Goal: Task Accomplishment & Management: Use online tool/utility

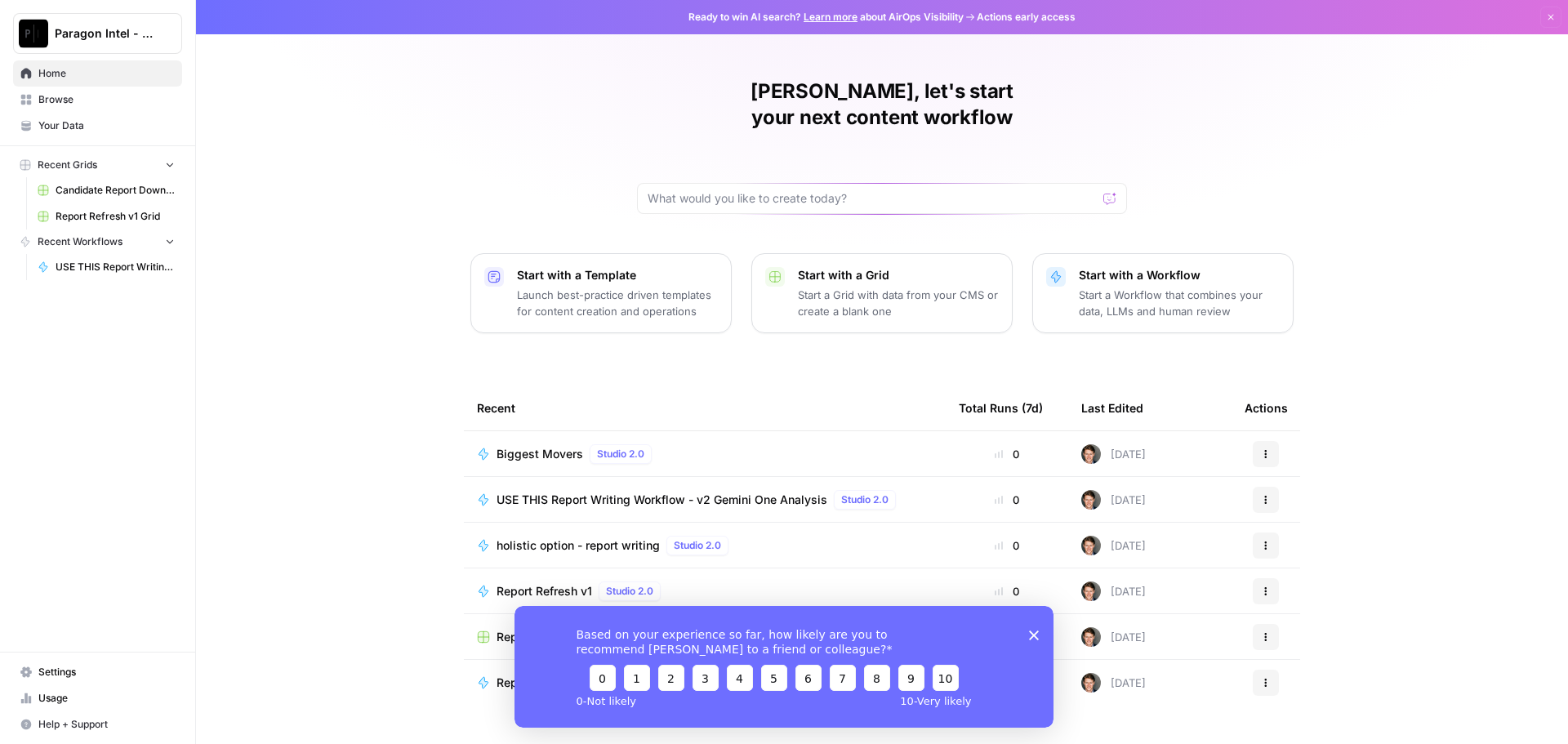
click at [579, 492] on span "USE THIS Report Writing Workflow - v2 Gemini One Analysis" at bounding box center [662, 500] width 330 height 17
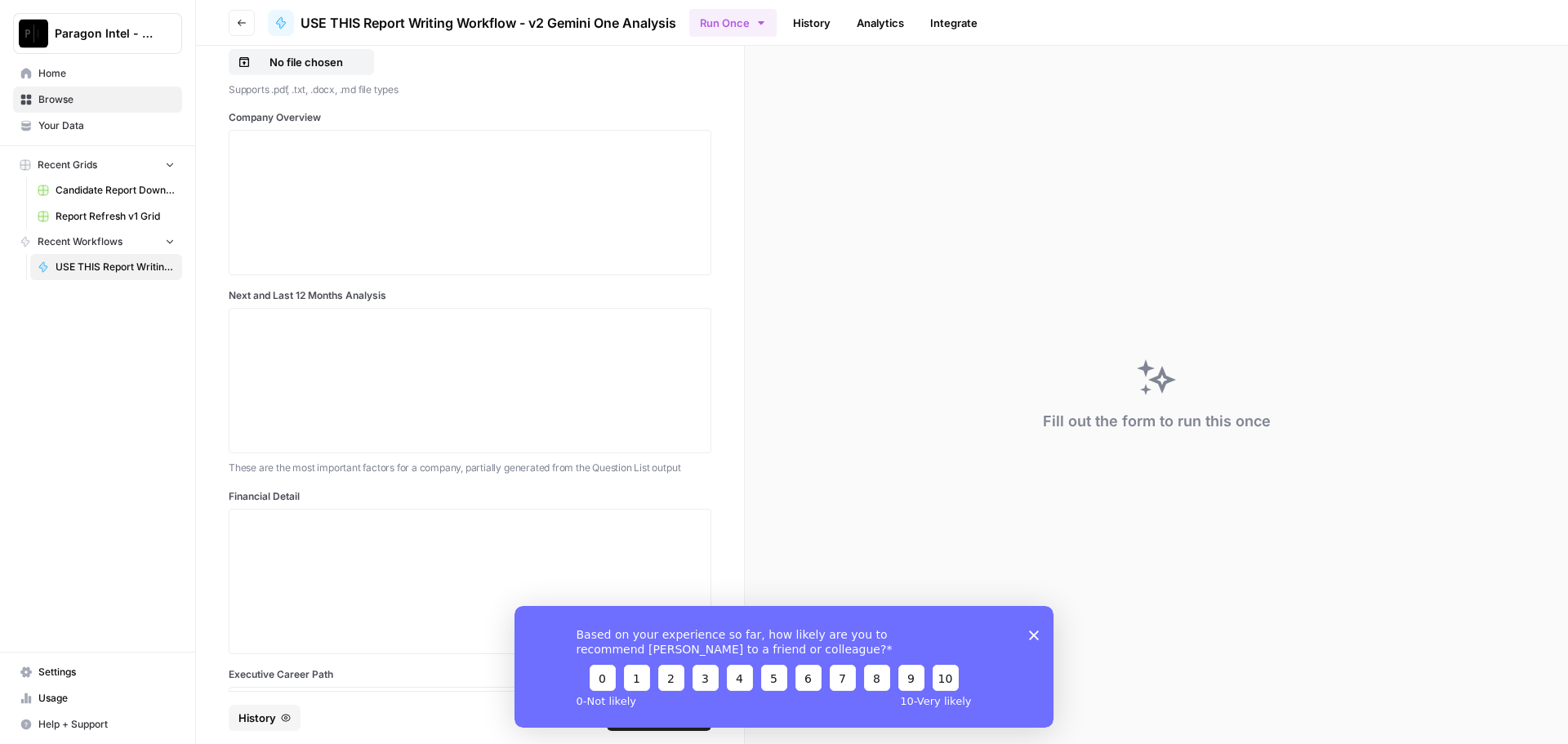
scroll to position [1062, 0]
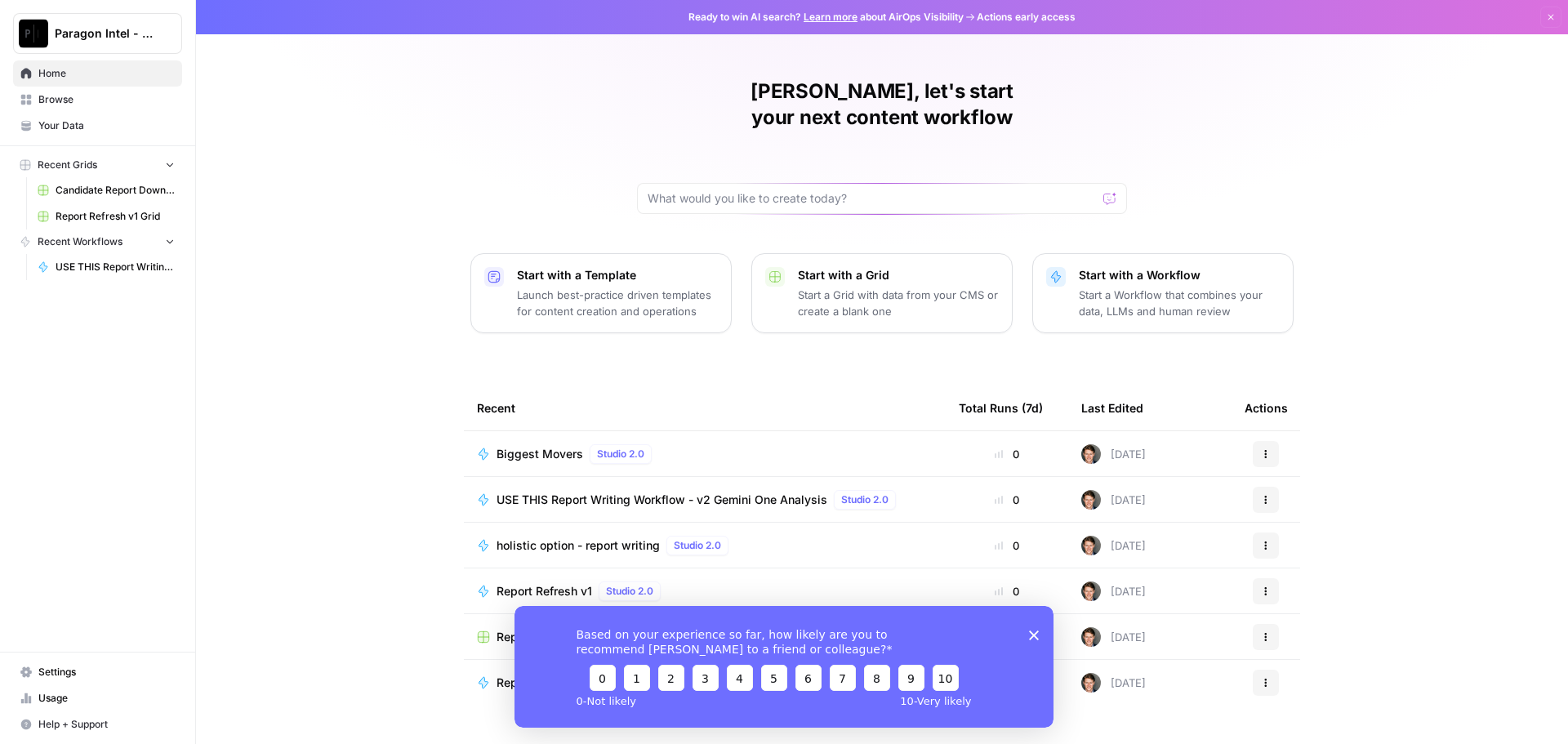
click at [560, 492] on span "USE THIS Report Writing Workflow - v2 Gemini One Analysis" at bounding box center [662, 500] width 330 height 17
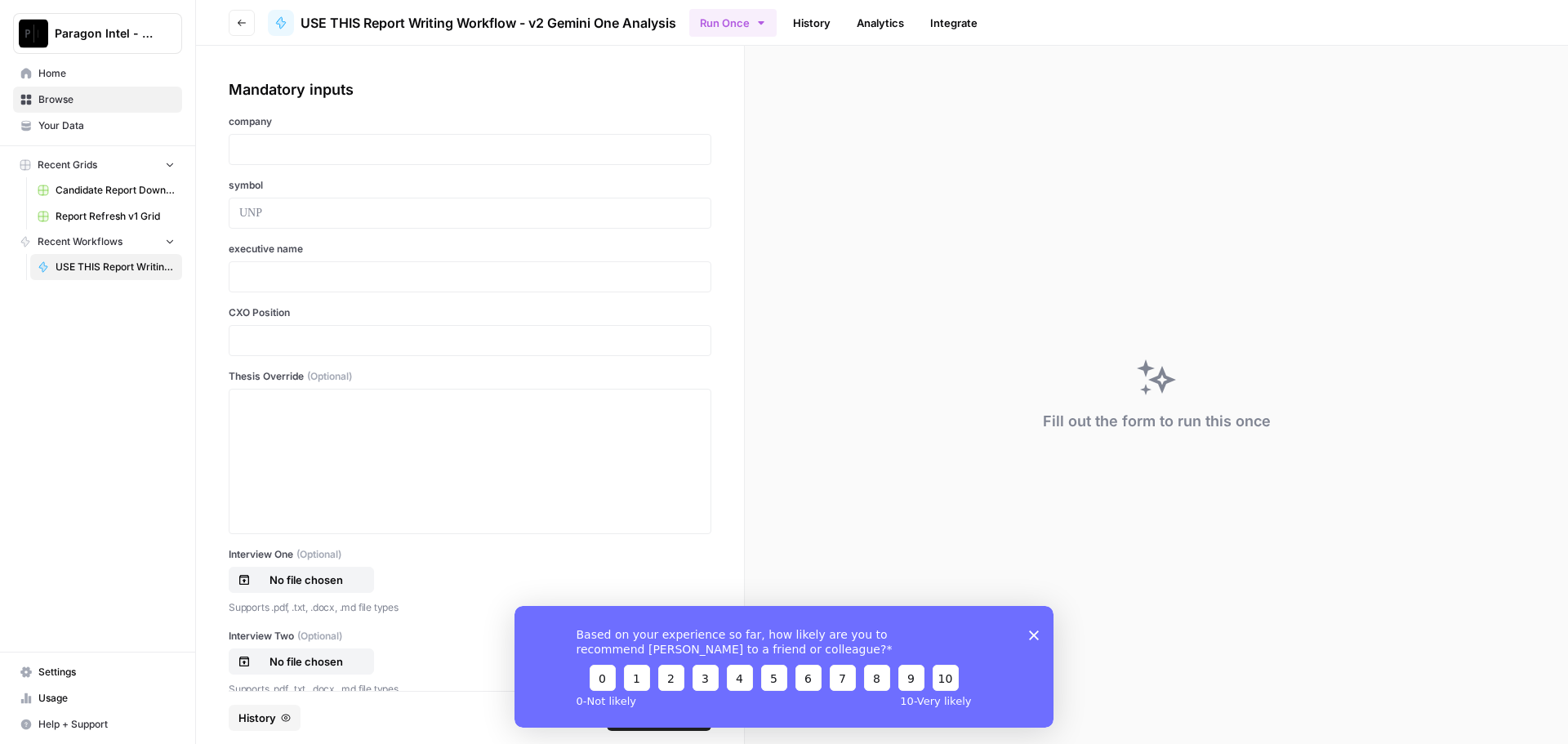
click at [254, 157] on div at bounding box center [470, 149] width 483 height 31
click at [260, 150] on p at bounding box center [470, 150] width 462 height 17
click at [269, 151] on p at bounding box center [470, 150] width 462 height 17
drag, startPoint x: 253, startPoint y: 210, endPoint x: 277, endPoint y: 196, distance: 27.8
click at [261, 210] on p at bounding box center [470, 213] width 462 height 17
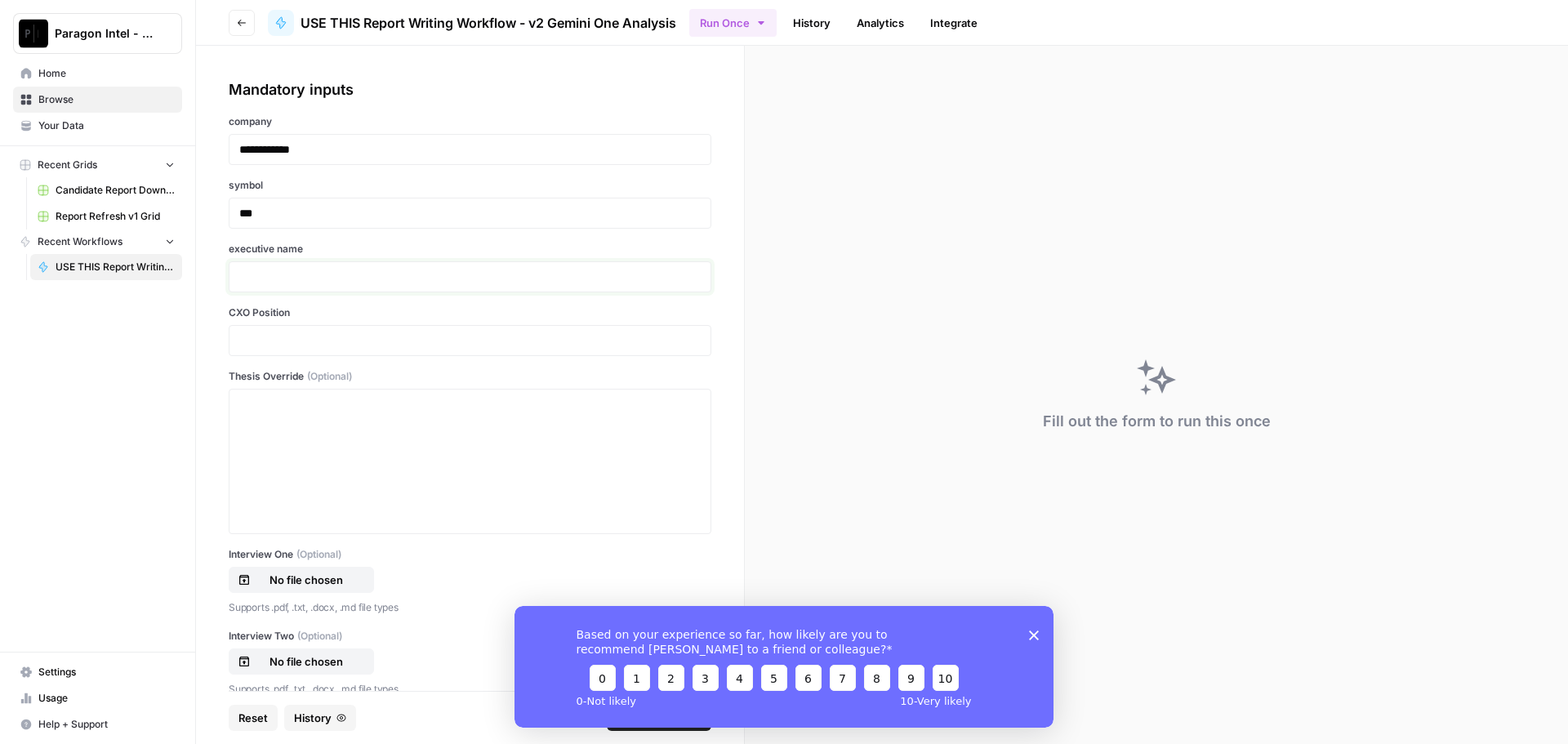
click at [271, 277] on p at bounding box center [470, 277] width 462 height 17
drag, startPoint x: 303, startPoint y: 143, endPoint x: 188, endPoint y: 168, distance: 117.7
click at [203, 158] on div "**********" at bounding box center [470, 368] width 548 height 645
drag, startPoint x: 242, startPoint y: 263, endPoint x: 248, endPoint y: 275, distance: 13.4
click at [248, 275] on div at bounding box center [470, 277] width 483 height 31
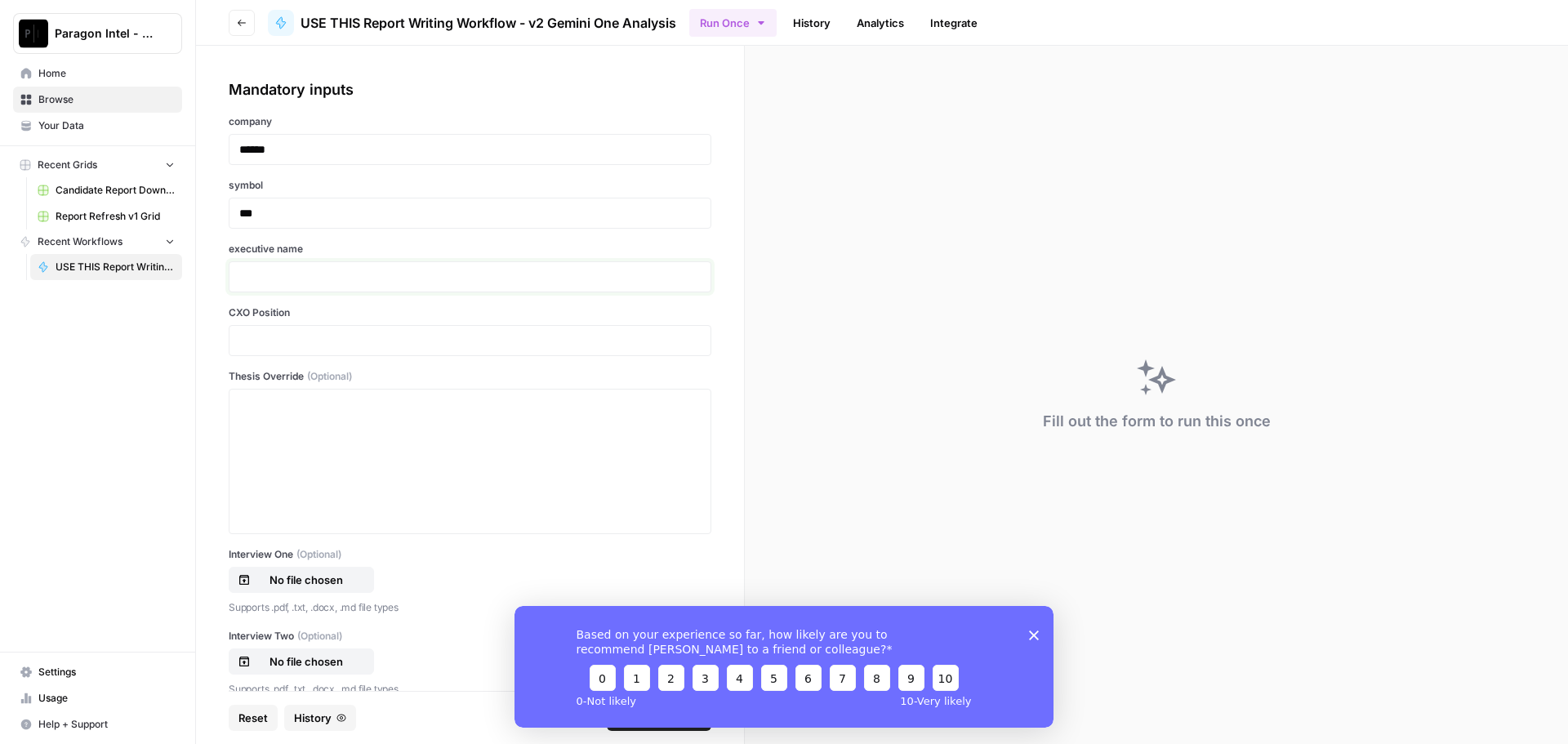
click at [242, 273] on p at bounding box center [470, 277] width 462 height 17
click at [264, 330] on div at bounding box center [470, 340] width 483 height 31
drag, startPoint x: 242, startPoint y: 345, endPoint x: 263, endPoint y: 339, distance: 21.8
click at [242, 347] on p at bounding box center [470, 341] width 462 height 17
drag, startPoint x: 1034, startPoint y: 631, endPoint x: 1032, endPoint y: 612, distance: 19.1
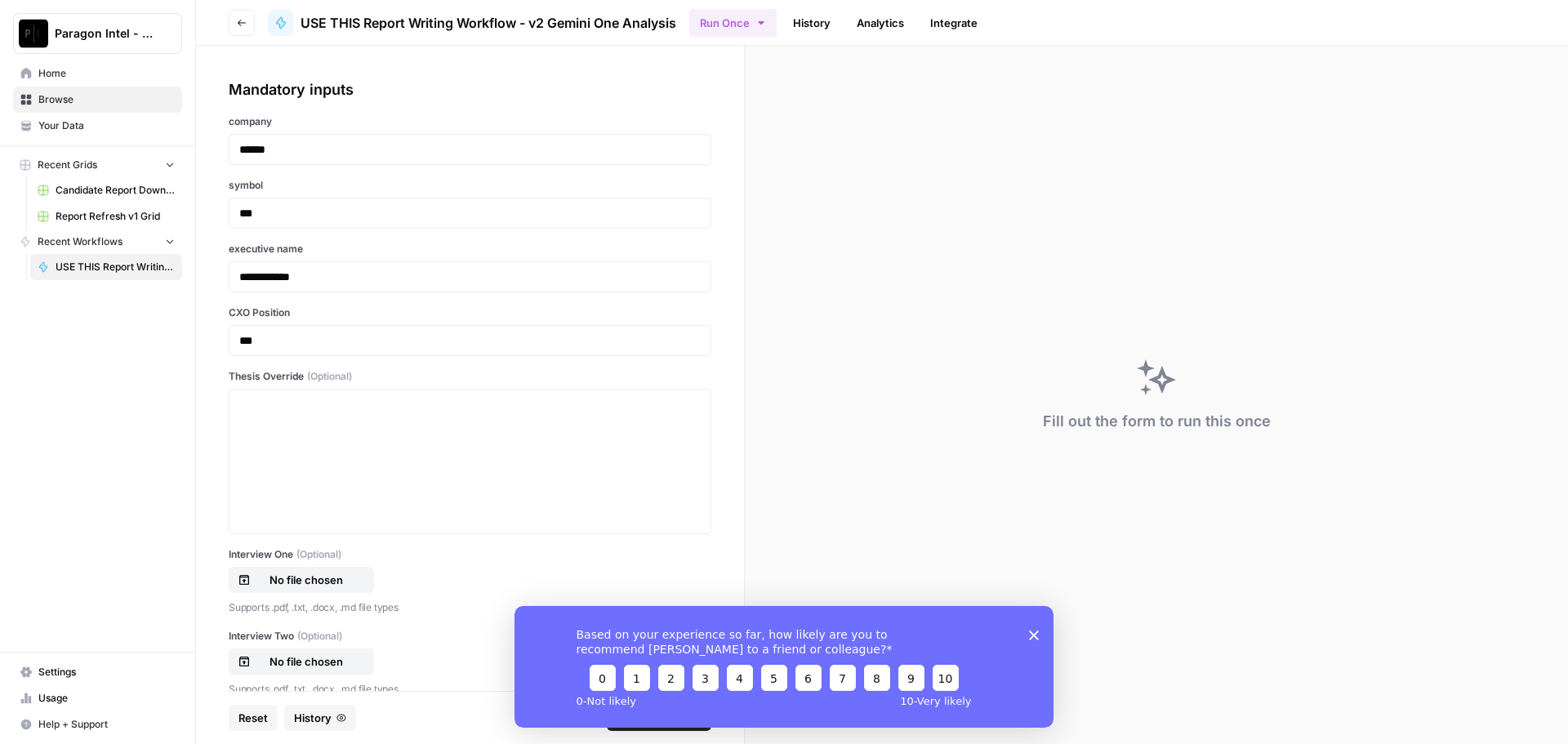
click at [1034, 633] on icon "Close survey" at bounding box center [1034, 635] width 10 height 10
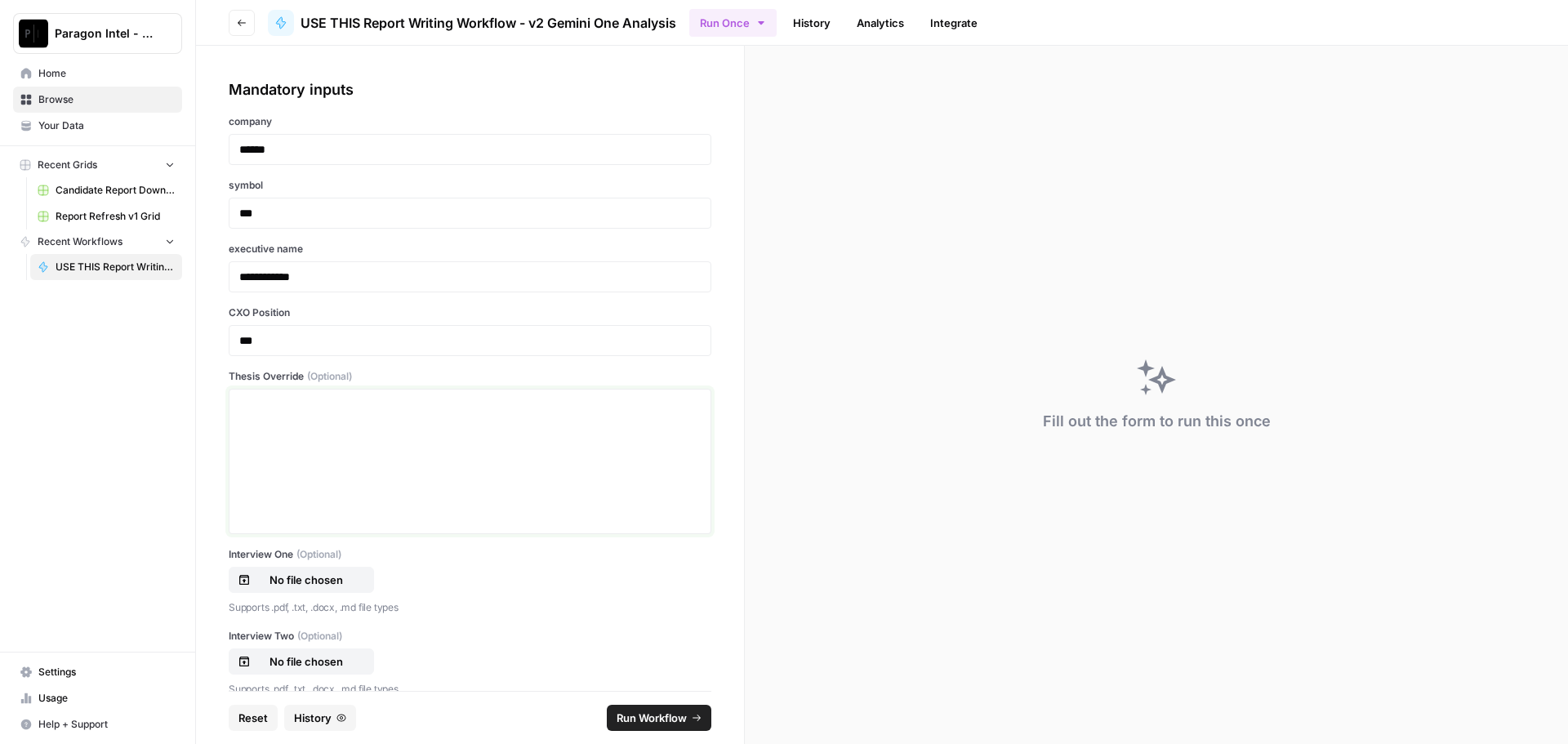
click at [324, 415] on div at bounding box center [470, 462] width 462 height 130
click at [290, 425] on div at bounding box center [470, 462] width 462 height 130
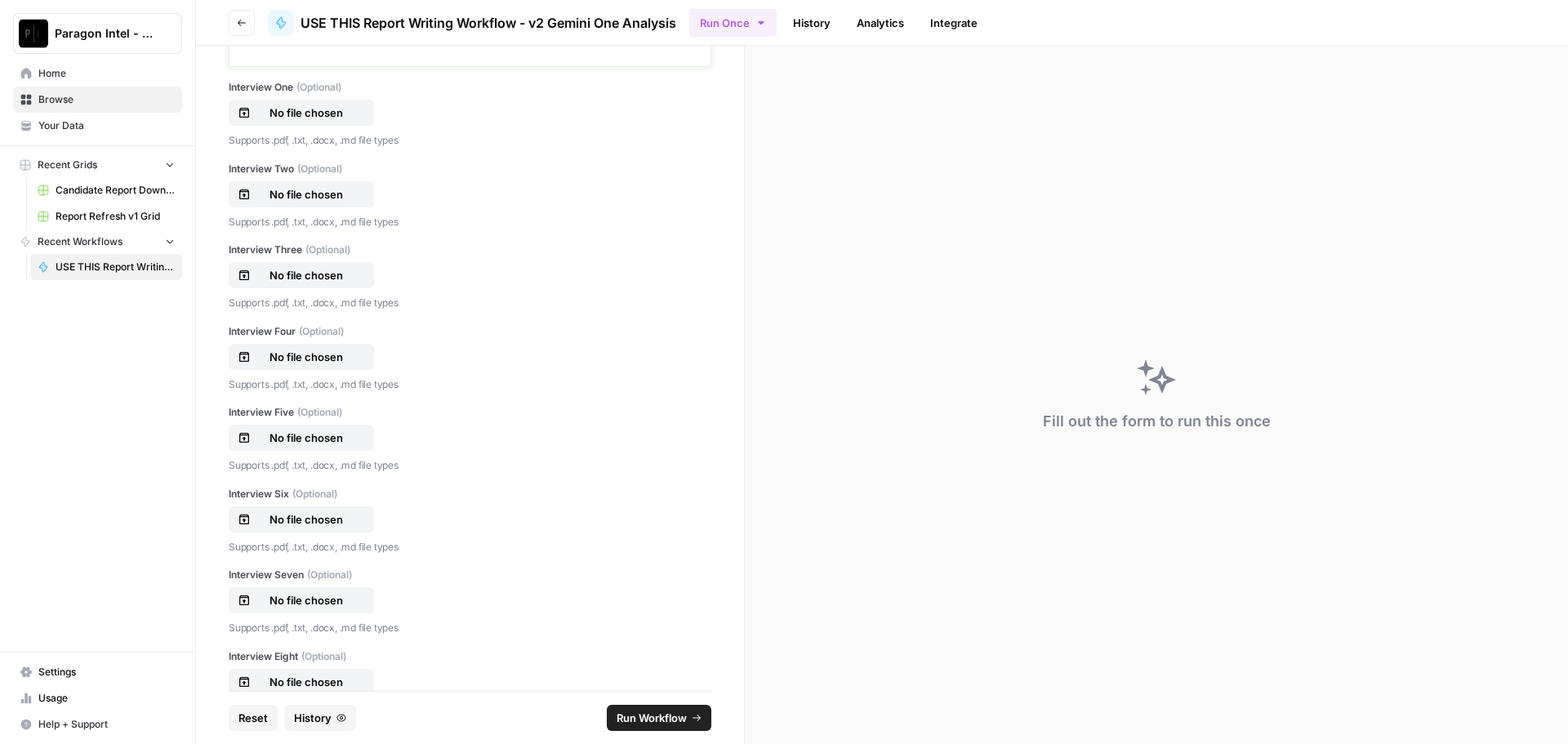
scroll to position [572, 0]
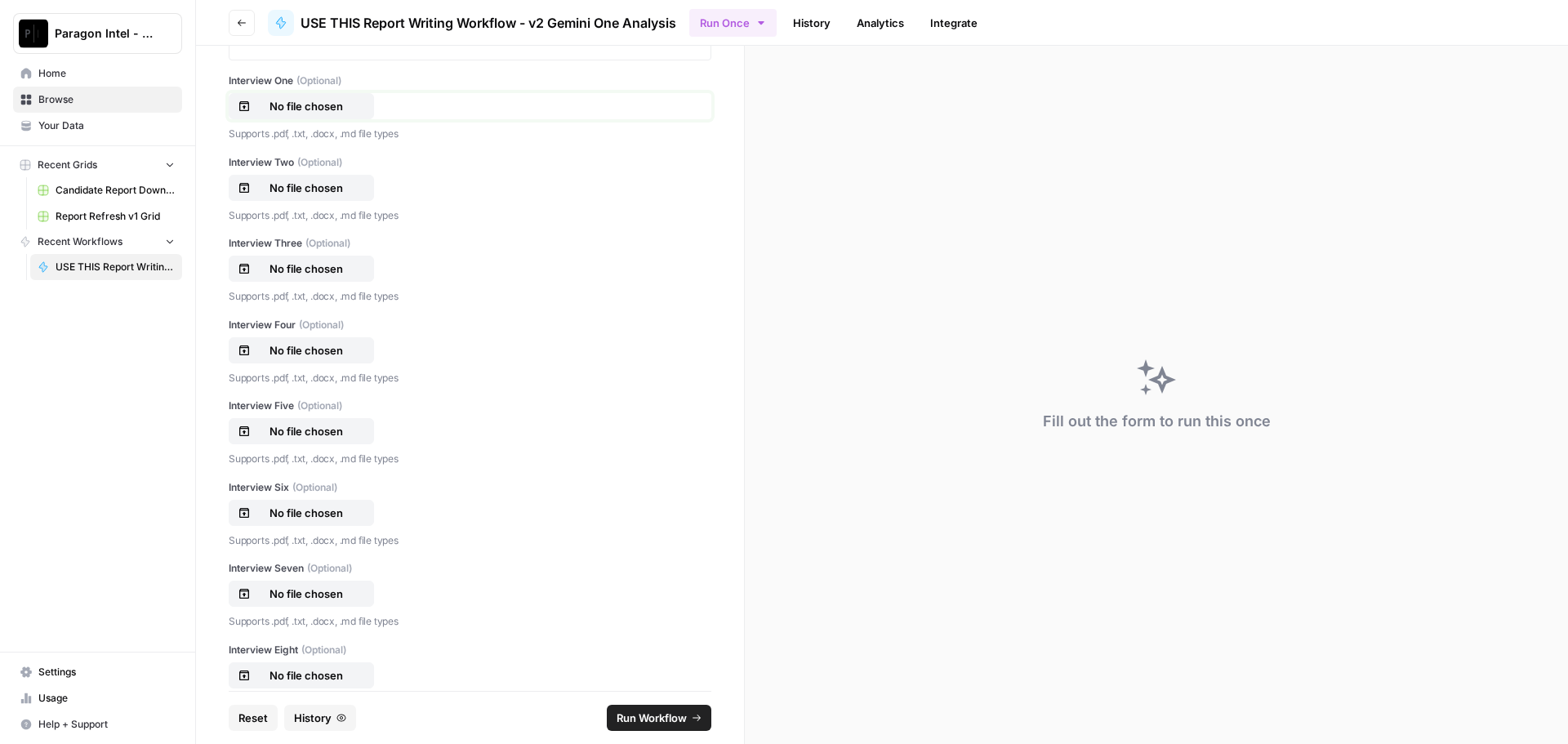
click at [317, 104] on p "No file chosen" at bounding box center [306, 106] width 104 height 17
click at [309, 185] on p "No file chosen" at bounding box center [306, 188] width 104 height 17
click at [321, 264] on p "No file chosen" at bounding box center [306, 269] width 104 height 17
click at [315, 350] on p "No file chosen" at bounding box center [306, 351] width 104 height 17
click at [299, 429] on p "No file chosen" at bounding box center [306, 432] width 104 height 17
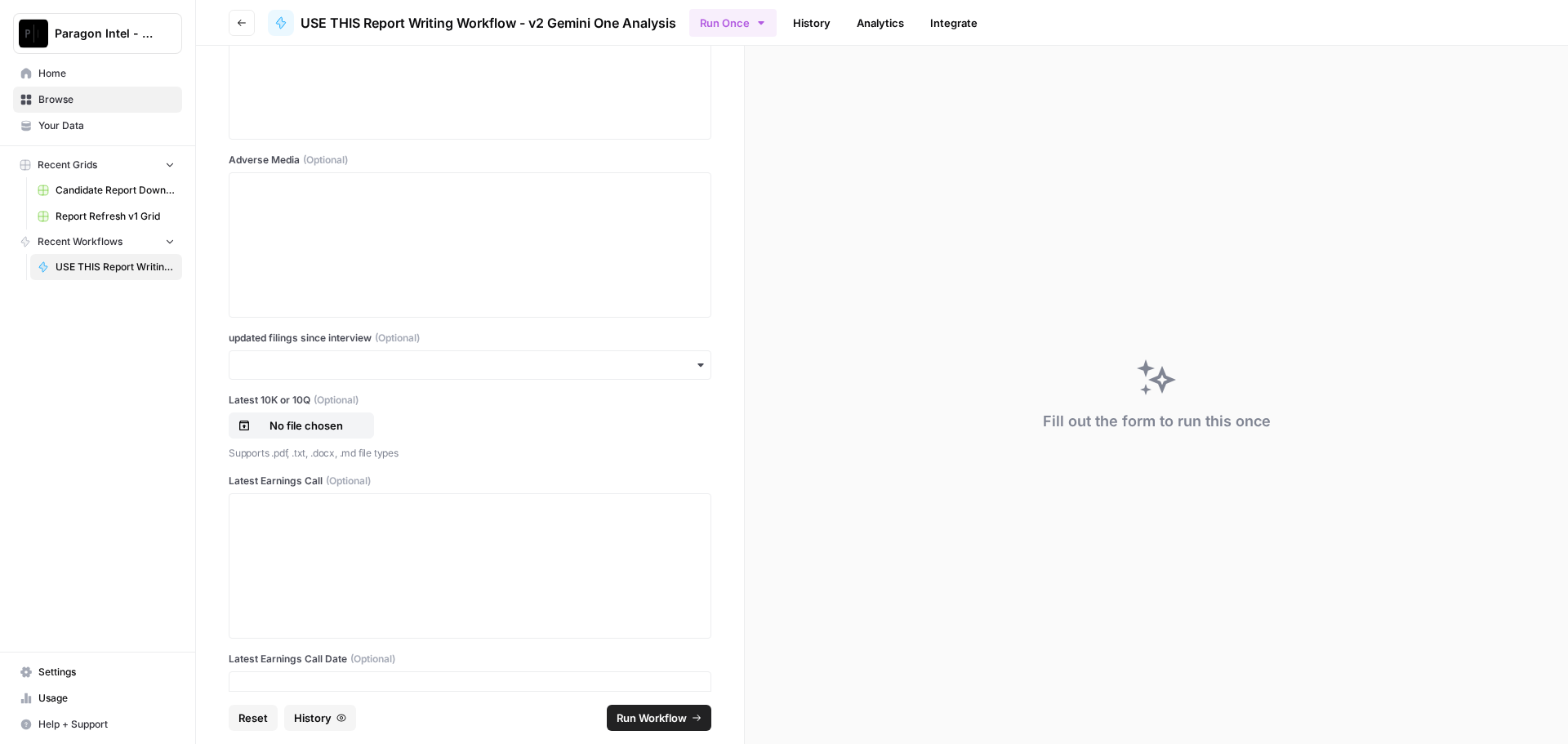
scroll to position [1879, 0]
click at [255, 180] on p at bounding box center [470, 187] width 462 height 17
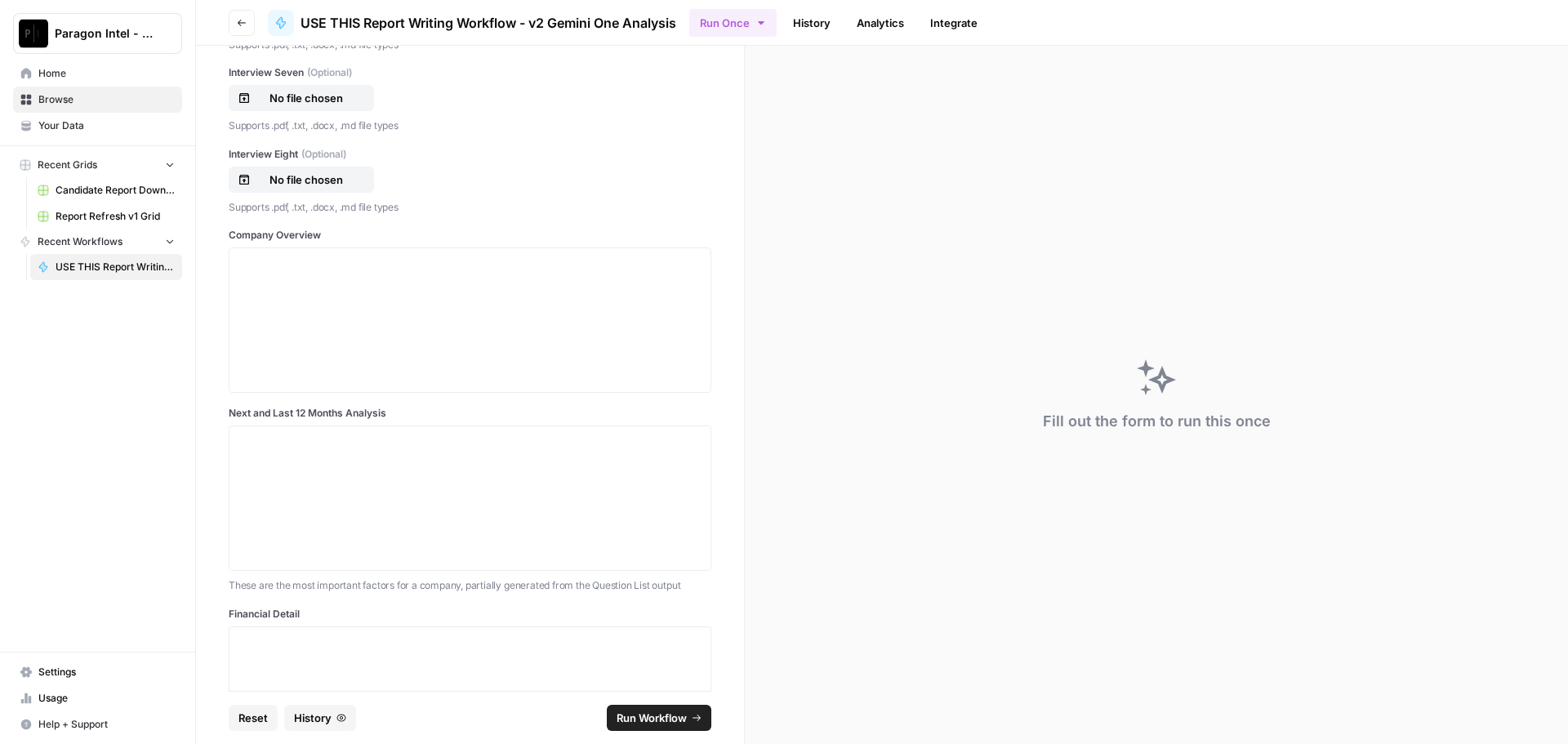
scroll to position [1061, 0]
click at [267, 270] on p at bounding box center [470, 271] width 462 height 17
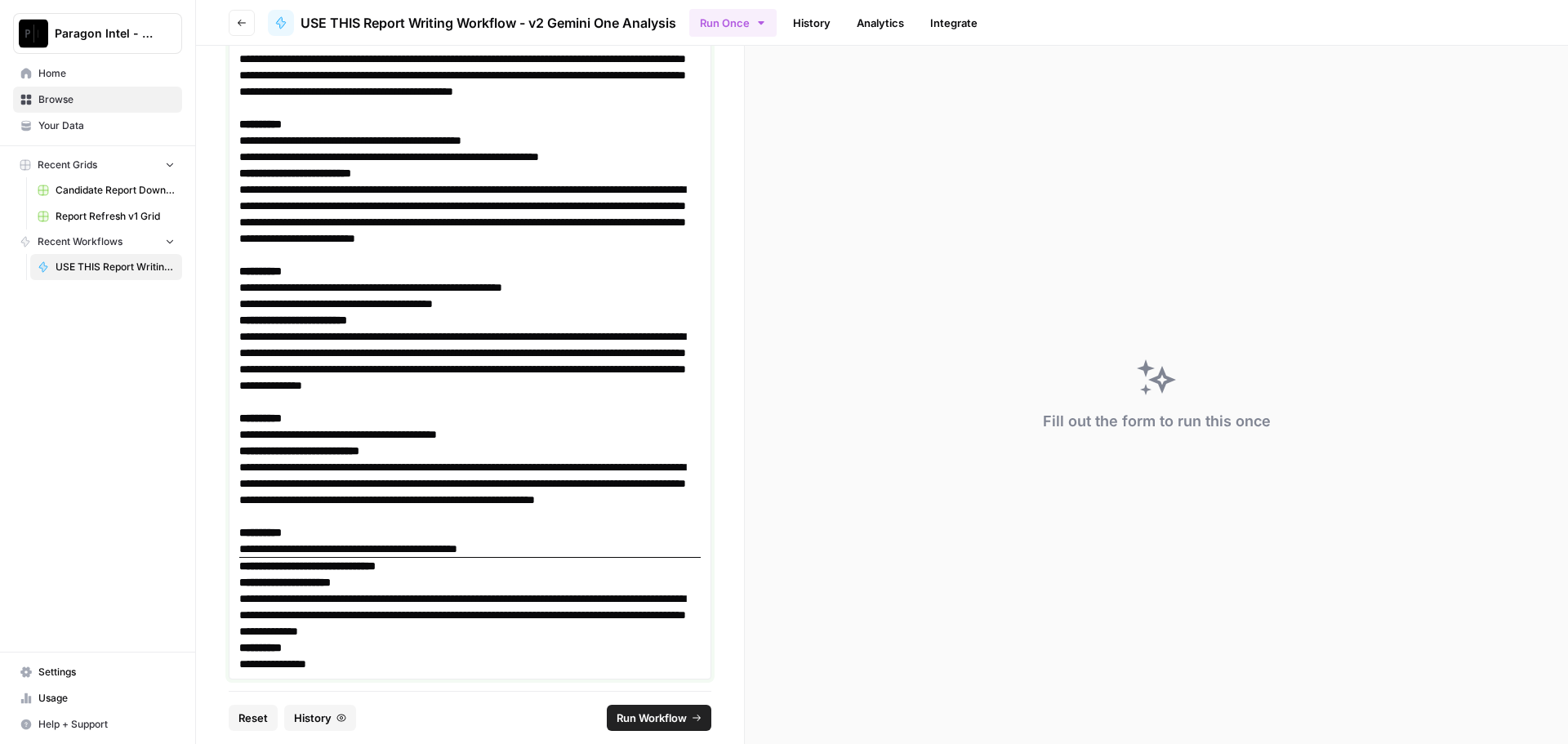
click at [382, 524] on p "**********" at bounding box center [463, 484] width 449 height 82
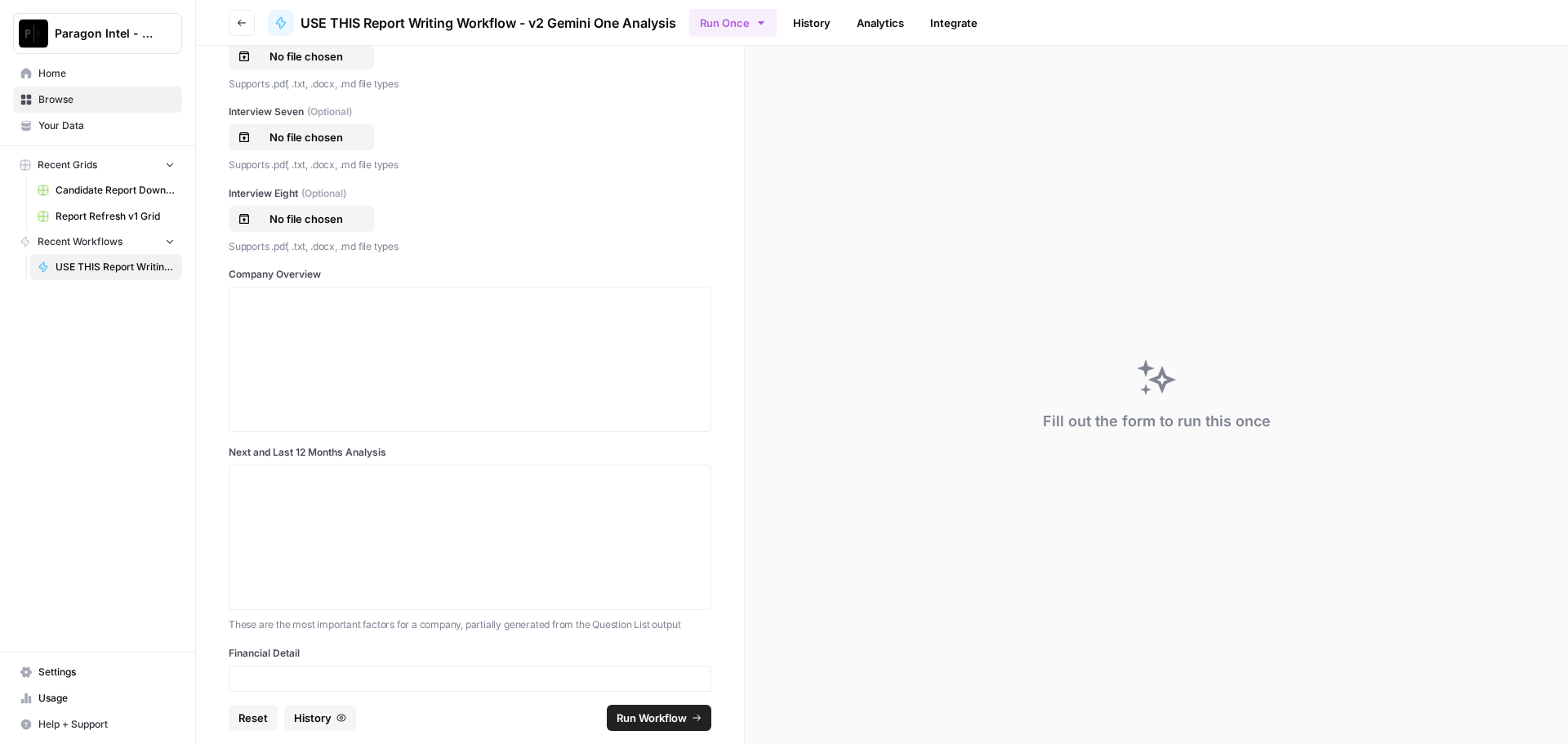
scroll to position [947, 0]
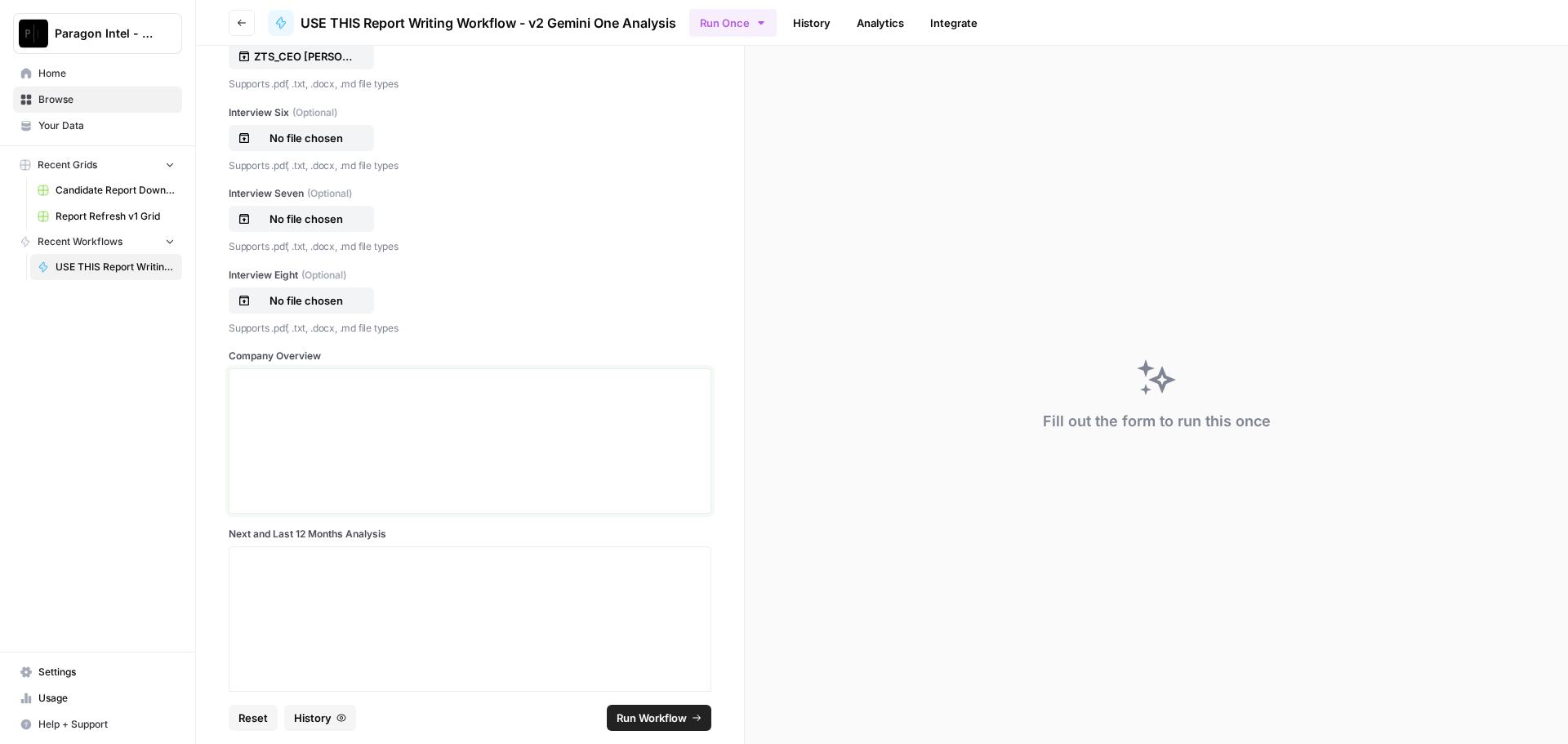
click at [282, 412] on div at bounding box center [470, 441] width 462 height 130
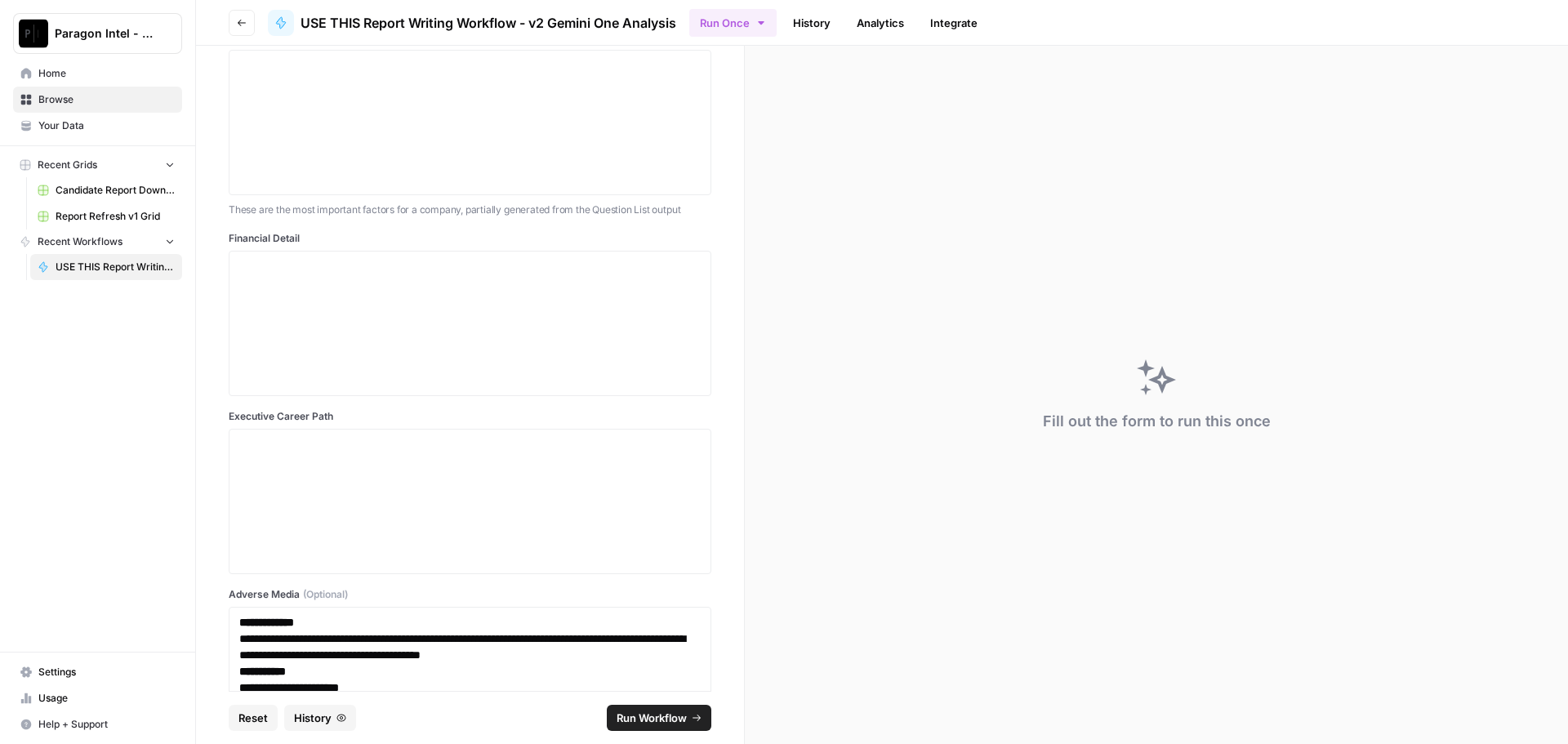
scroll to position [6910, 0]
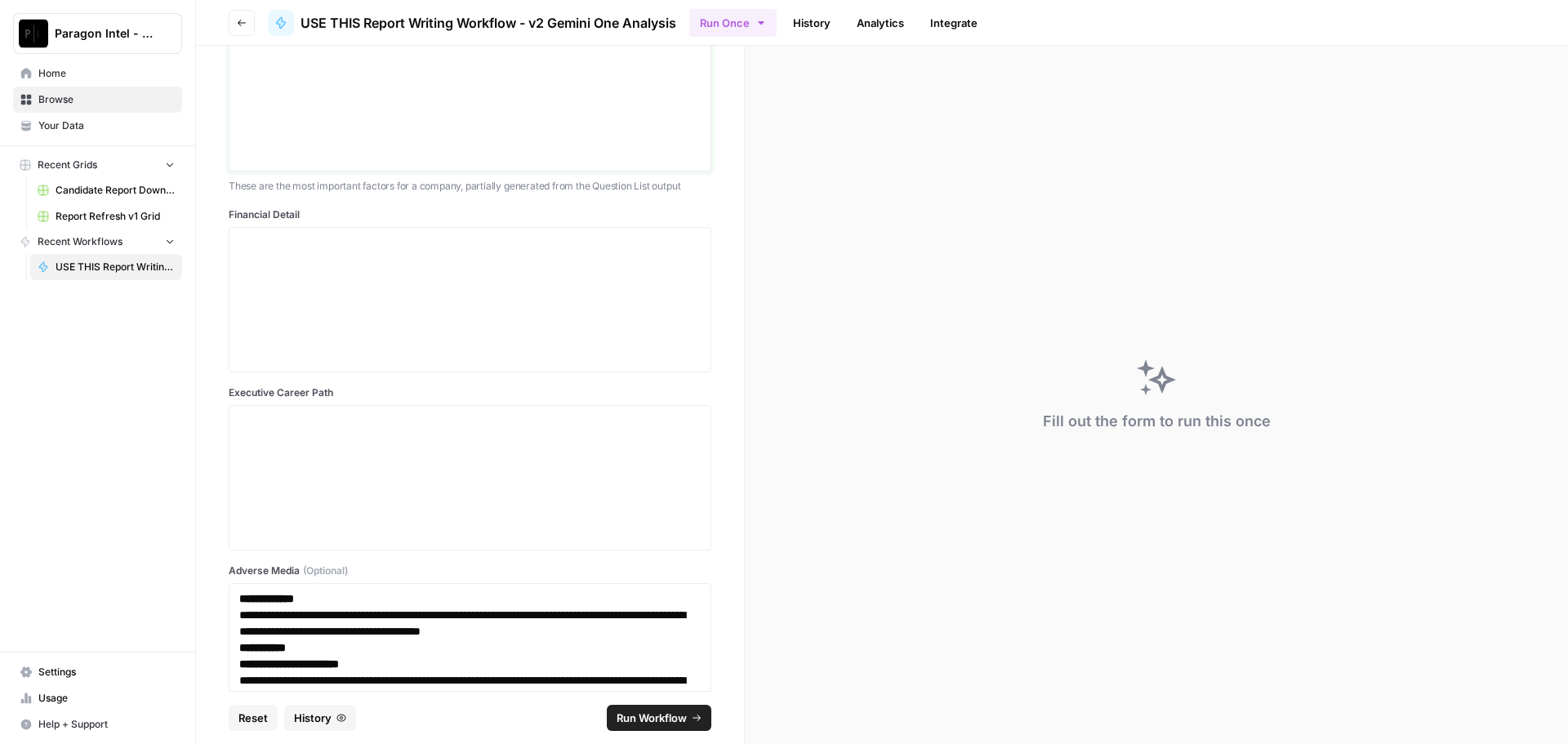
click at [318, 136] on div at bounding box center [470, 99] width 462 height 130
drag, startPoint x: 574, startPoint y: 252, endPoint x: 565, endPoint y: 254, distance: 9.2
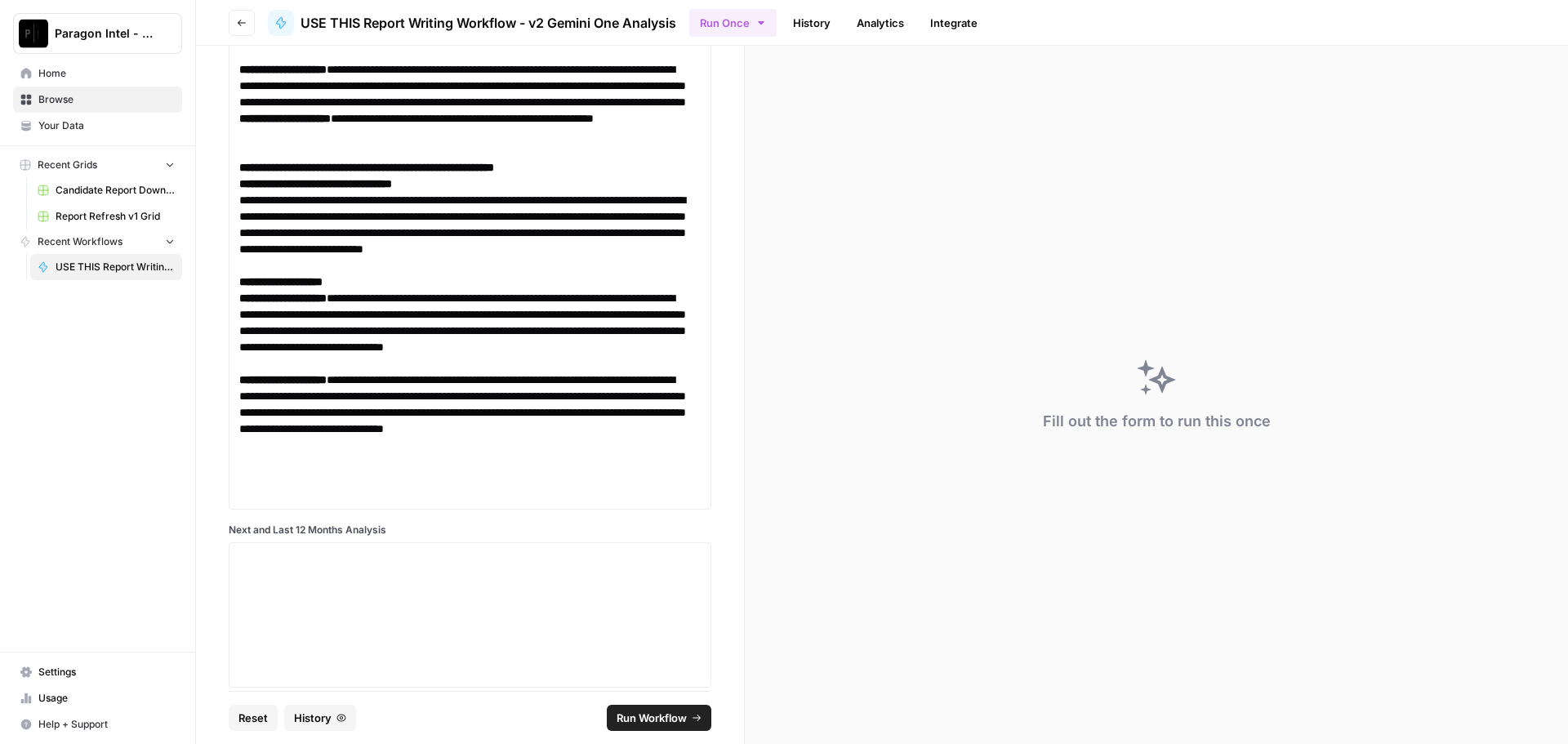
scroll to position [6338, 0]
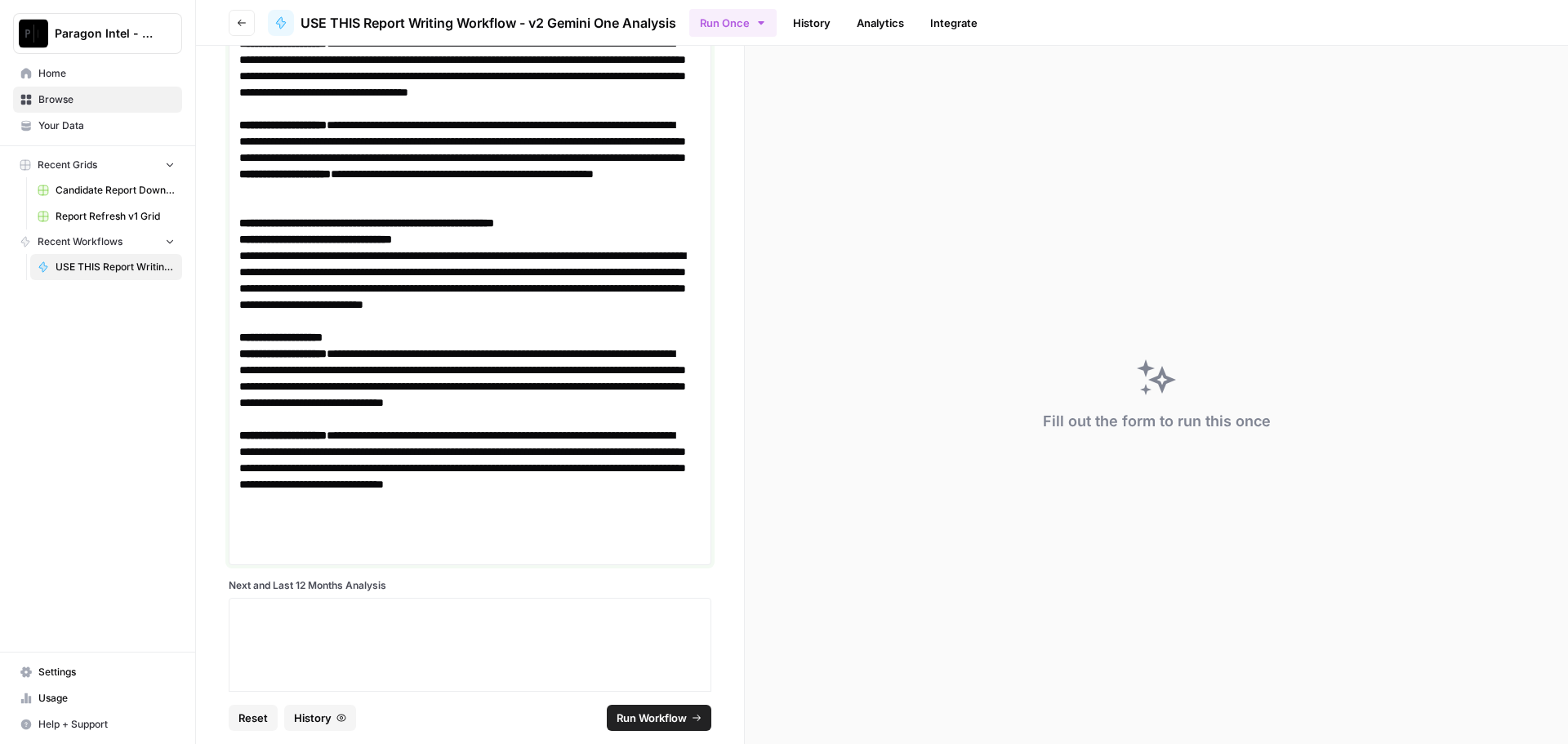
click at [487, 215] on p "**********" at bounding box center [463, 165] width 449 height 98
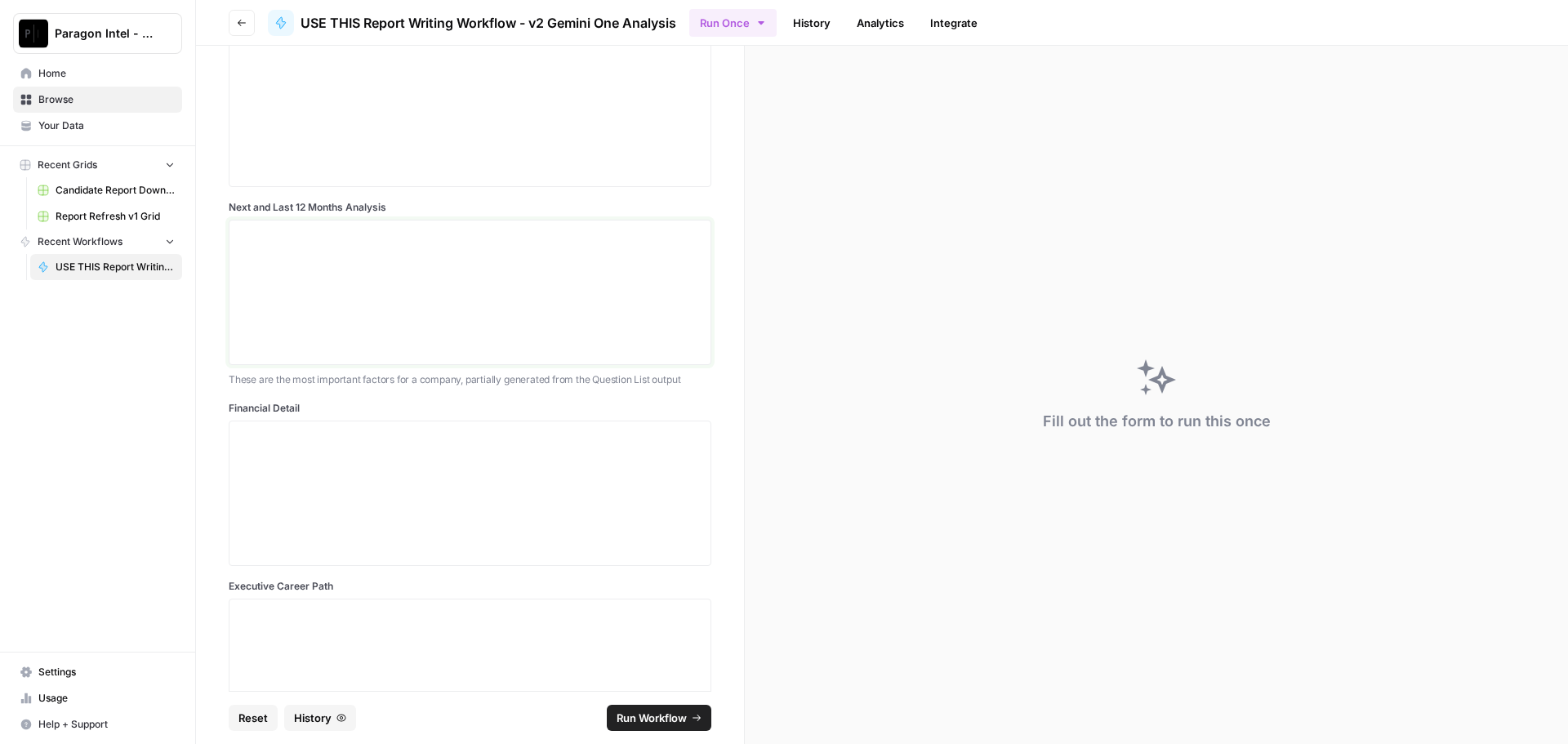
click at [318, 250] on div at bounding box center [470, 292] width 462 height 130
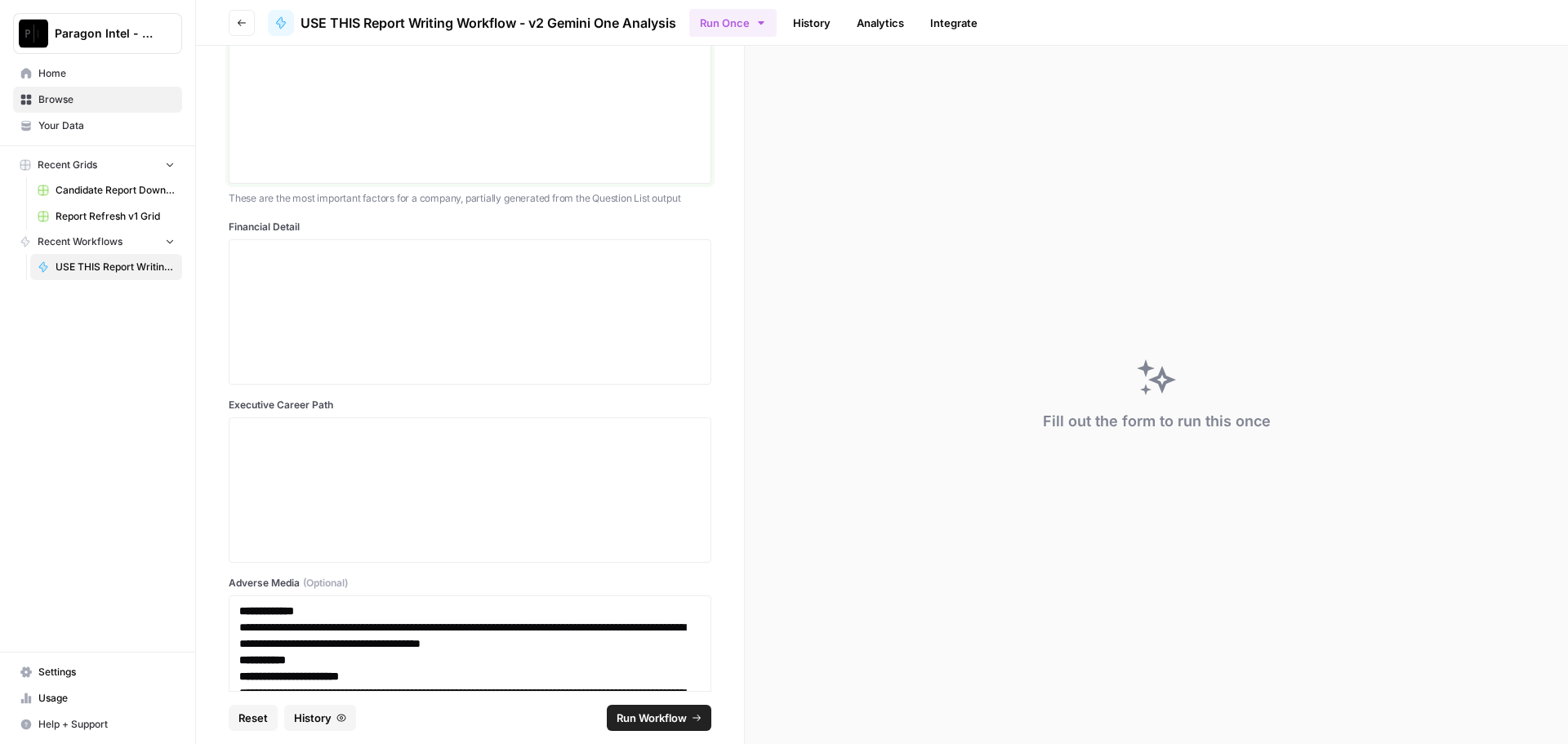
scroll to position [1519, 0]
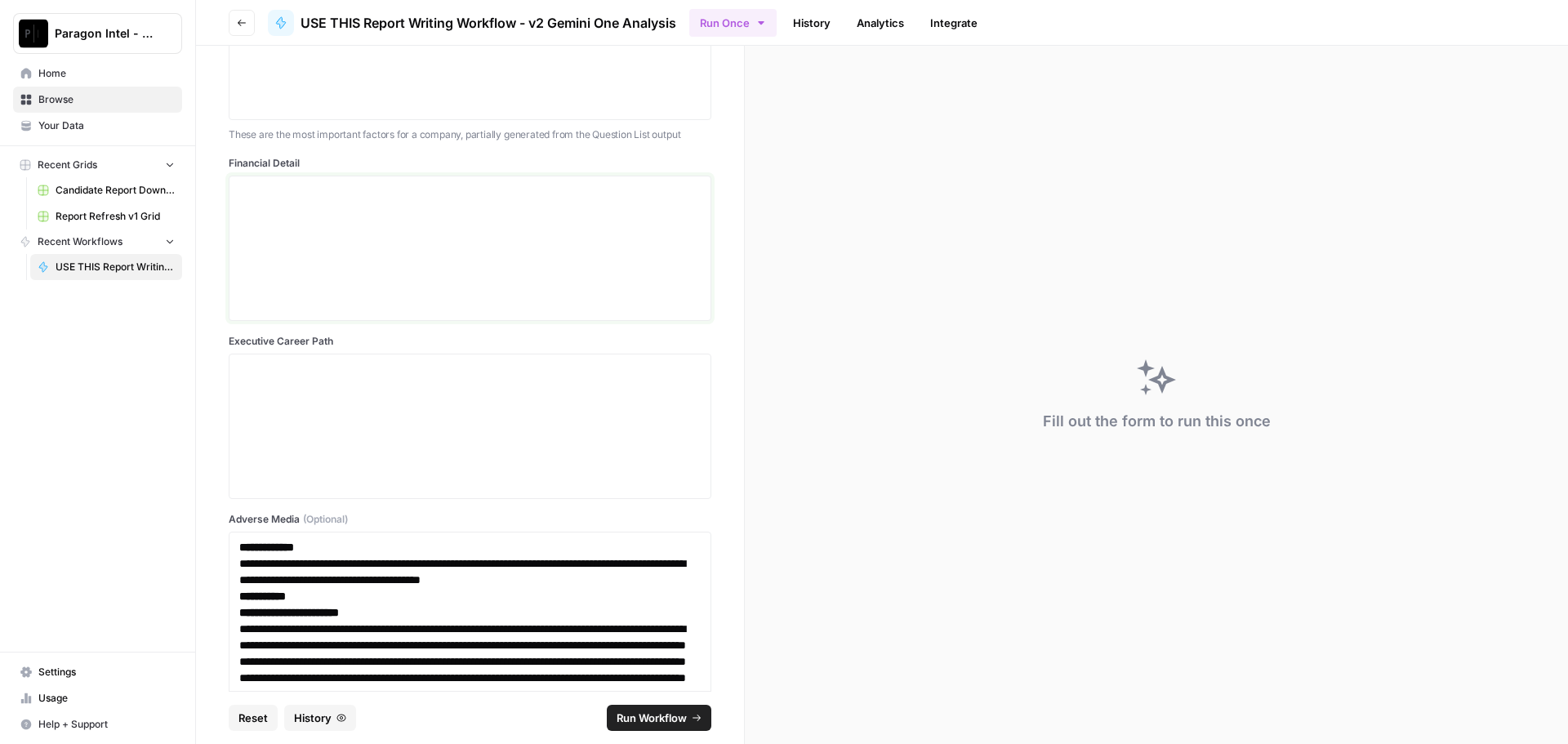
click at [251, 196] on p at bounding box center [470, 192] width 462 height 17
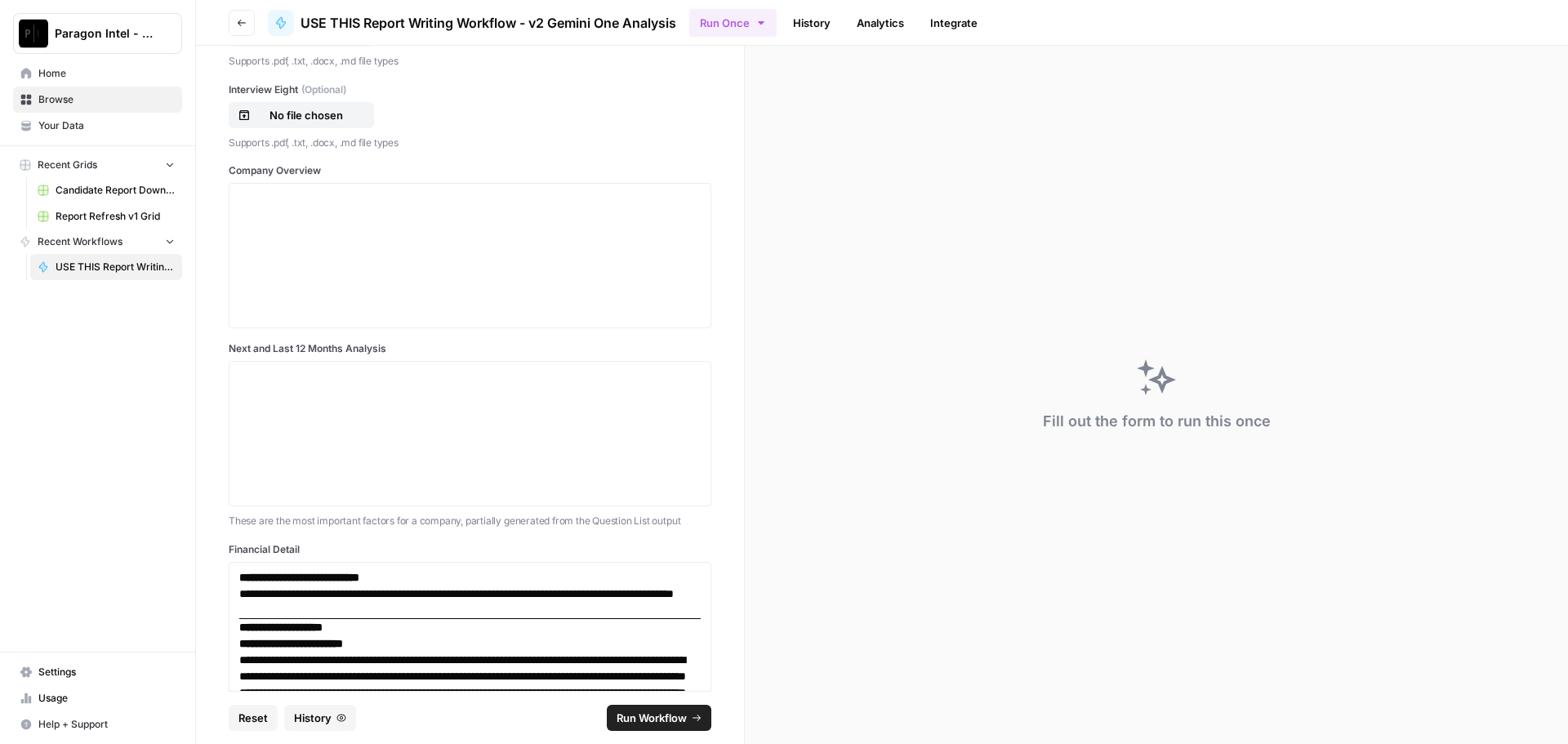
scroll to position [1053, 0]
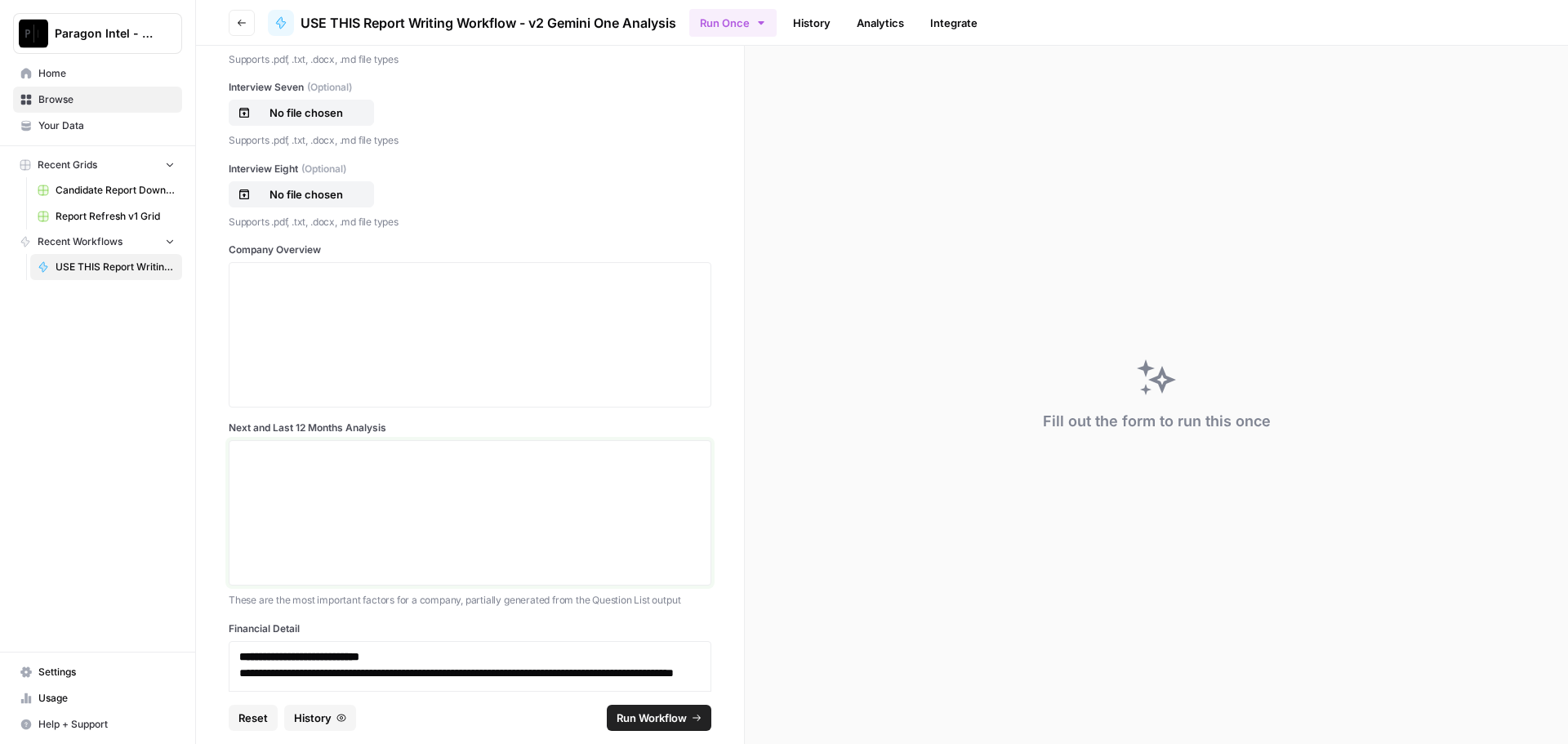
click at [250, 451] on p at bounding box center [470, 456] width 462 height 17
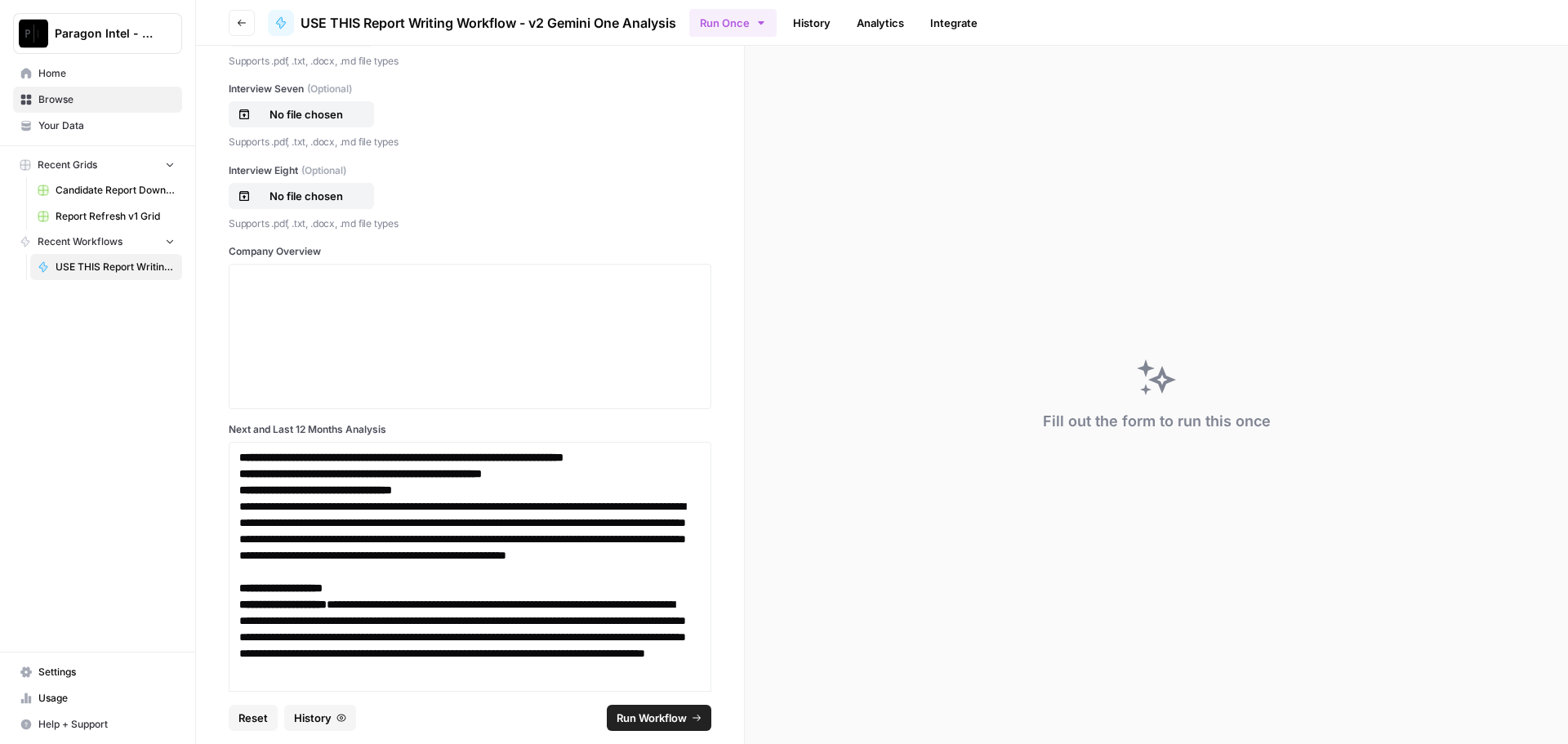
scroll to position [1253, 0]
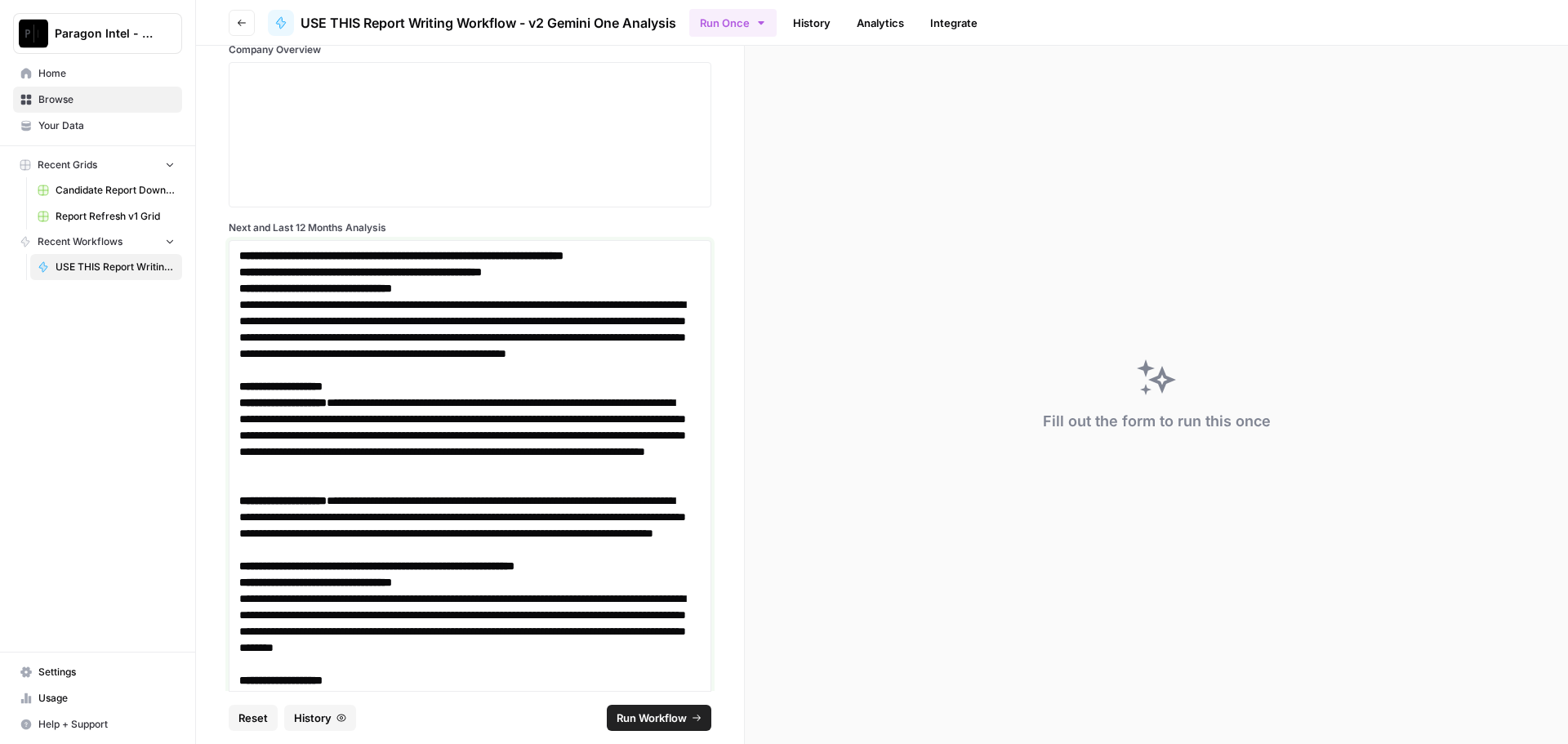
drag, startPoint x: 310, startPoint y: 313, endPoint x: 276, endPoint y: 281, distance: 46.7
click at [307, 310] on p "**********" at bounding box center [463, 338] width 449 height 82
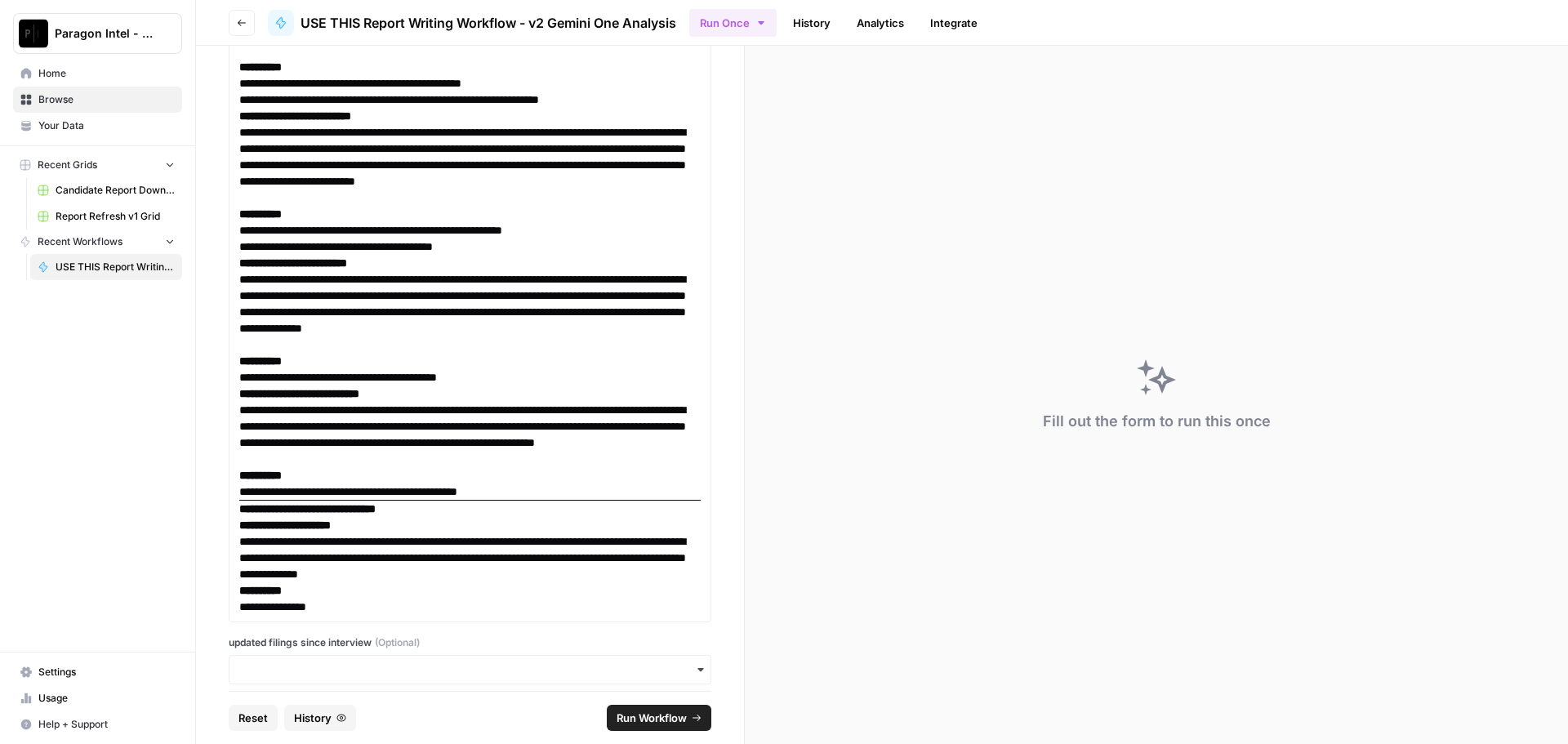
scroll to position [7058, 0]
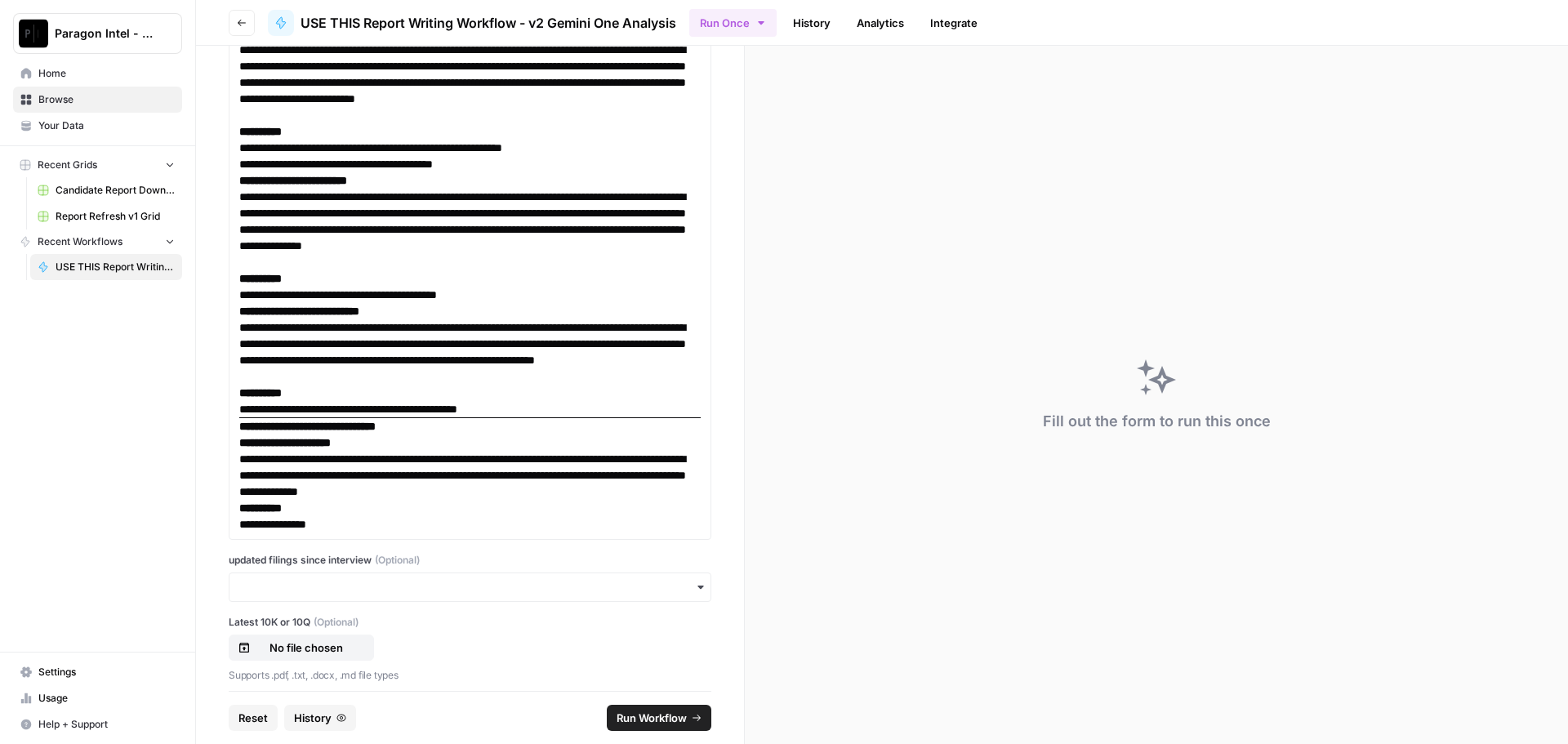
drag, startPoint x: 240, startPoint y: 255, endPoint x: 370, endPoint y: 539, distance: 312.3
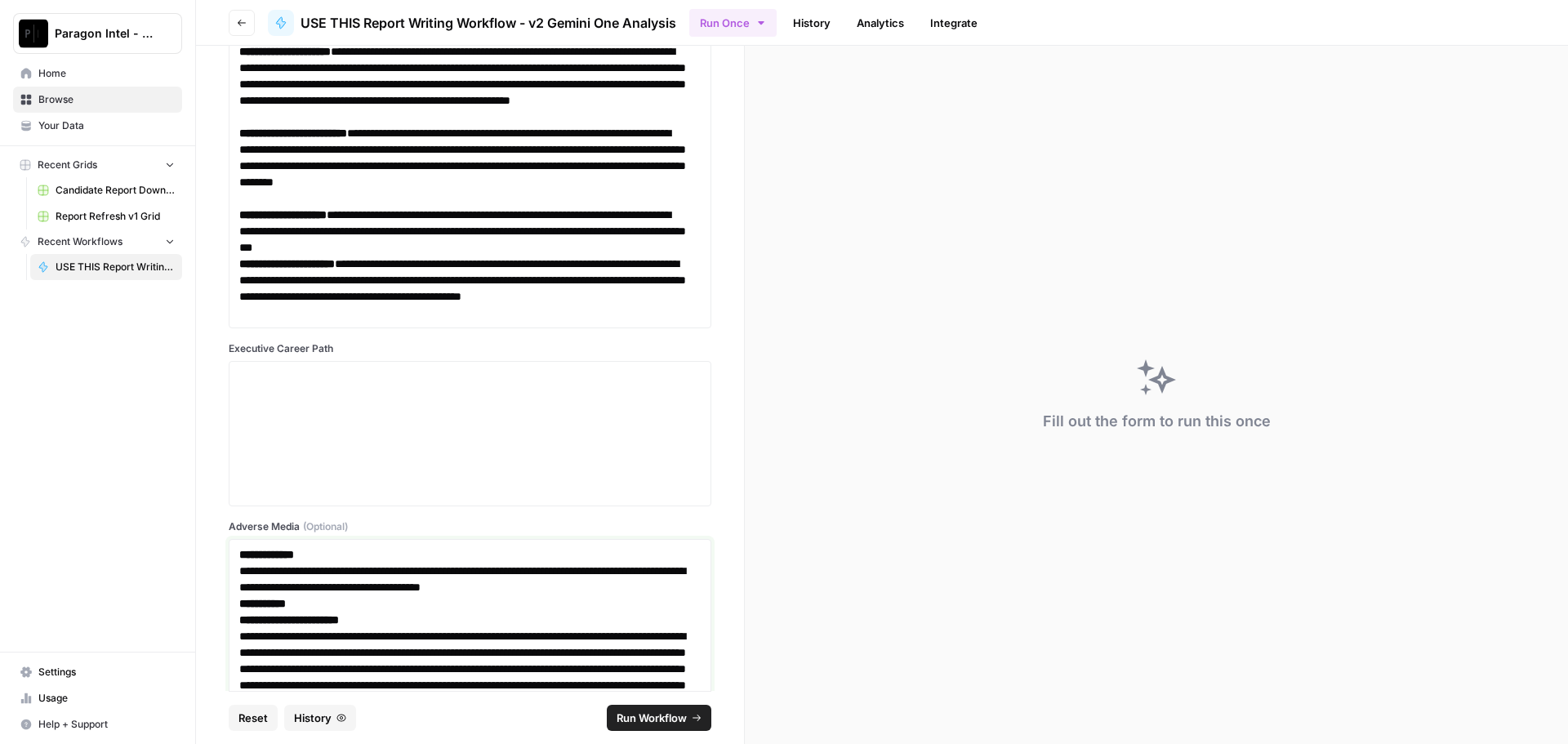
scroll to position [5881, 0]
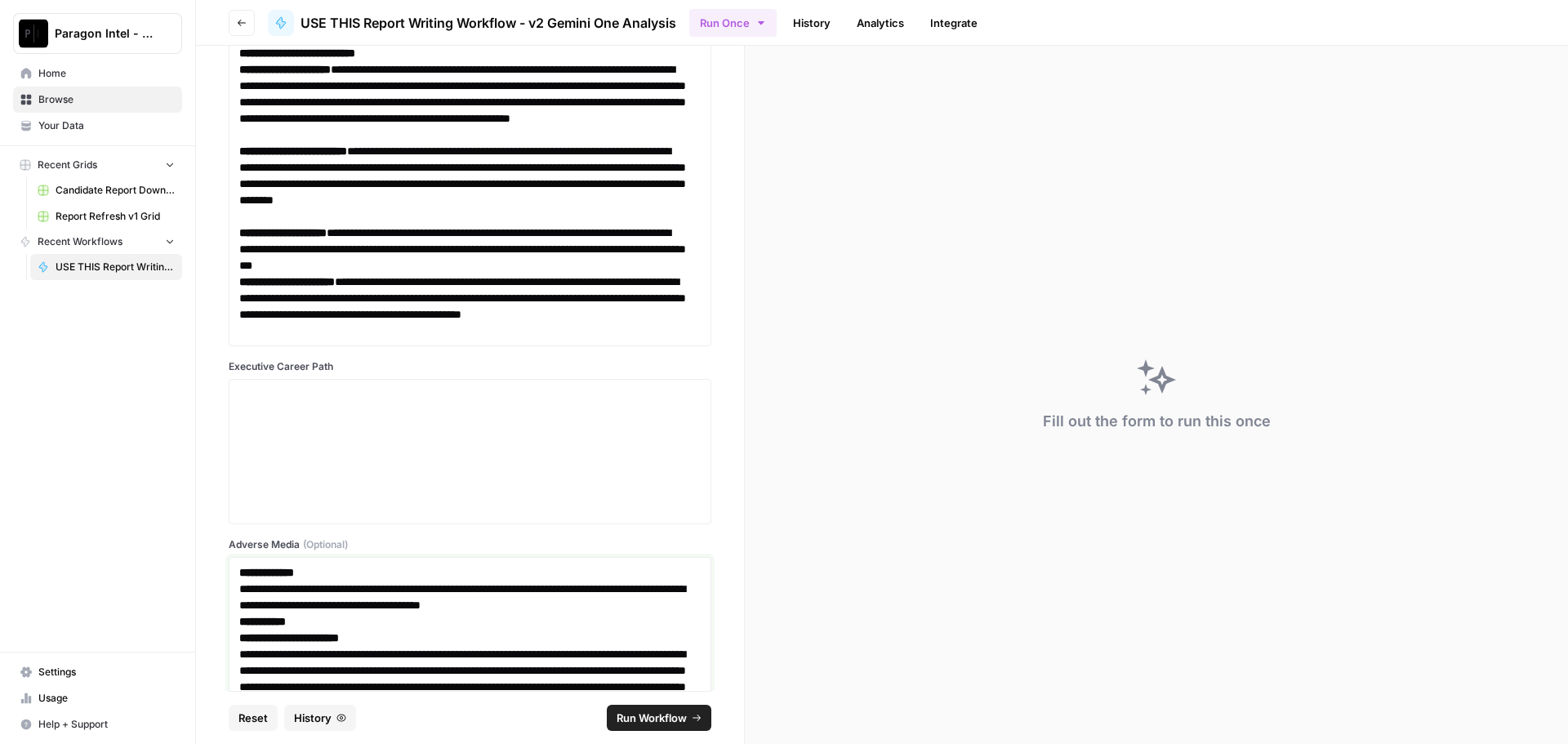
drag, startPoint x: 341, startPoint y: 542, endPoint x: 349, endPoint y: 438, distance: 104.3
click at [424, 323] on p "**********" at bounding box center [463, 306] width 449 height 65
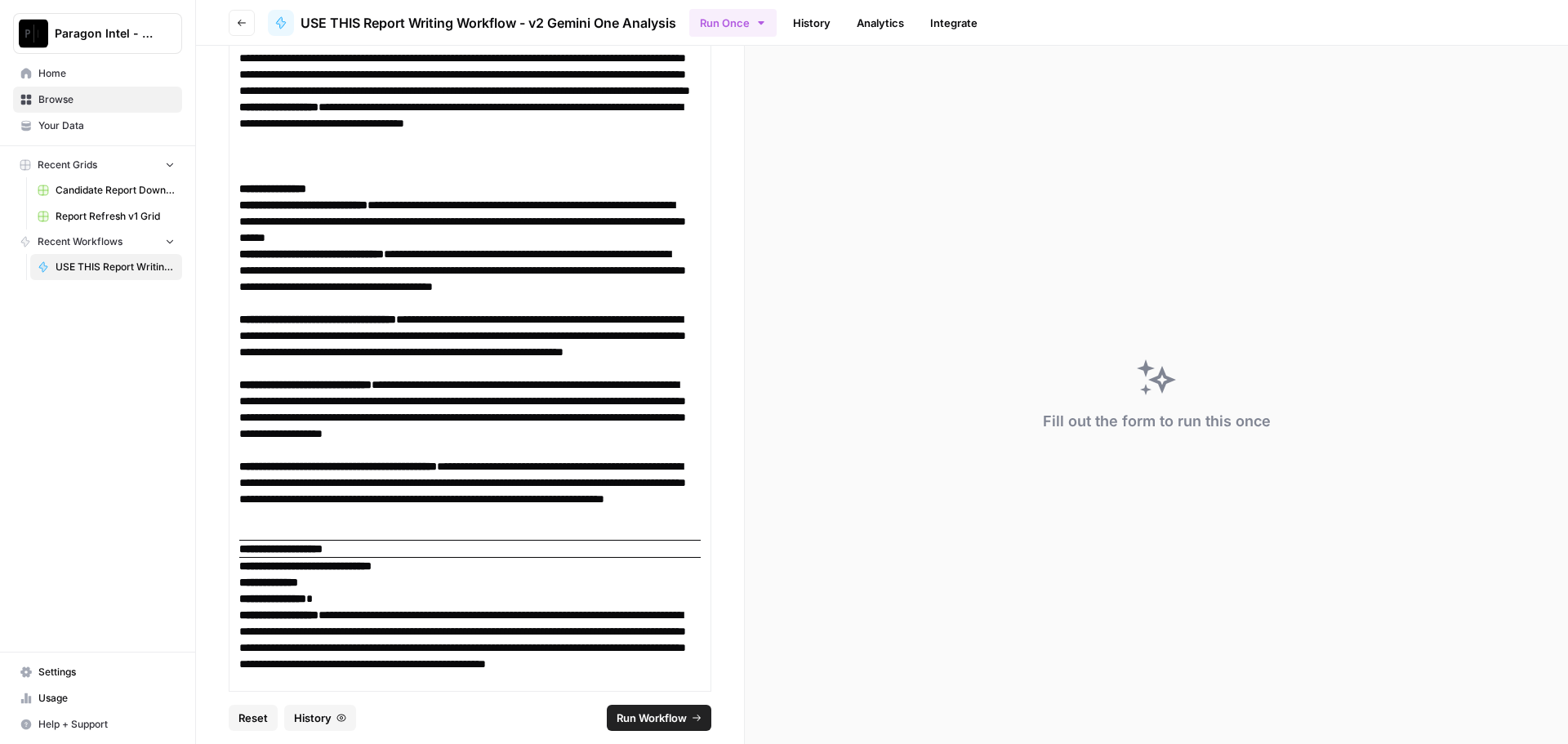
scroll to position [3123, 0]
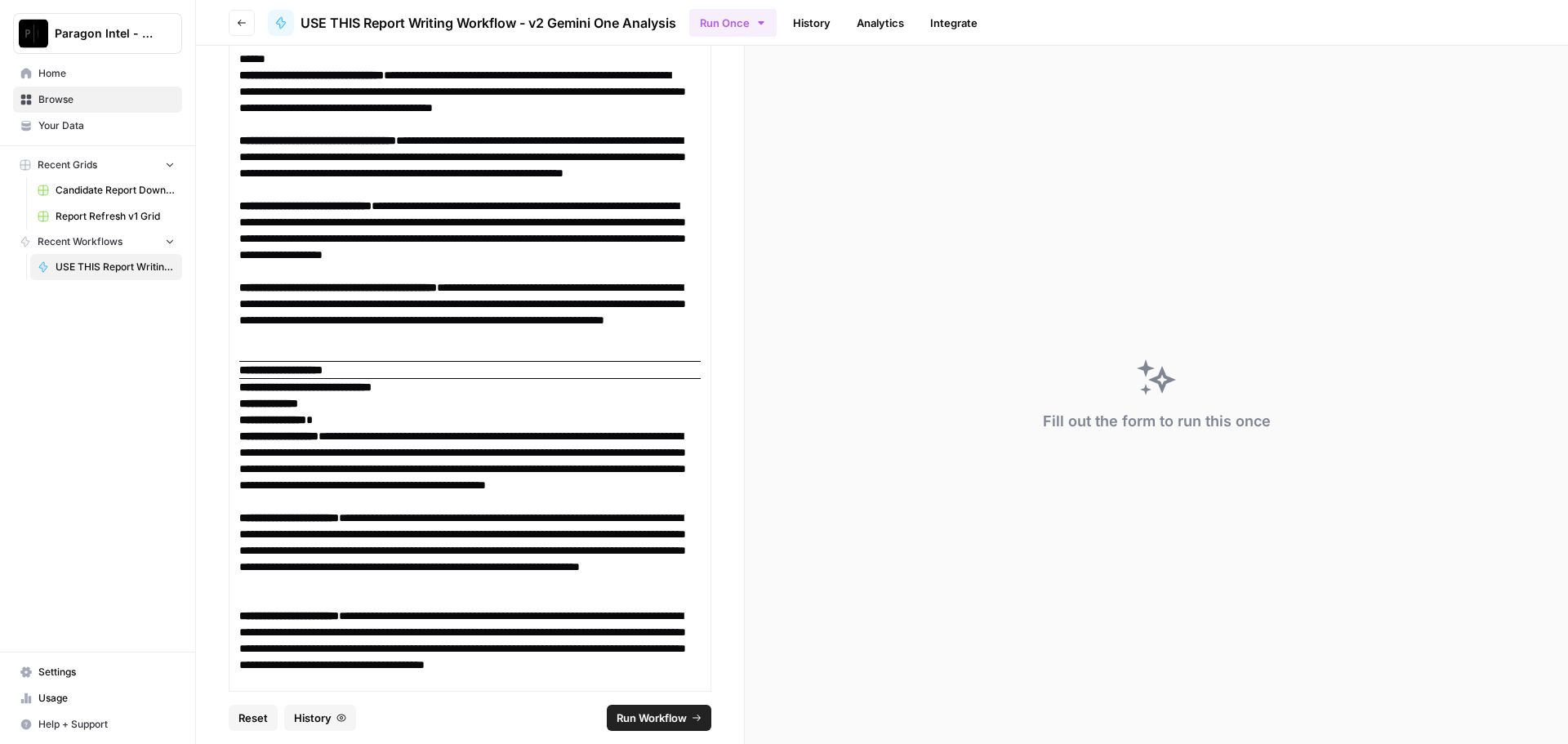
drag, startPoint x: 476, startPoint y: 604, endPoint x: 290, endPoint y: 339, distance: 323.8
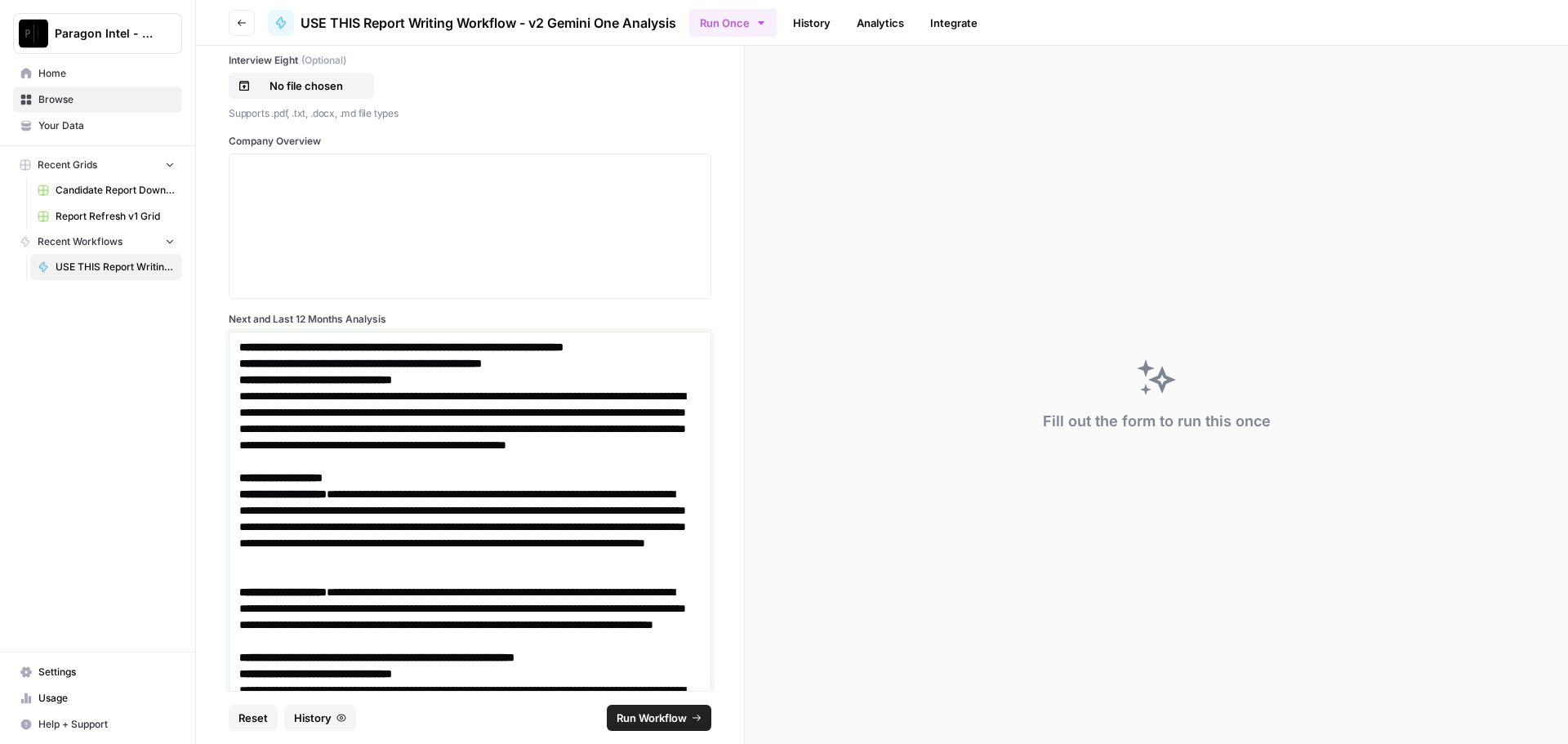
scroll to position [1244, 0]
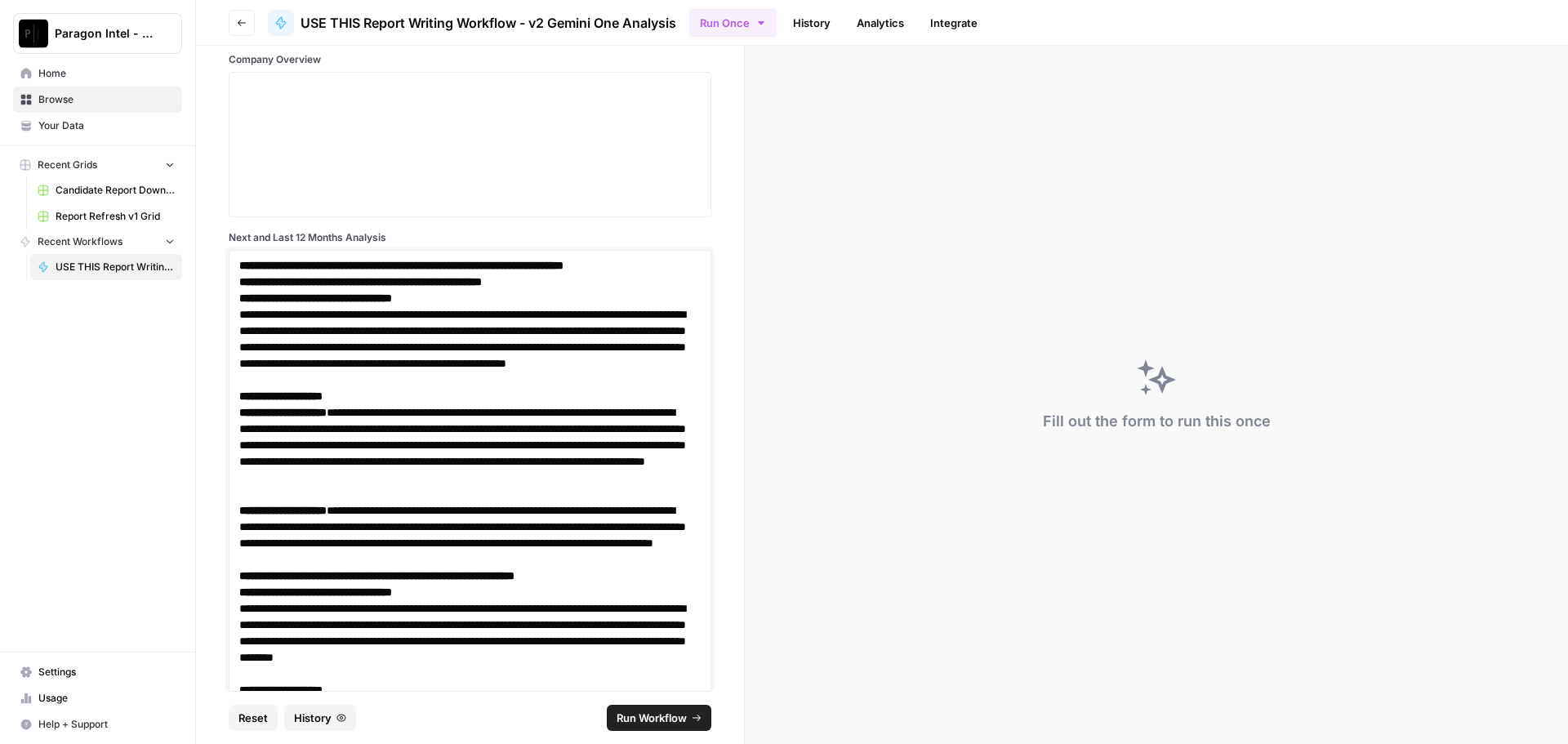
click at [253, 270] on strong "**********" at bounding box center [401, 265] width 324 height 11
drag, startPoint x: 237, startPoint y: 270, endPoint x: 310, endPoint y: 489, distance: 230.8
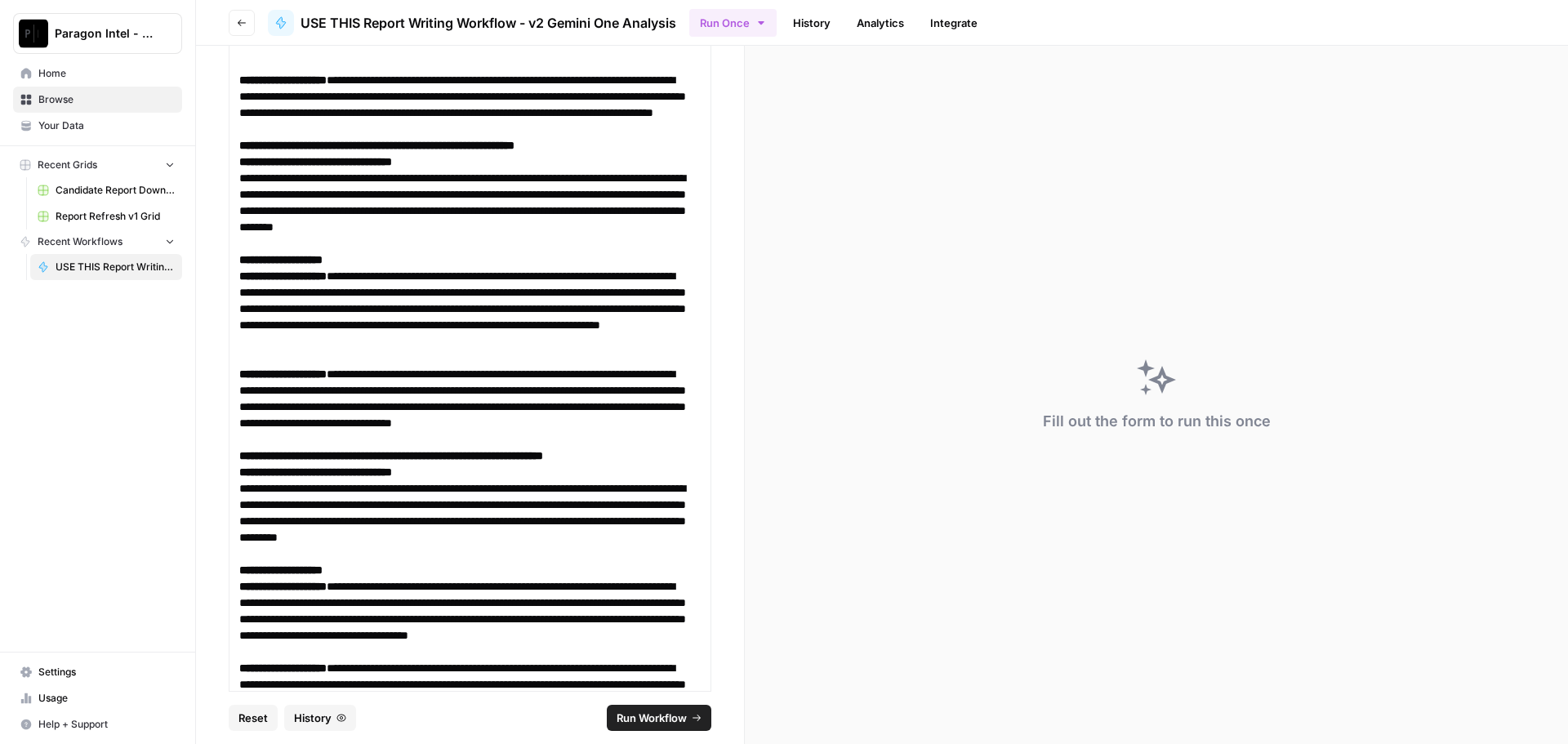
scroll to position [1898, 0]
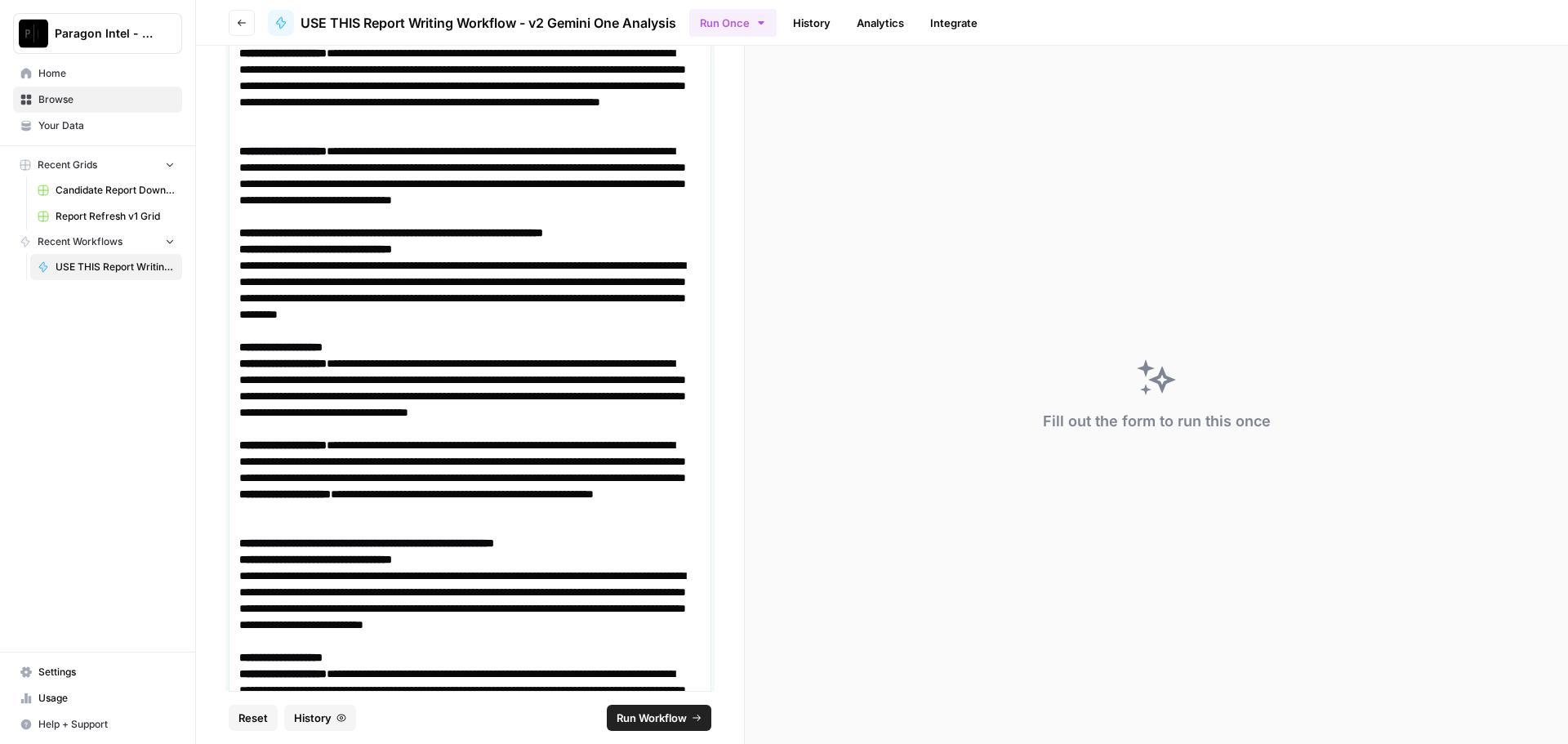
click at [293, 440] on strong "**********" at bounding box center [283, 445] width 87 height 11
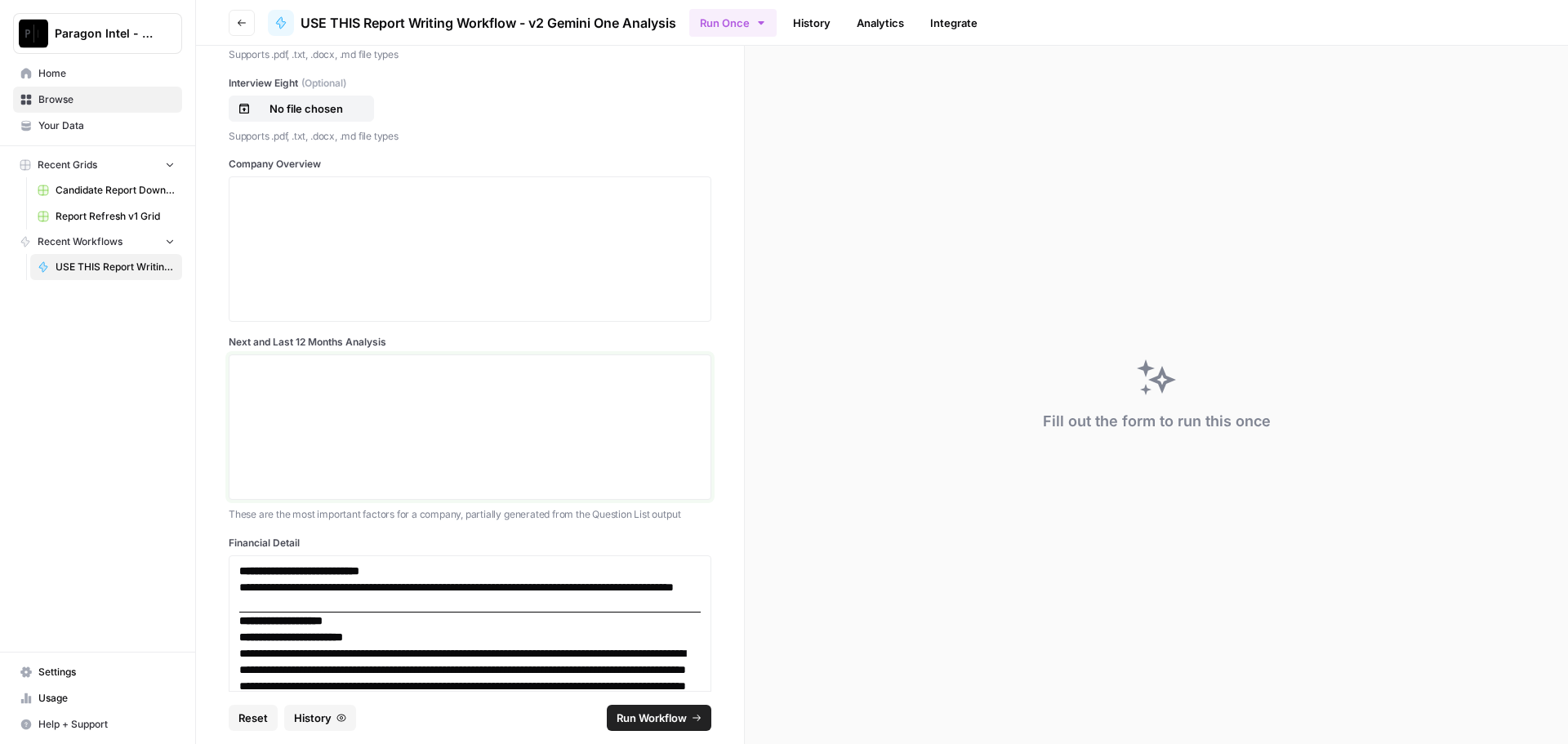
scroll to position [1125, 0]
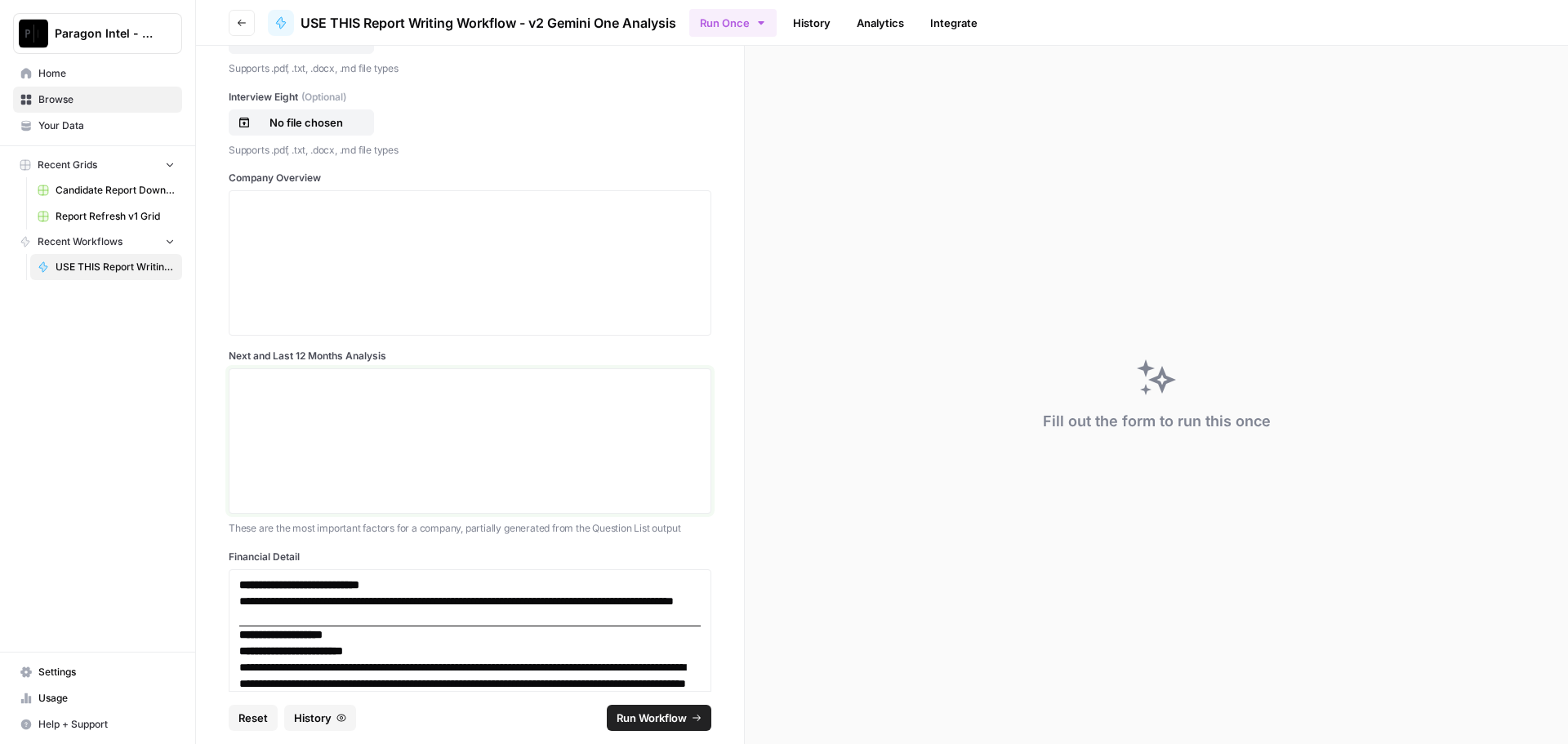
click at [245, 390] on p at bounding box center [470, 385] width 462 height 17
click at [270, 384] on p at bounding box center [470, 385] width 462 height 17
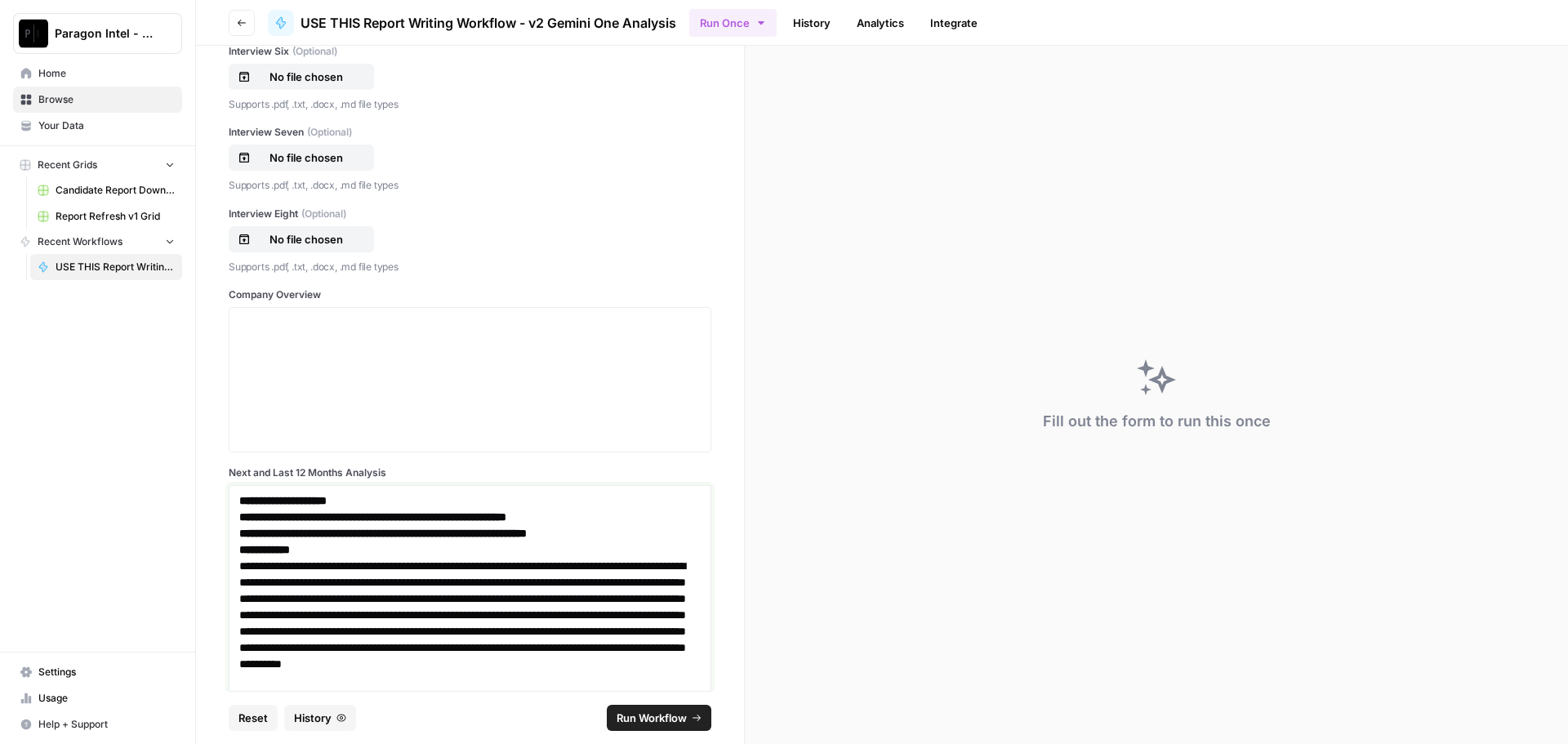
scroll to position [845, 0]
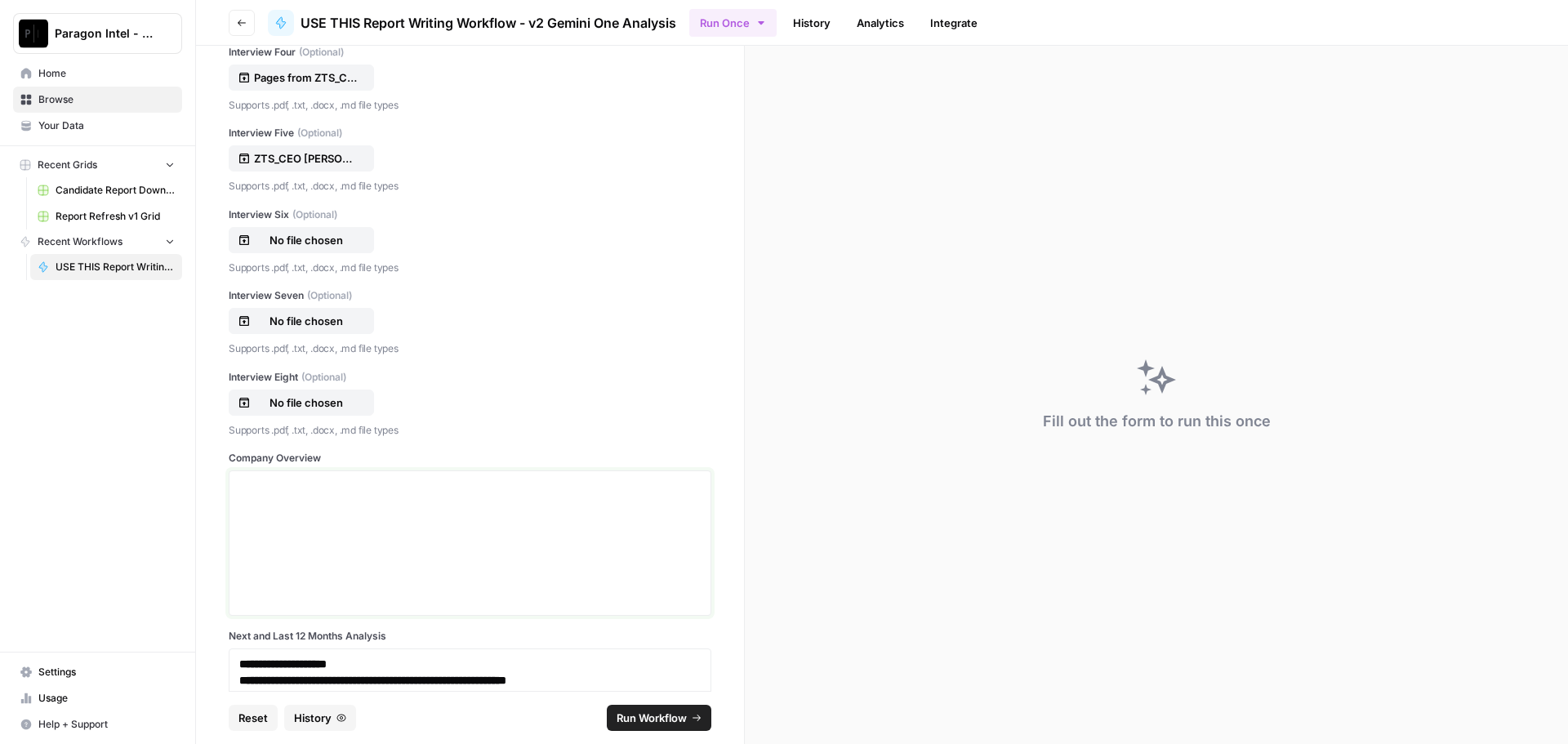
click at [270, 499] on div at bounding box center [470, 543] width 462 height 130
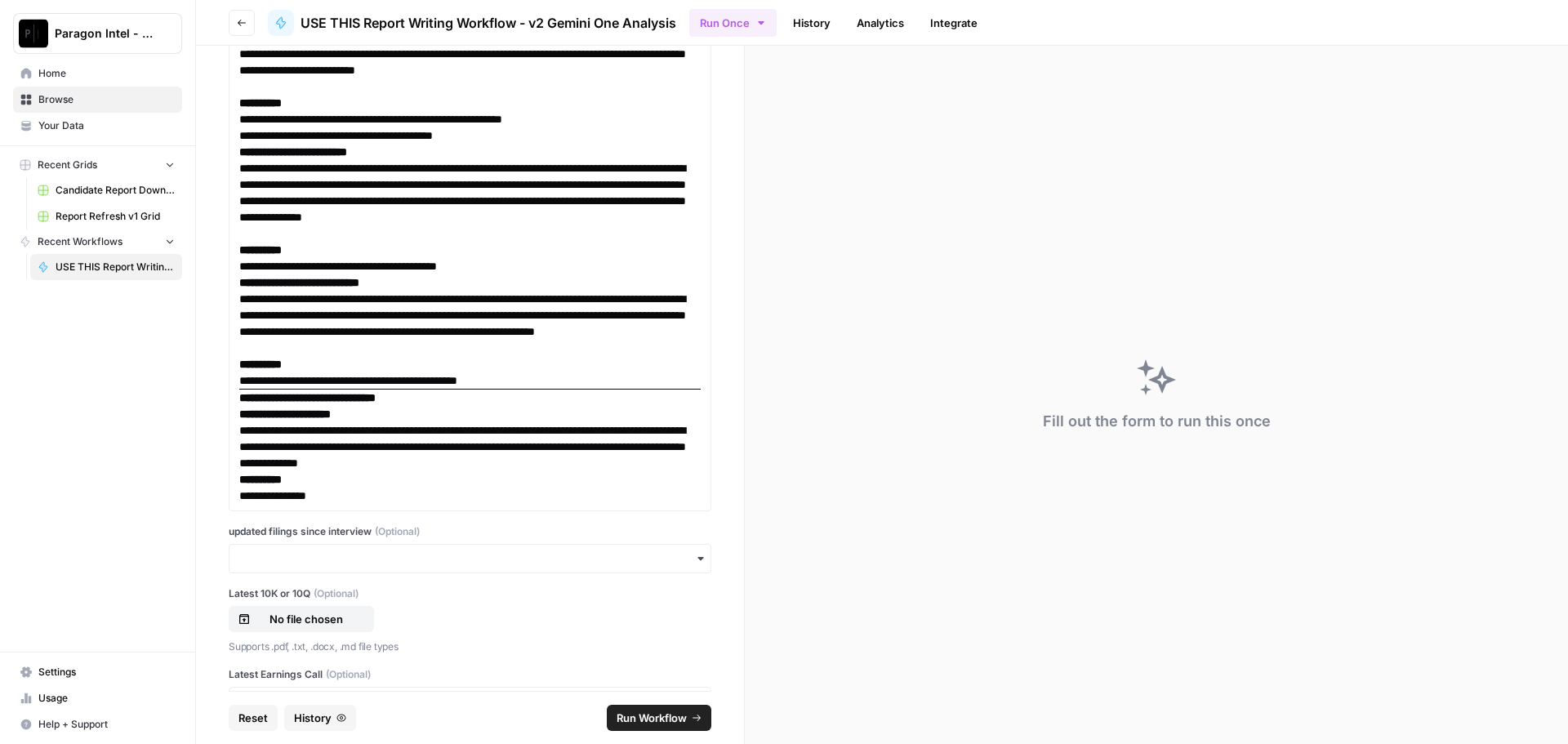
scroll to position [11593, 0]
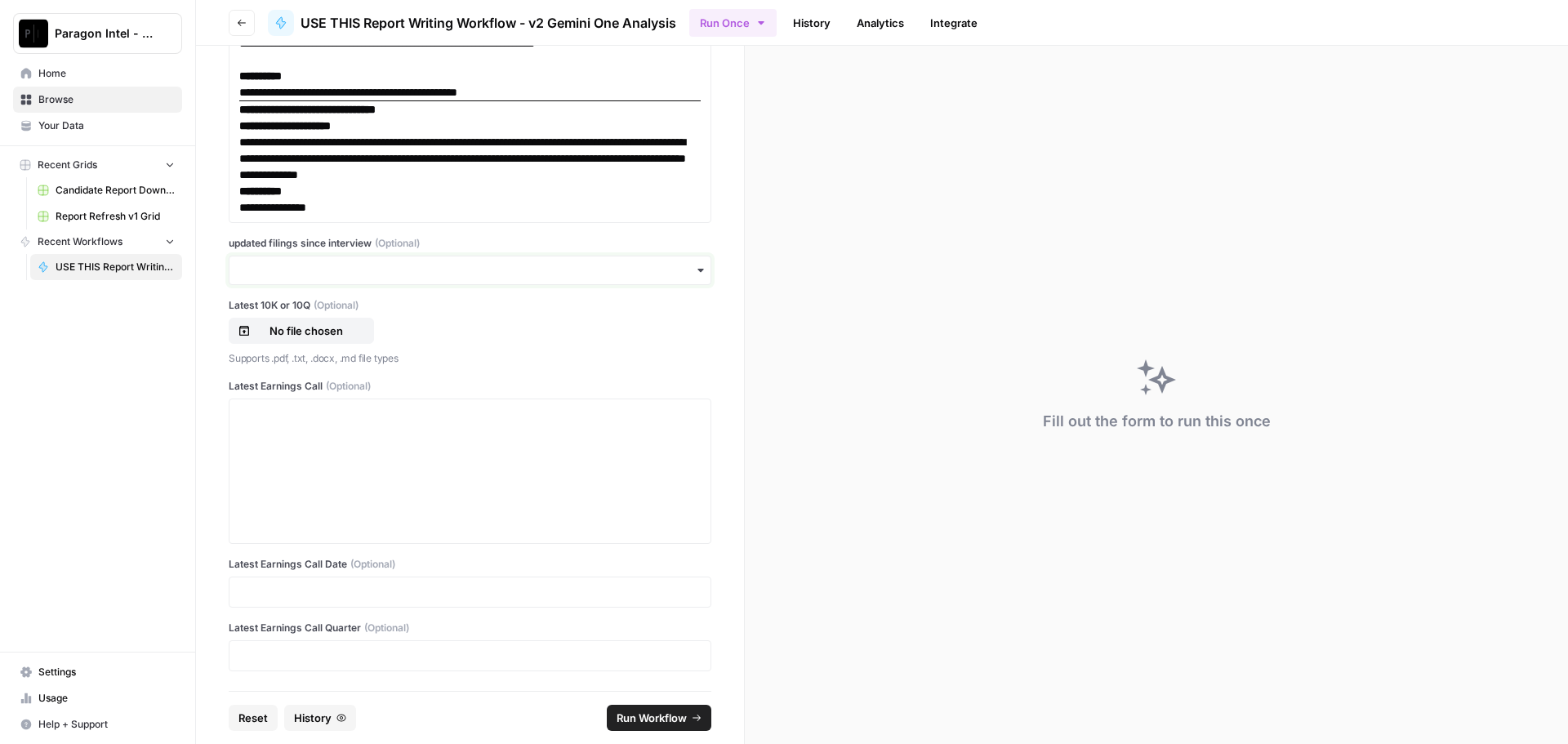
click at [380, 277] on input "updated filings since interview (Optional)" at bounding box center [470, 271] width 462 height 17
click at [258, 312] on div "yes" at bounding box center [464, 314] width 469 height 31
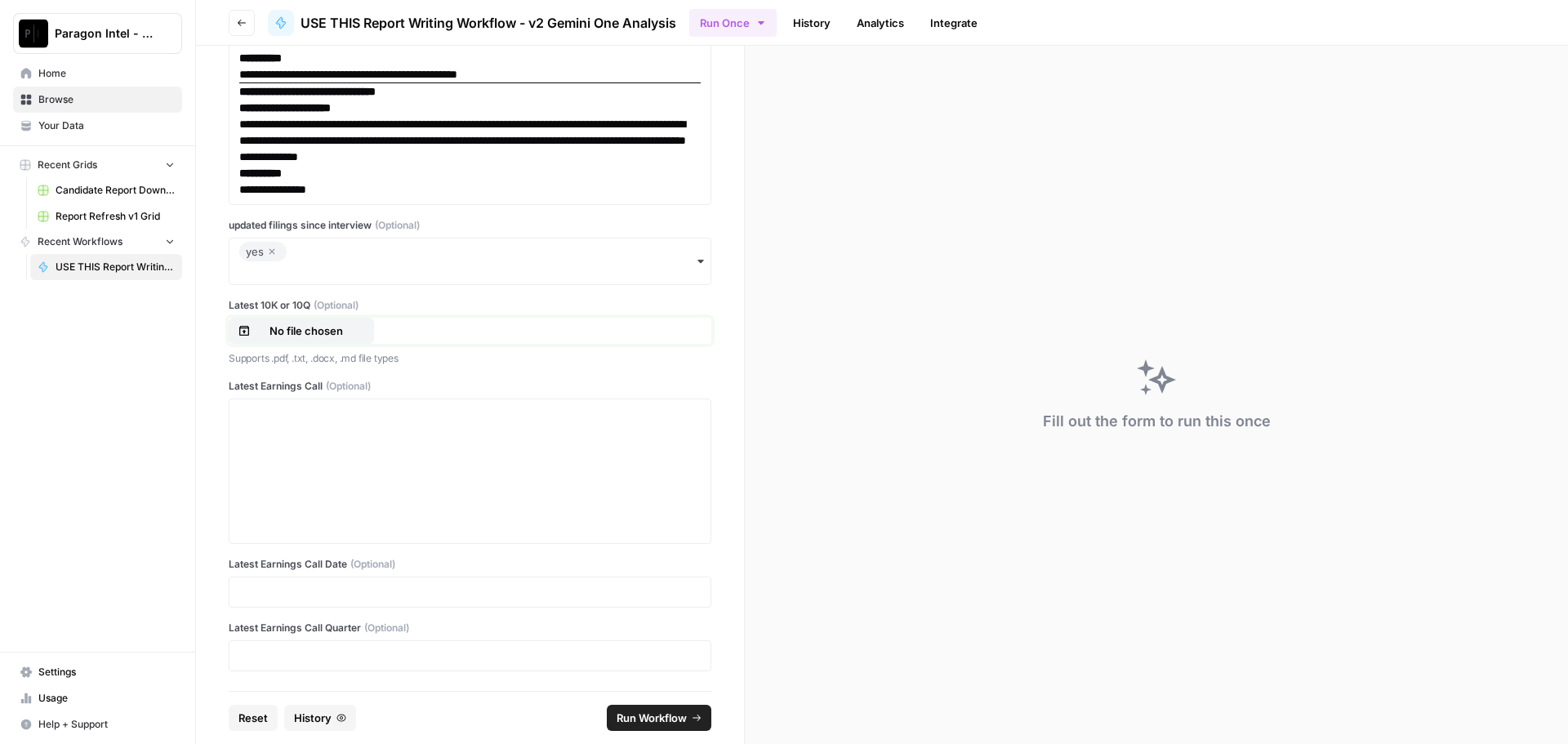
click at [318, 339] on p "No file chosen" at bounding box center [306, 331] width 104 height 17
click at [249, 423] on p at bounding box center [470, 414] width 462 height 17
click at [242, 423] on p at bounding box center [470, 414] width 462 height 17
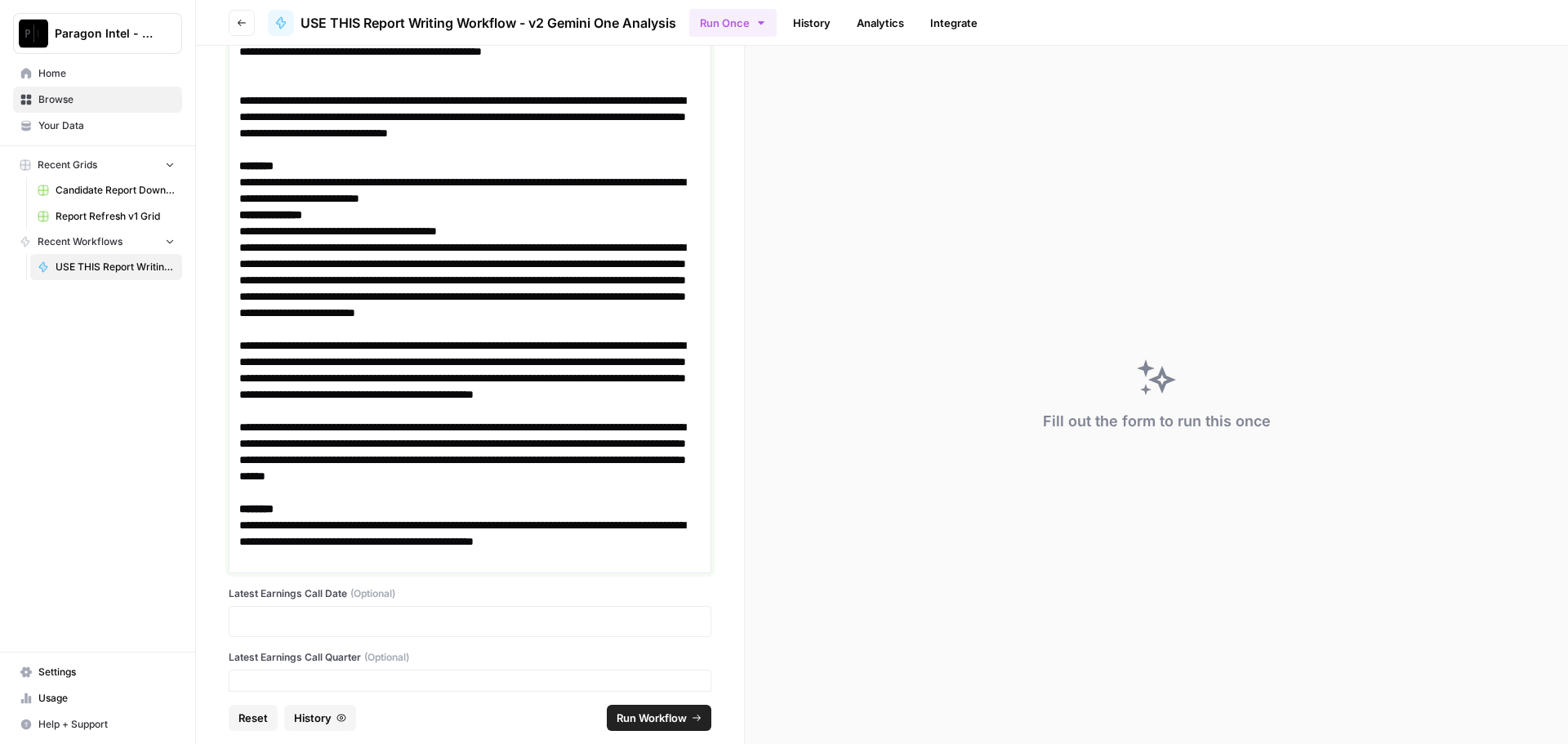
scroll to position [24701, 0]
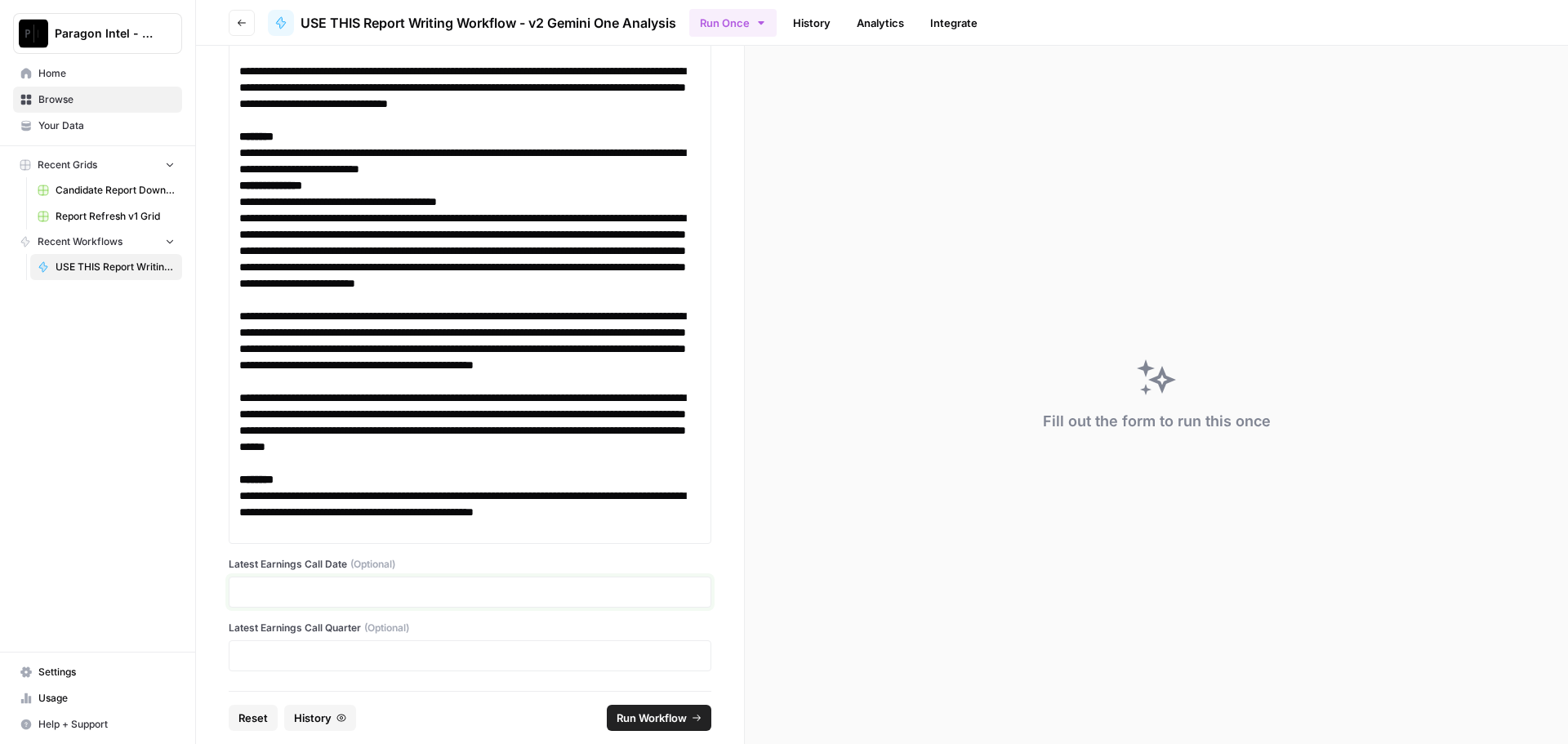
click at [255, 595] on p at bounding box center [470, 592] width 462 height 17
click at [278, 588] on p at bounding box center [470, 592] width 462 height 17
click at [245, 656] on p at bounding box center [470, 656] width 462 height 17
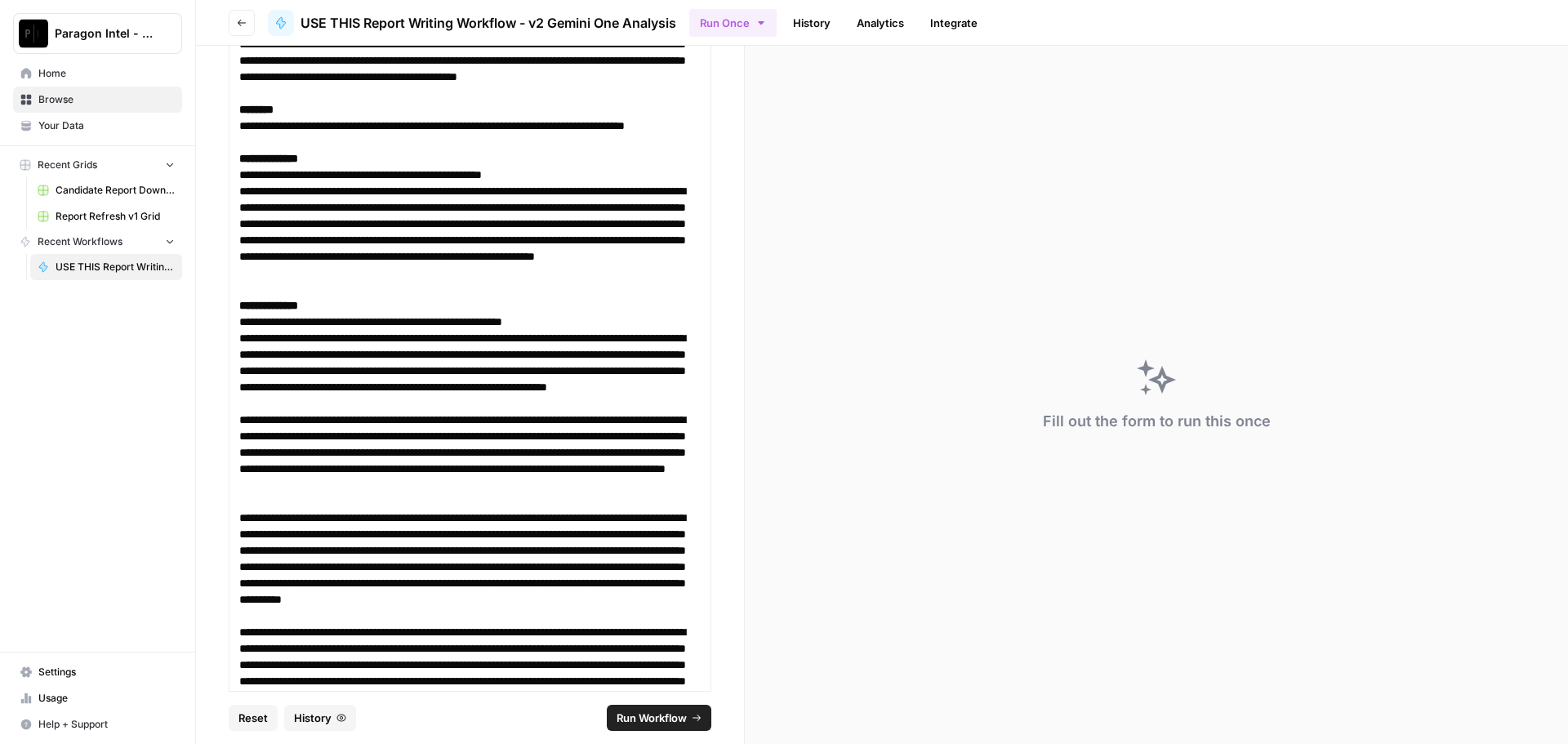
scroll to position [23965, 0]
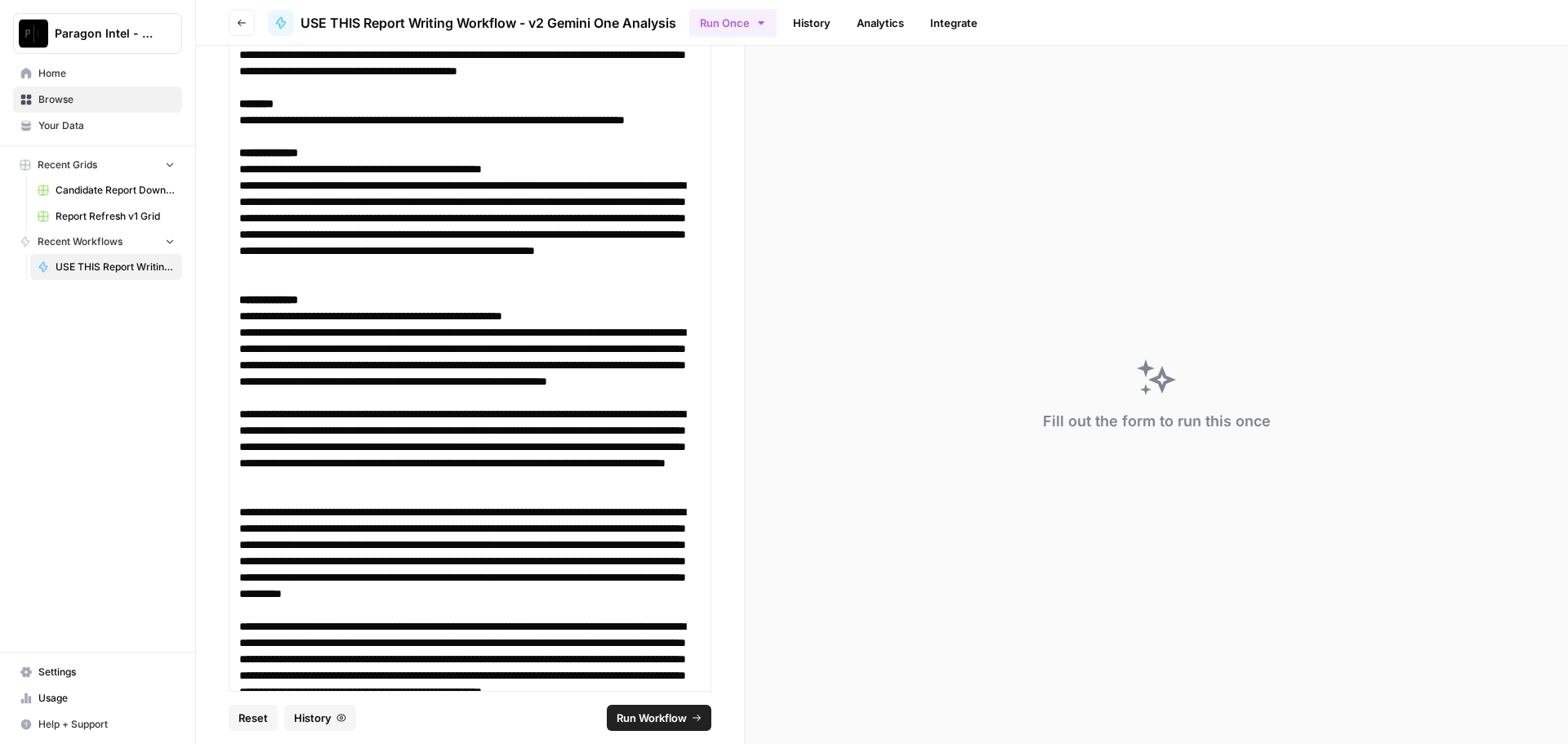
click at [640, 715] on span "Run Workflow" at bounding box center [651, 719] width 70 height 17
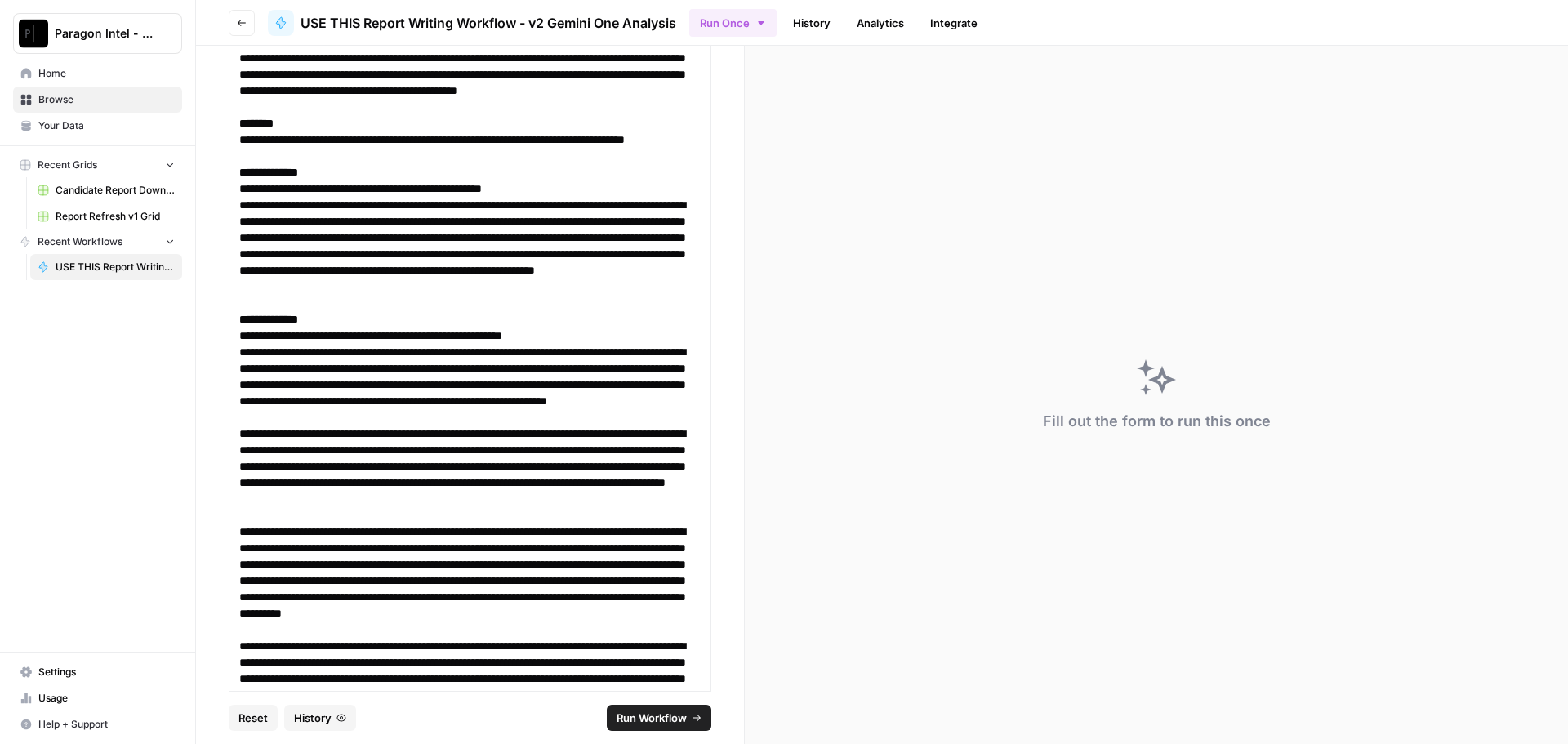
scroll to position [23986, 0]
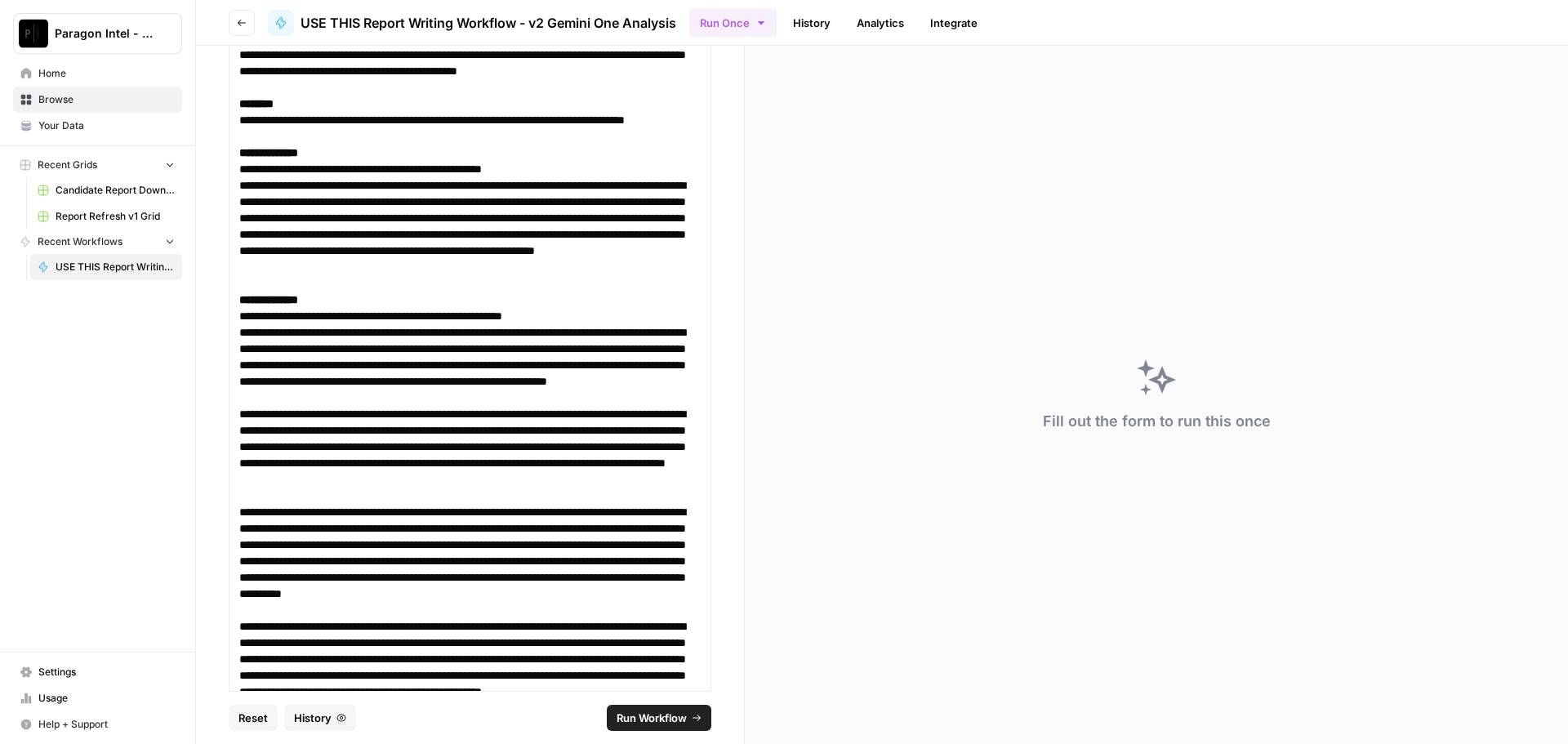
click at [653, 721] on span "Run Workflow" at bounding box center [651, 719] width 70 height 17
click at [720, 706] on form "**********" at bounding box center [471, 395] width 549 height 698
click at [700, 720] on icon "submit" at bounding box center [696, 718] width 10 height 10
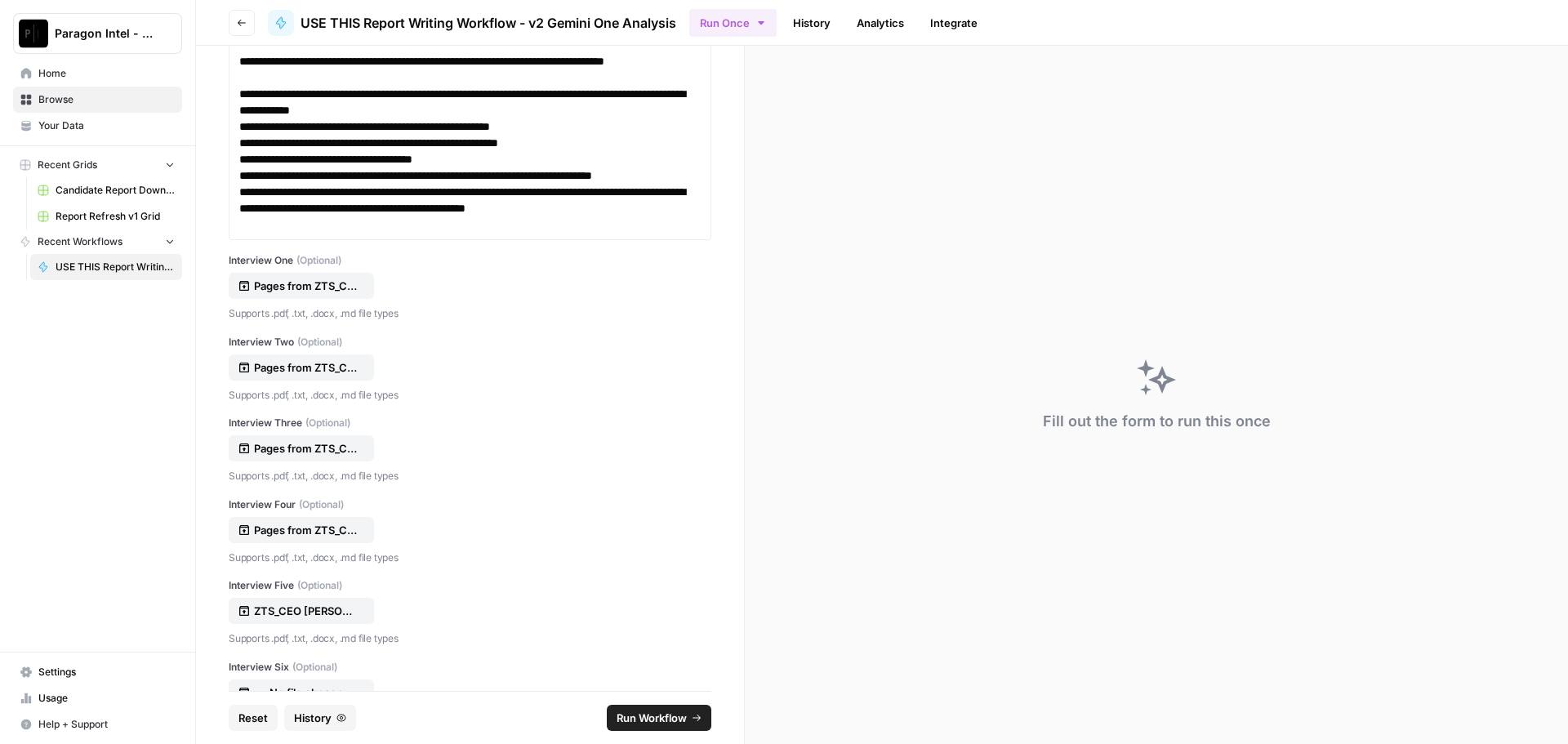
scroll to position [0, 0]
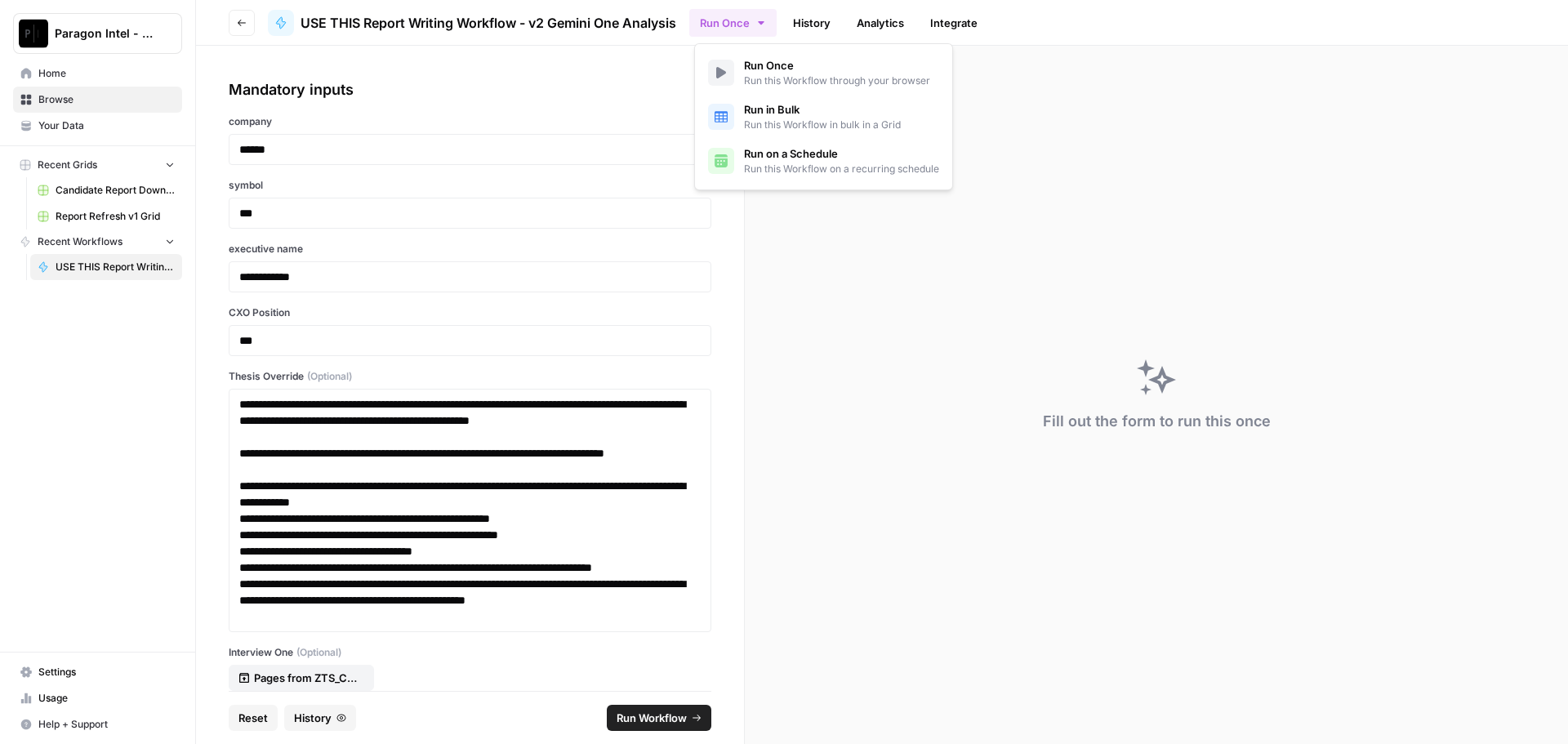
click at [751, 13] on button "Run Once" at bounding box center [733, 23] width 87 height 28
click at [761, 80] on span "Run this Workflow through your browser" at bounding box center [837, 81] width 186 height 15
click at [723, 70] on icon at bounding box center [721, 73] width 13 height 13
click at [1289, 136] on div "Fill out the form to run this once" at bounding box center [1156, 395] width 824 height 698
click at [653, 717] on span "Run Workflow" at bounding box center [651, 719] width 70 height 17
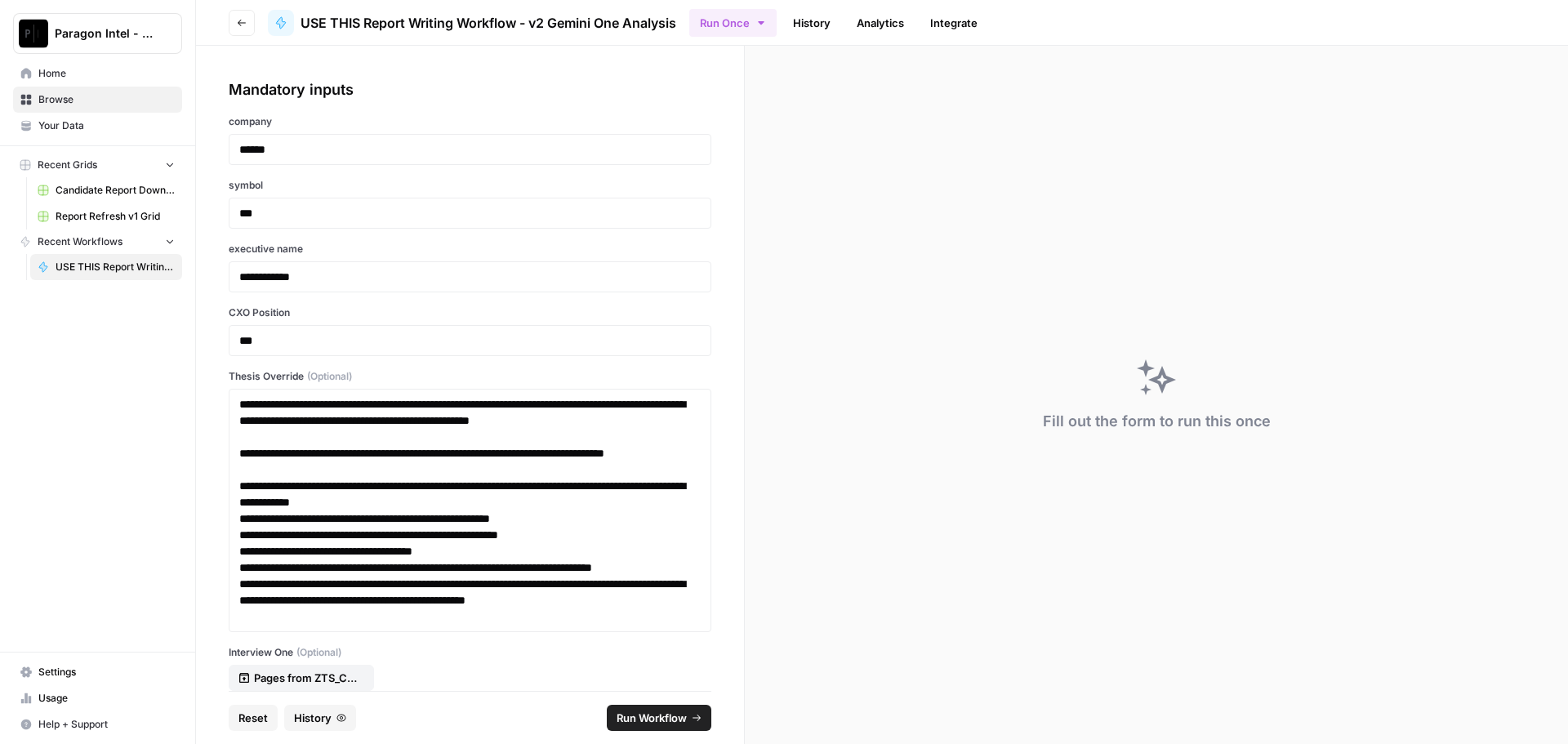
click at [699, 721] on icon "submit" at bounding box center [696, 718] width 10 height 10
click at [1138, 388] on div at bounding box center [1157, 377] width 39 height 39
click at [1197, 382] on div "Fill out the form to run this once" at bounding box center [1156, 395] width 824 height 698
click at [644, 703] on footer "Reset History Run Workflow" at bounding box center [470, 717] width 483 height 53
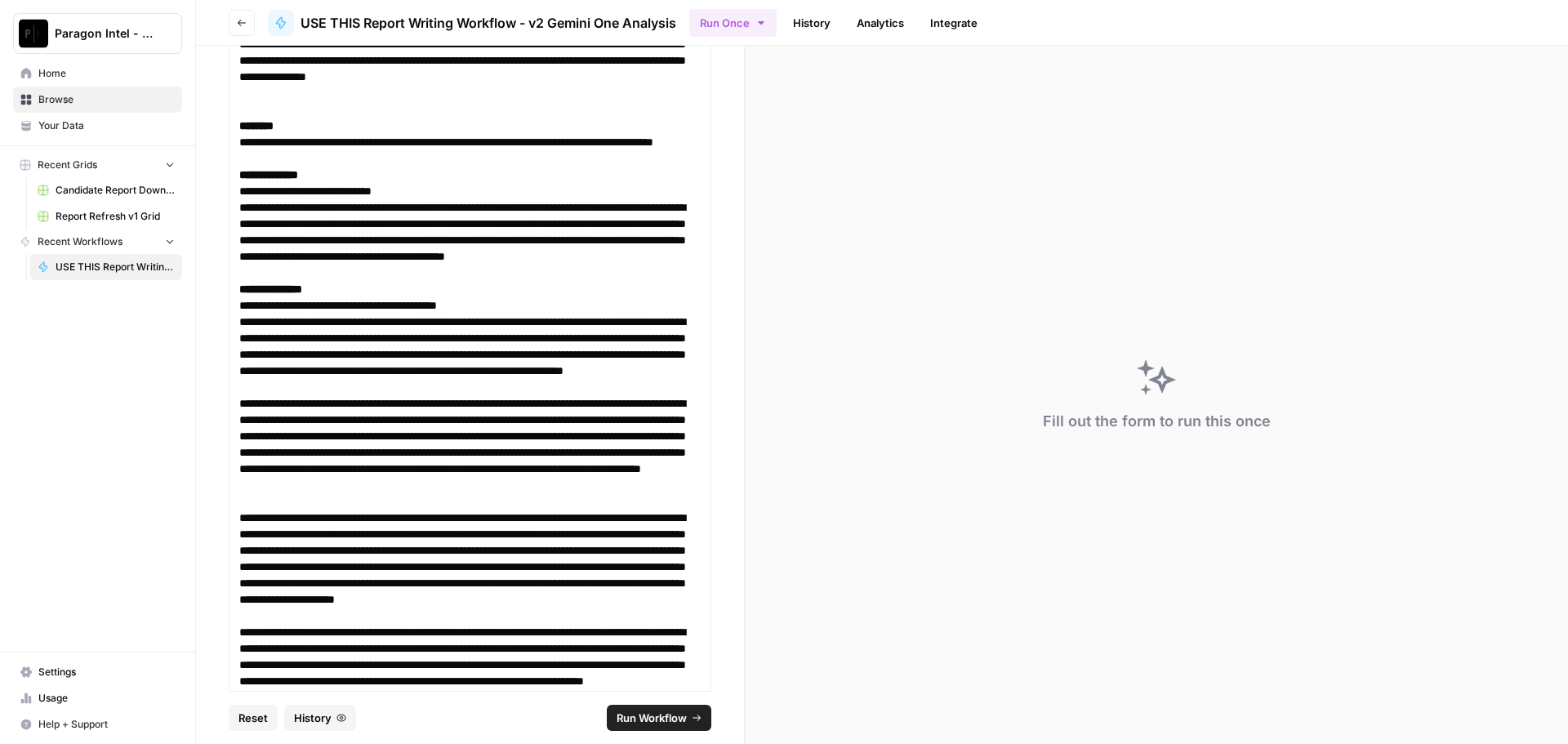
scroll to position [24721, 0]
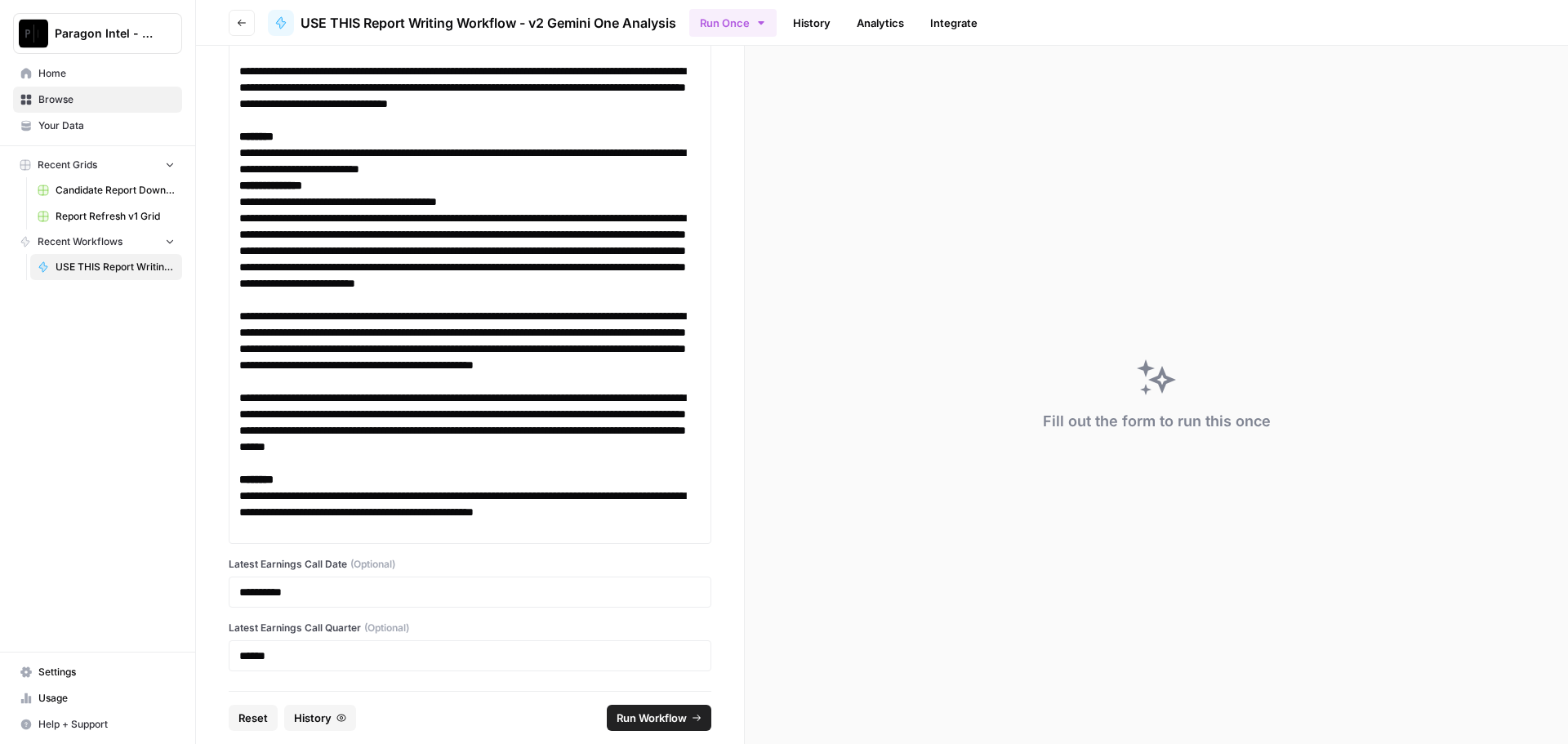
click at [243, 718] on span "Reset" at bounding box center [253, 719] width 30 height 17
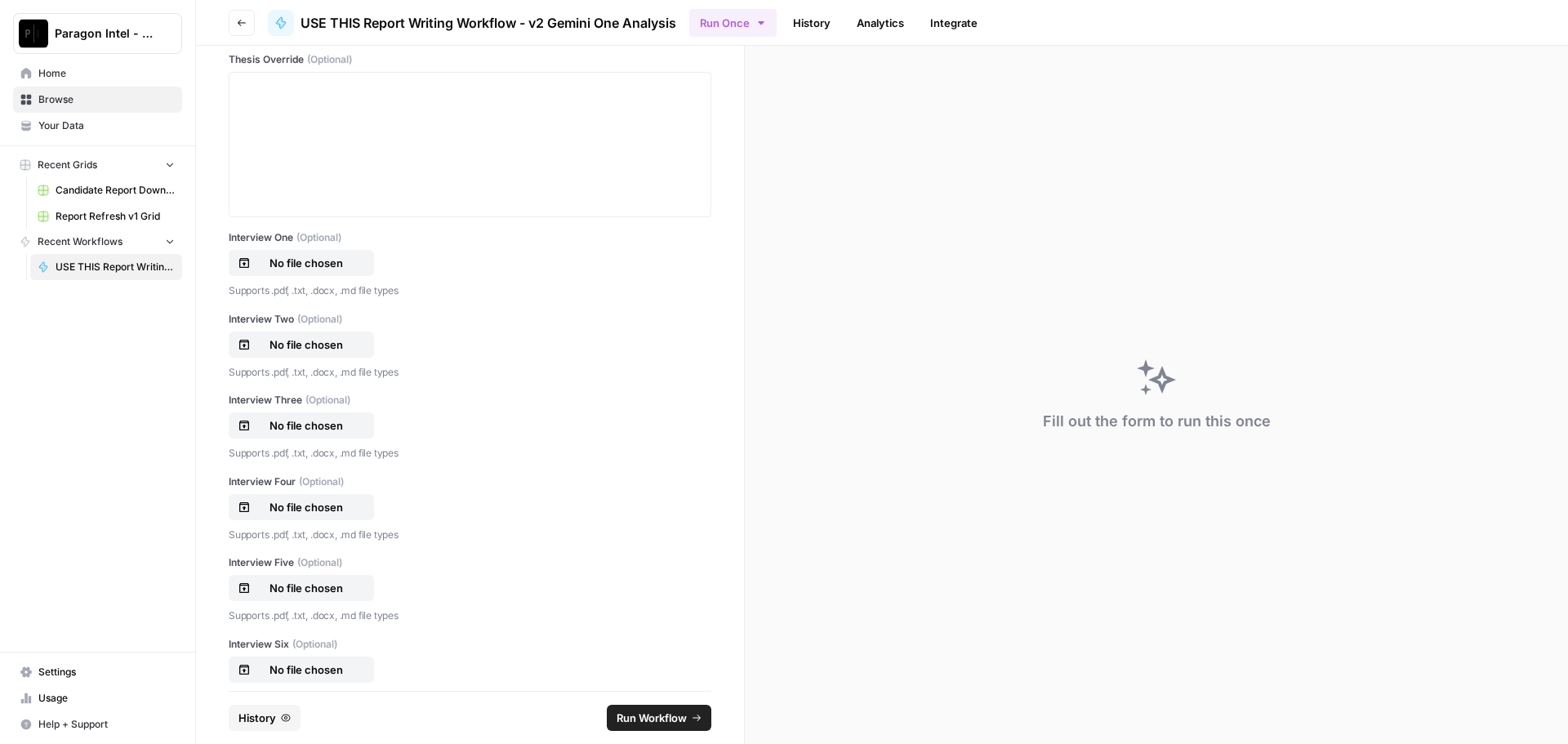
scroll to position [159, 0]
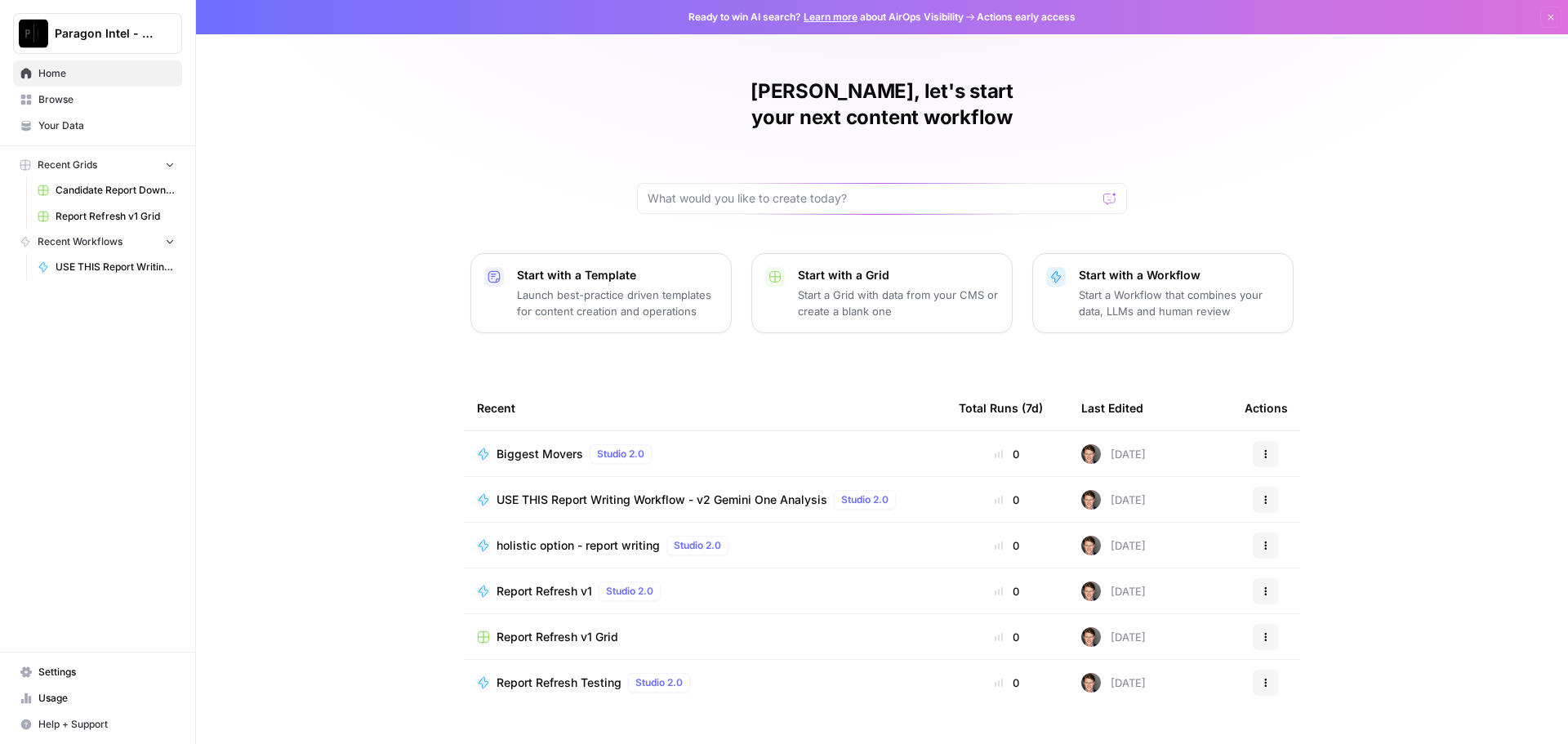
click at [803, 492] on span "USE THIS Report Writing Workflow - v2 Gemini One Analysis" at bounding box center [662, 500] width 330 height 17
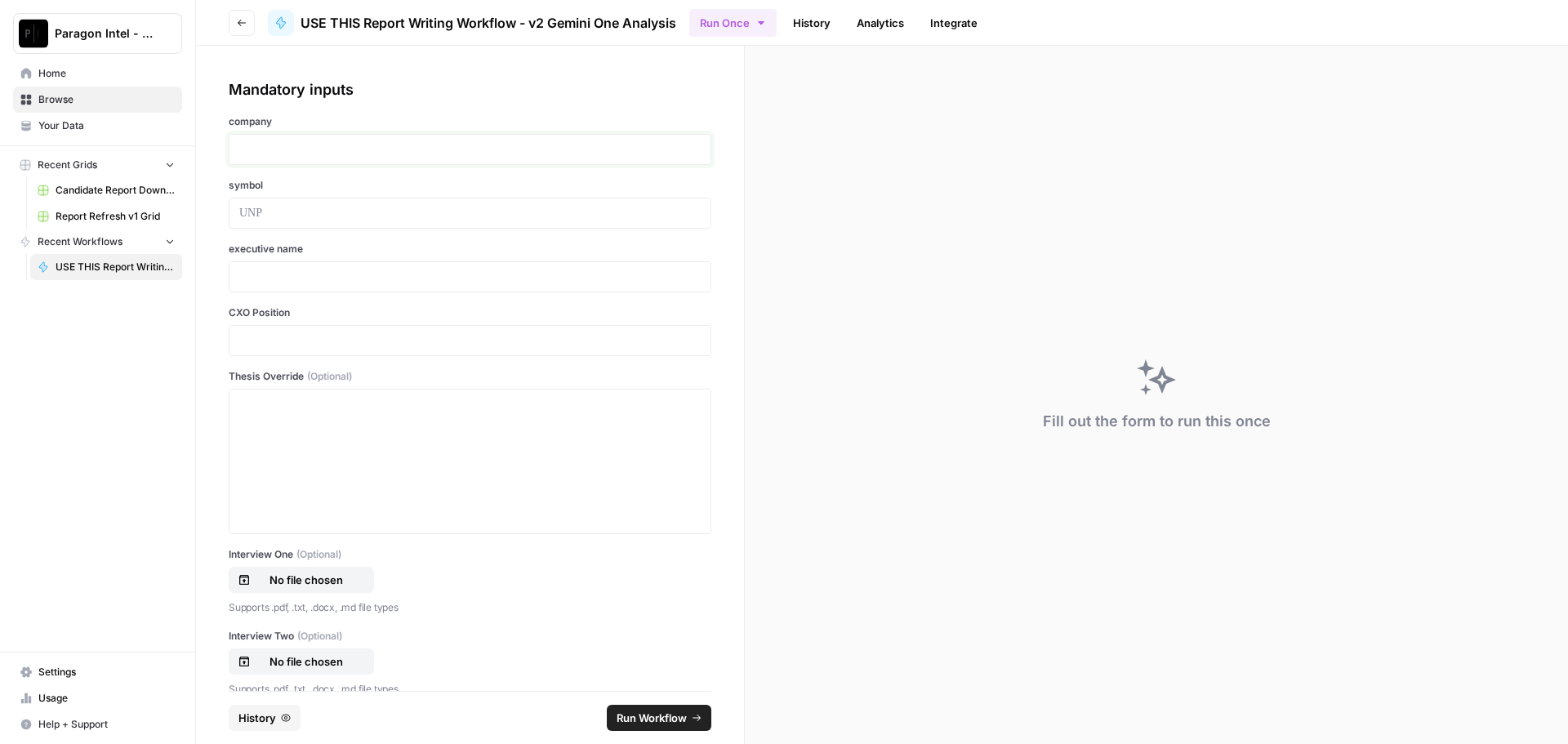
click at [244, 149] on p at bounding box center [470, 150] width 462 height 17
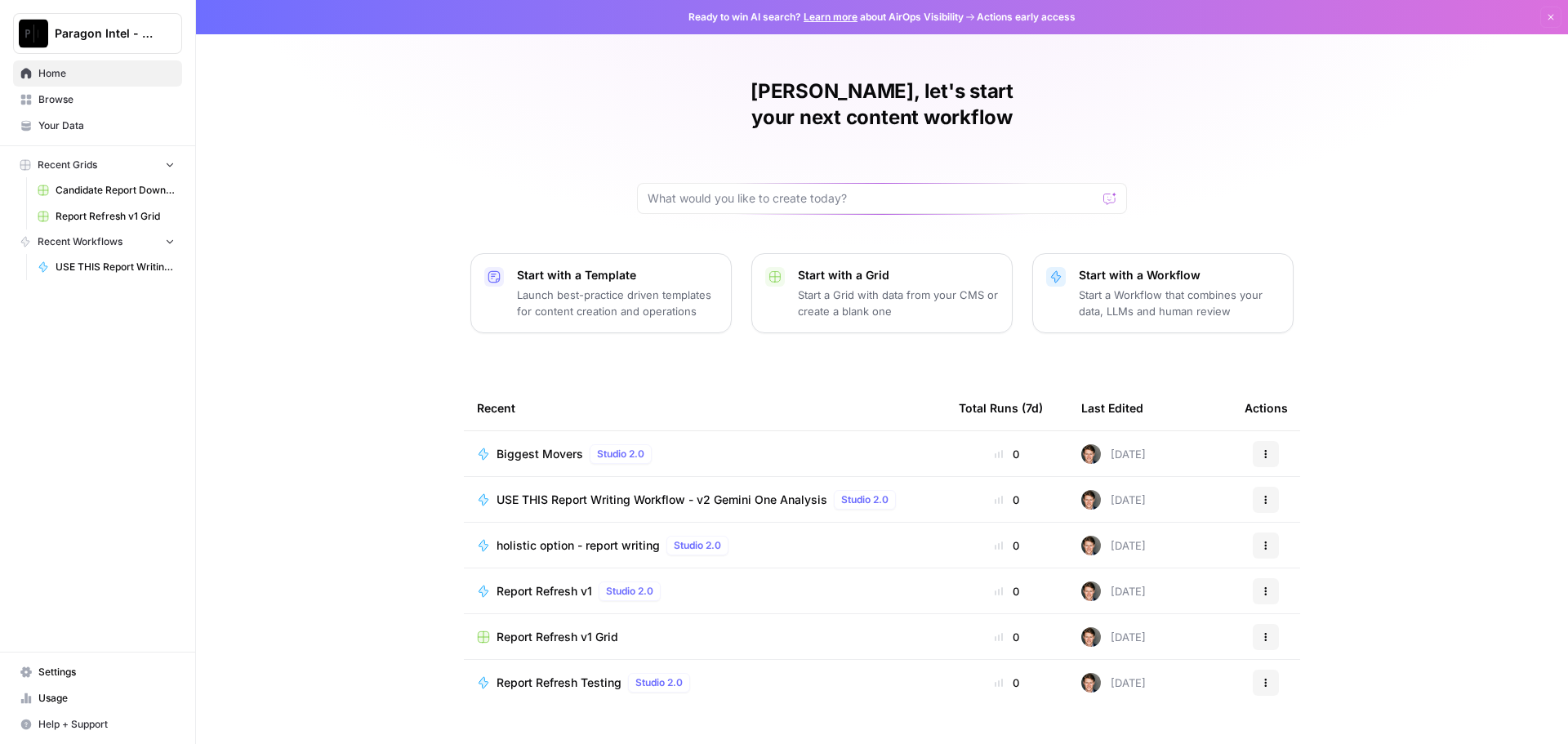
click at [710, 492] on span "USE THIS Report Writing Workflow - v2 Gemini One Analysis" at bounding box center [662, 500] width 330 height 17
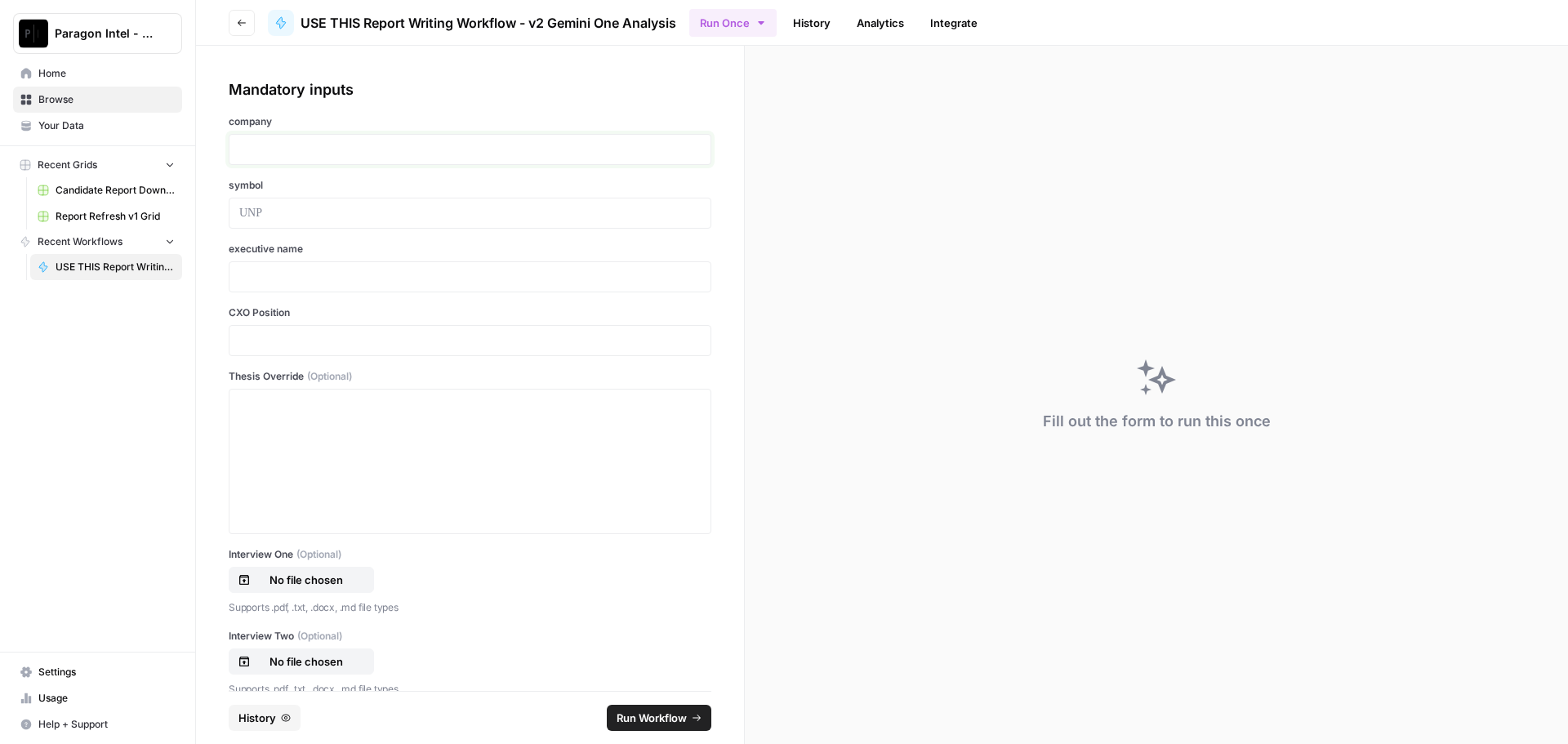
click at [300, 146] on p at bounding box center [470, 150] width 462 height 17
click at [311, 220] on p at bounding box center [470, 213] width 462 height 17
click at [284, 258] on div "executive name" at bounding box center [470, 267] width 483 height 50
click at [275, 275] on p at bounding box center [470, 277] width 462 height 17
click at [267, 337] on p at bounding box center [470, 341] width 462 height 17
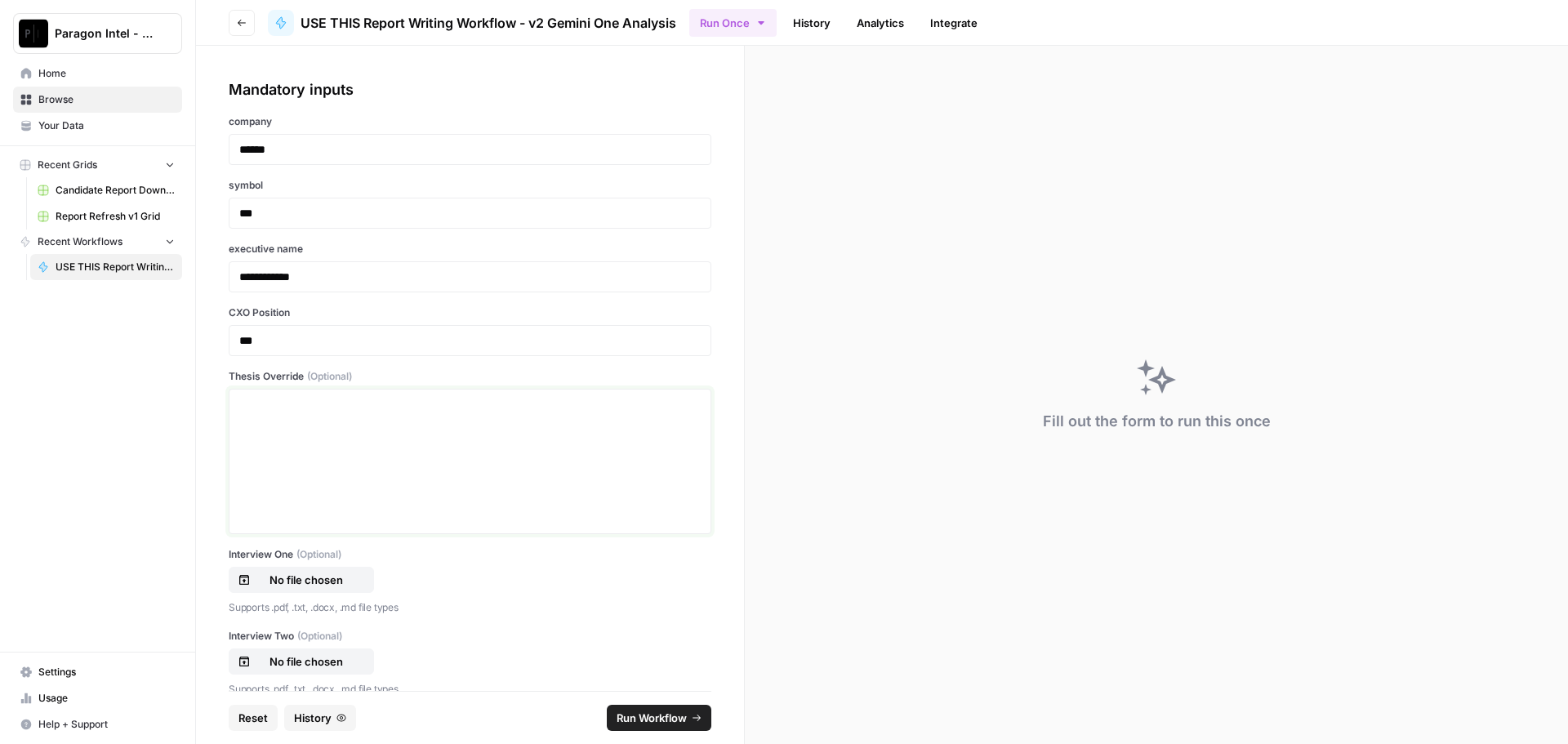
click at [272, 417] on div at bounding box center [470, 462] width 462 height 130
click at [353, 403] on p "**********" at bounding box center [463, 405] width 449 height 17
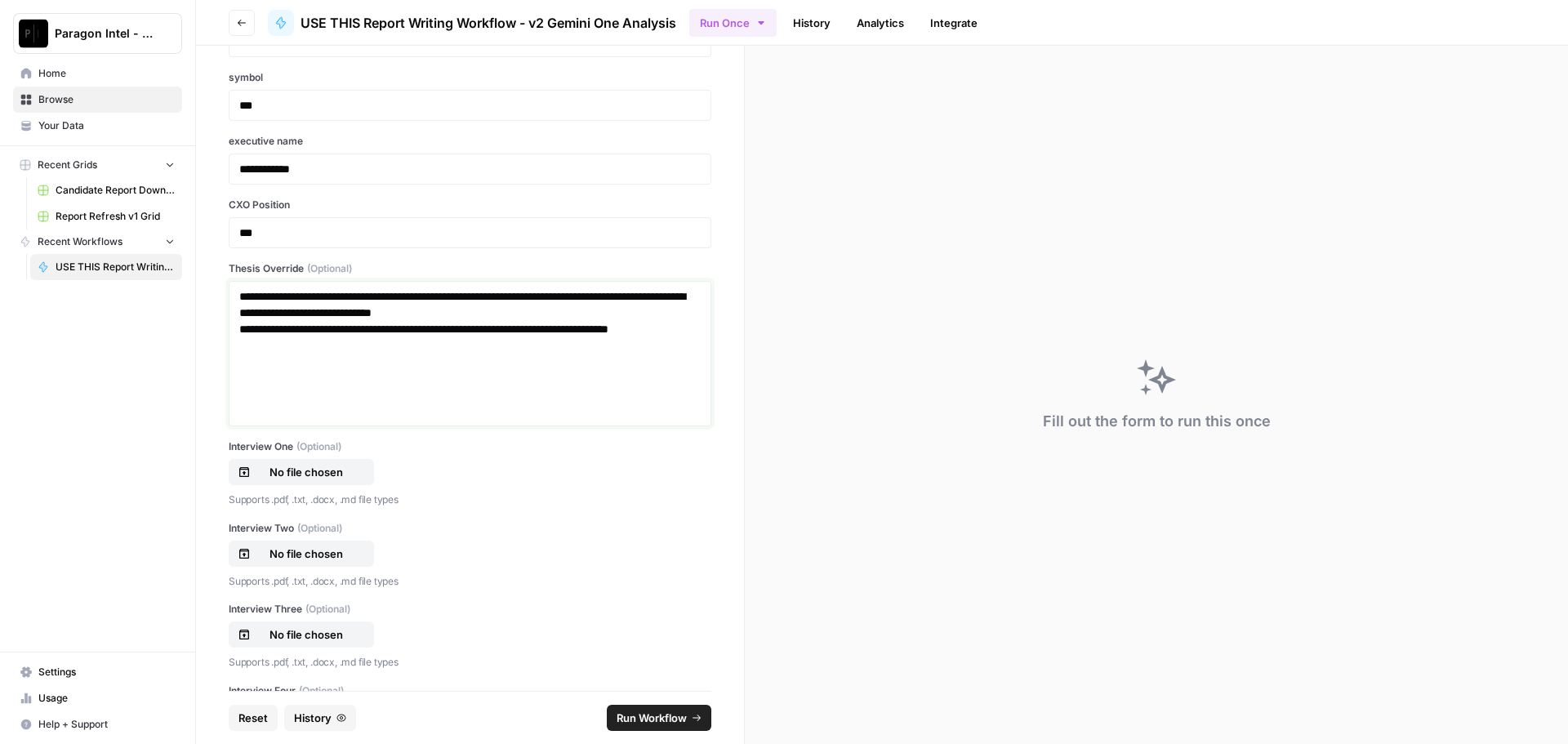
scroll to position [106, 0]
click at [231, 300] on div "**********" at bounding box center [470, 356] width 483 height 145
drag, startPoint x: 240, startPoint y: 337, endPoint x: 239, endPoint y: 329, distance: 8.1
click at [240, 331] on p "**********" at bounding box center [463, 339] width 449 height 33
drag, startPoint x: 353, startPoint y: 364, endPoint x: 355, endPoint y: 372, distance: 8.2
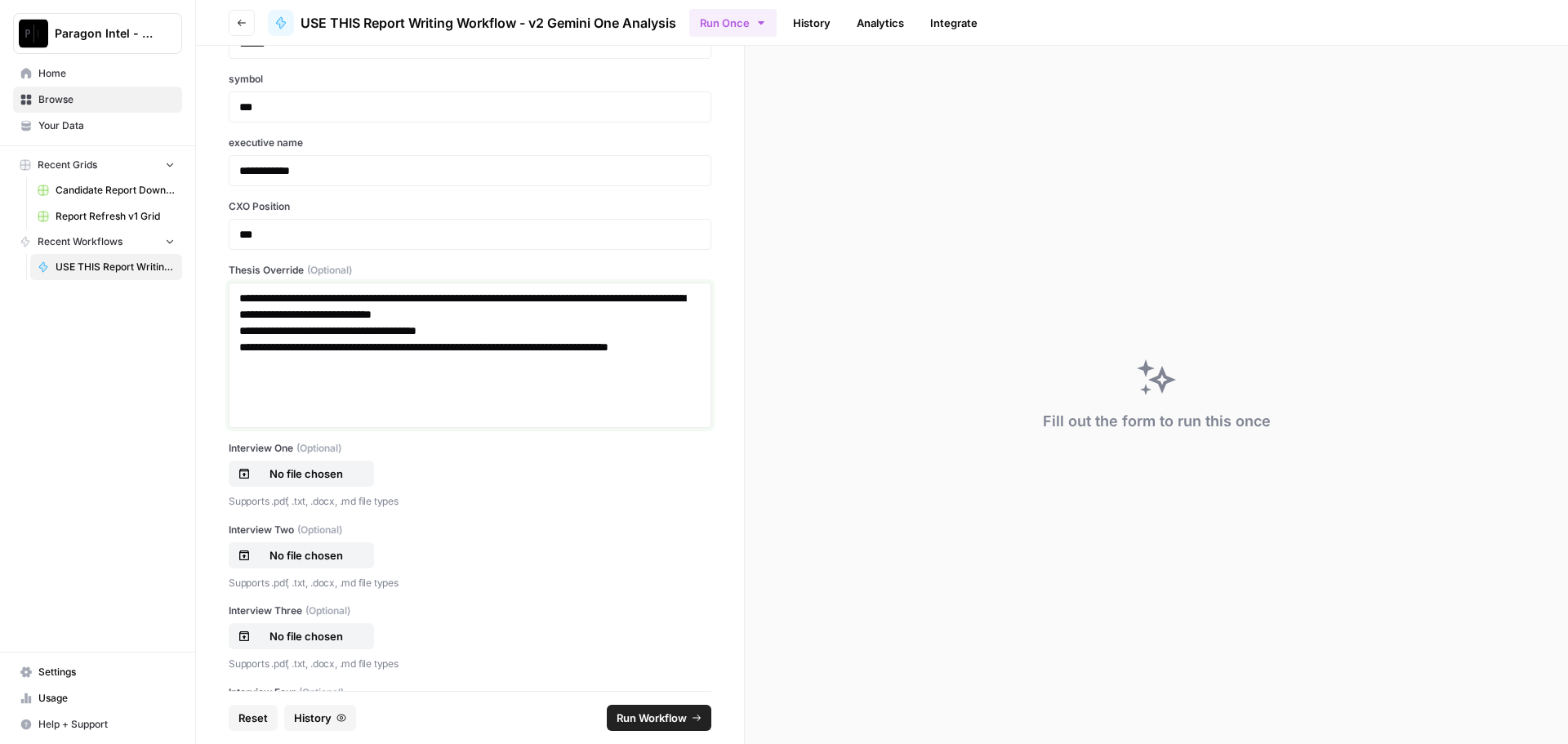
click at [353, 364] on p "**********" at bounding box center [463, 355] width 449 height 33
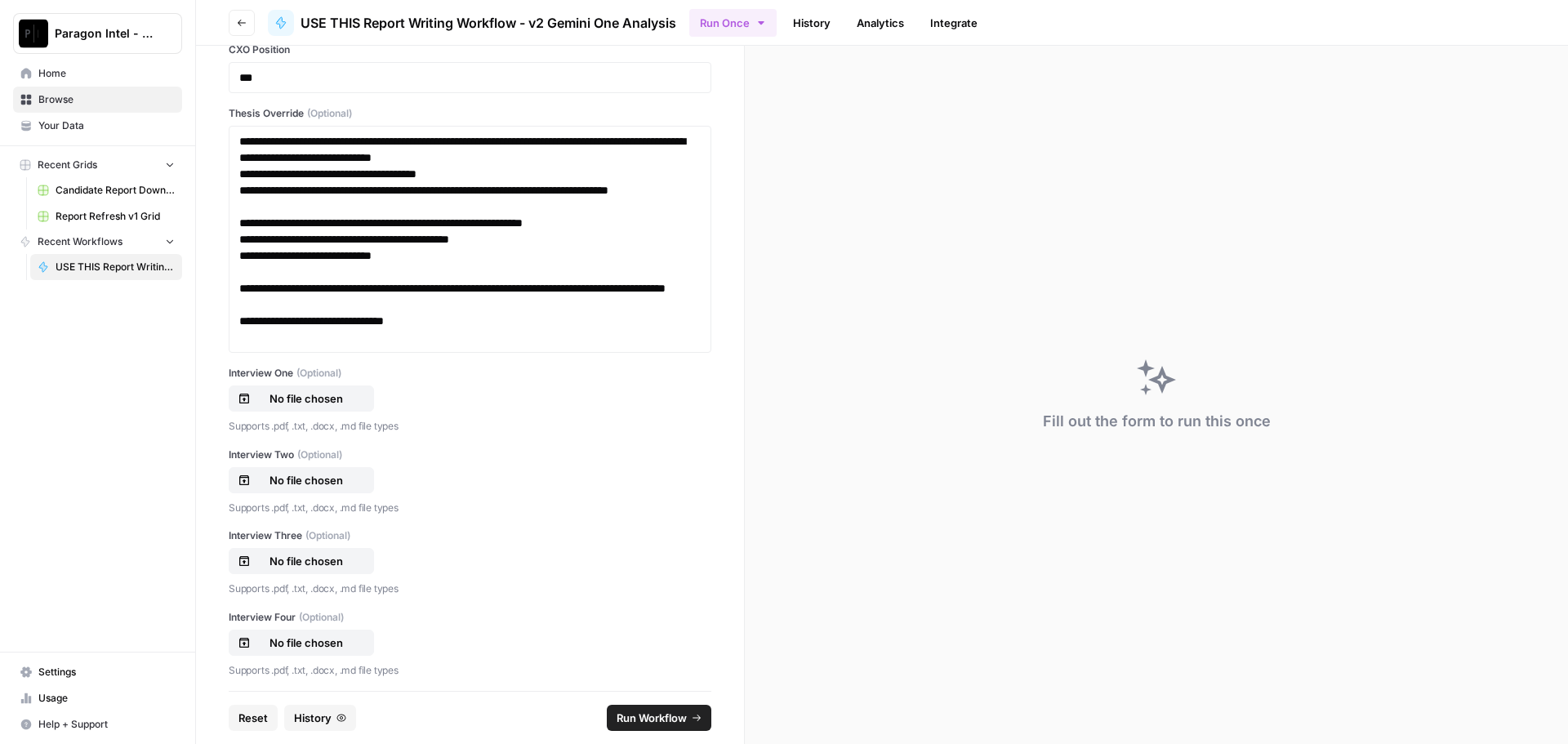
scroll to position [270, 0]
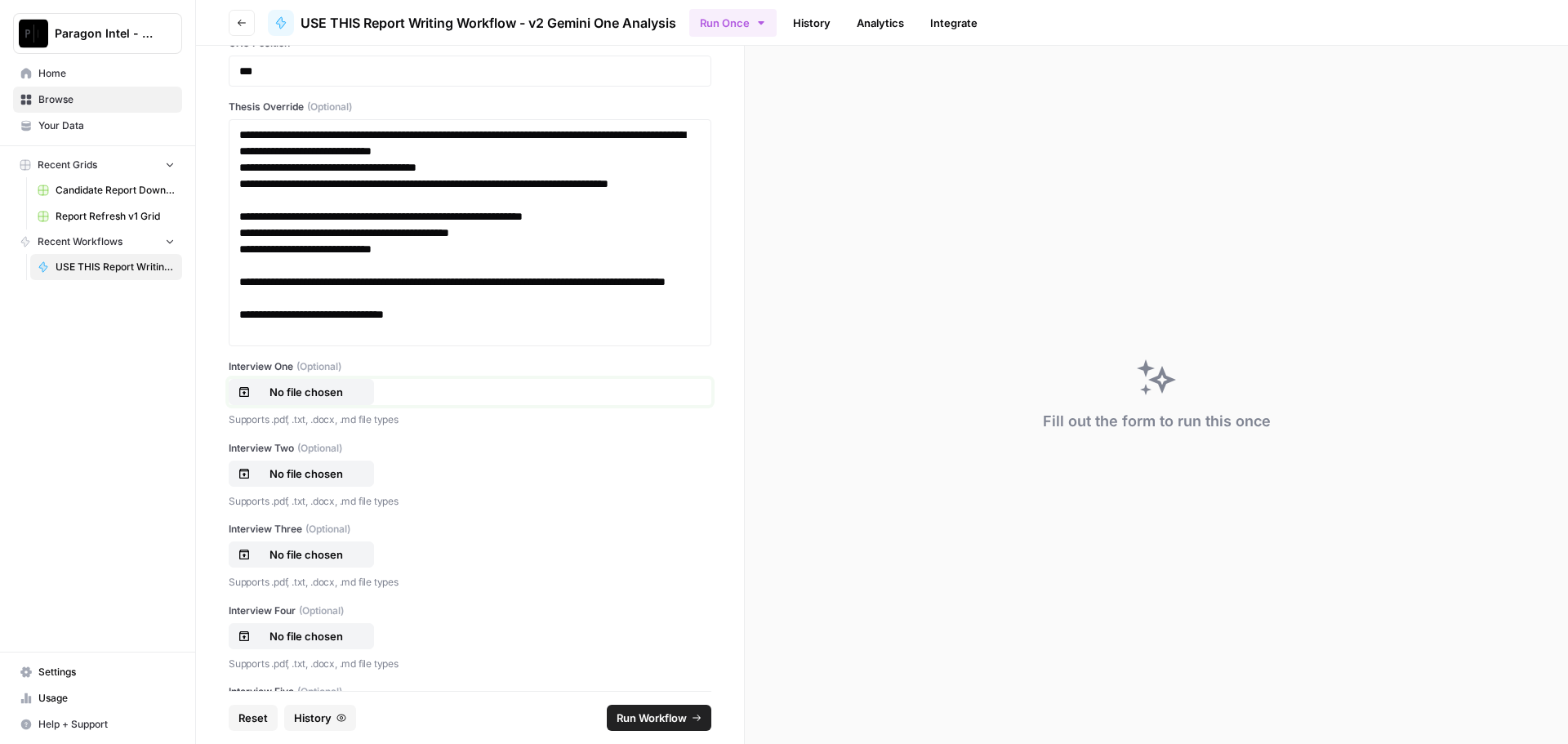
click at [290, 390] on p "No file chosen" at bounding box center [306, 392] width 104 height 17
click at [330, 471] on p "No file chosen" at bounding box center [306, 474] width 104 height 17
click at [331, 560] on p "No file chosen" at bounding box center [306, 555] width 104 height 17
click at [309, 639] on p "No file chosen" at bounding box center [306, 637] width 104 height 17
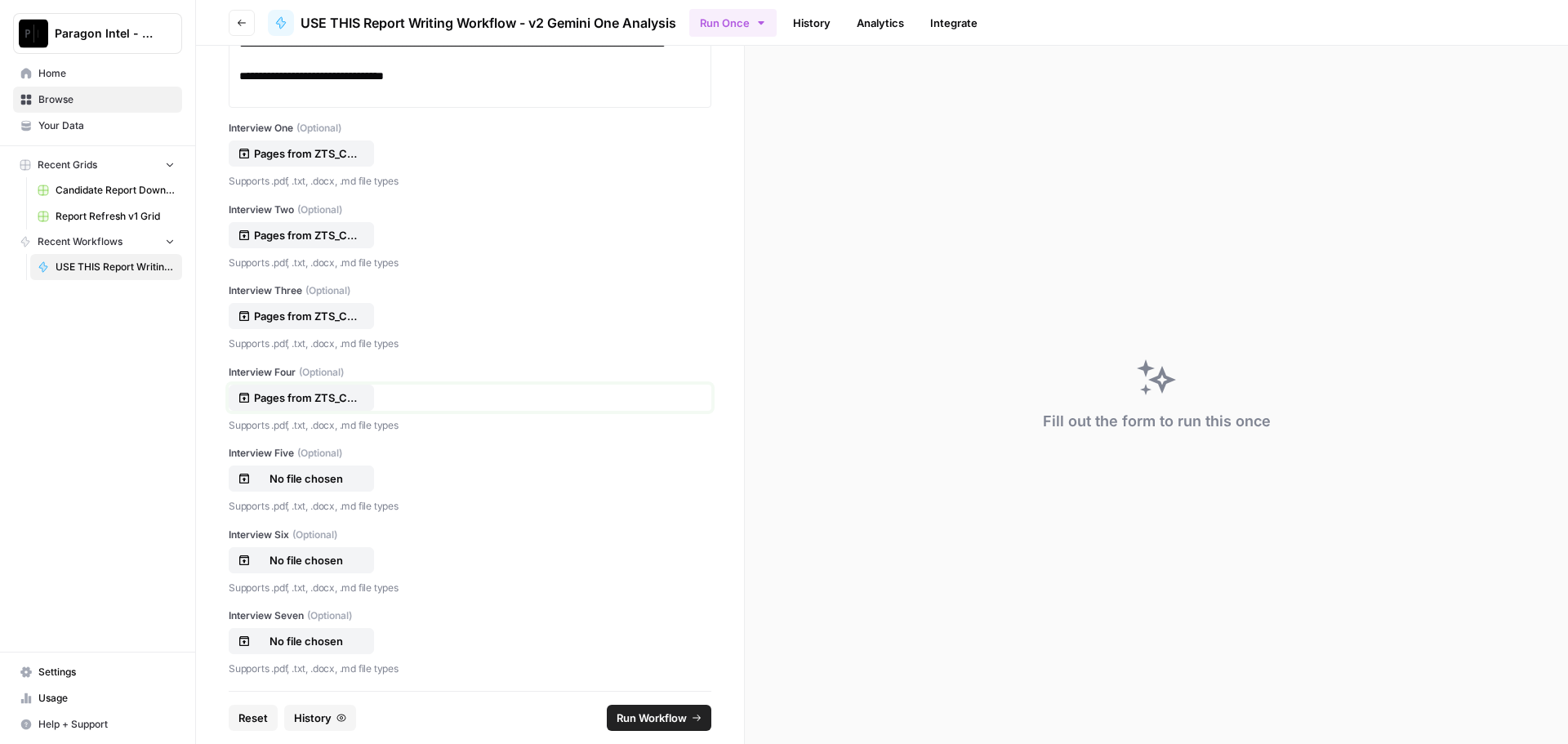
scroll to position [515, 0]
click at [276, 477] on p "No file chosen" at bounding box center [306, 472] width 104 height 17
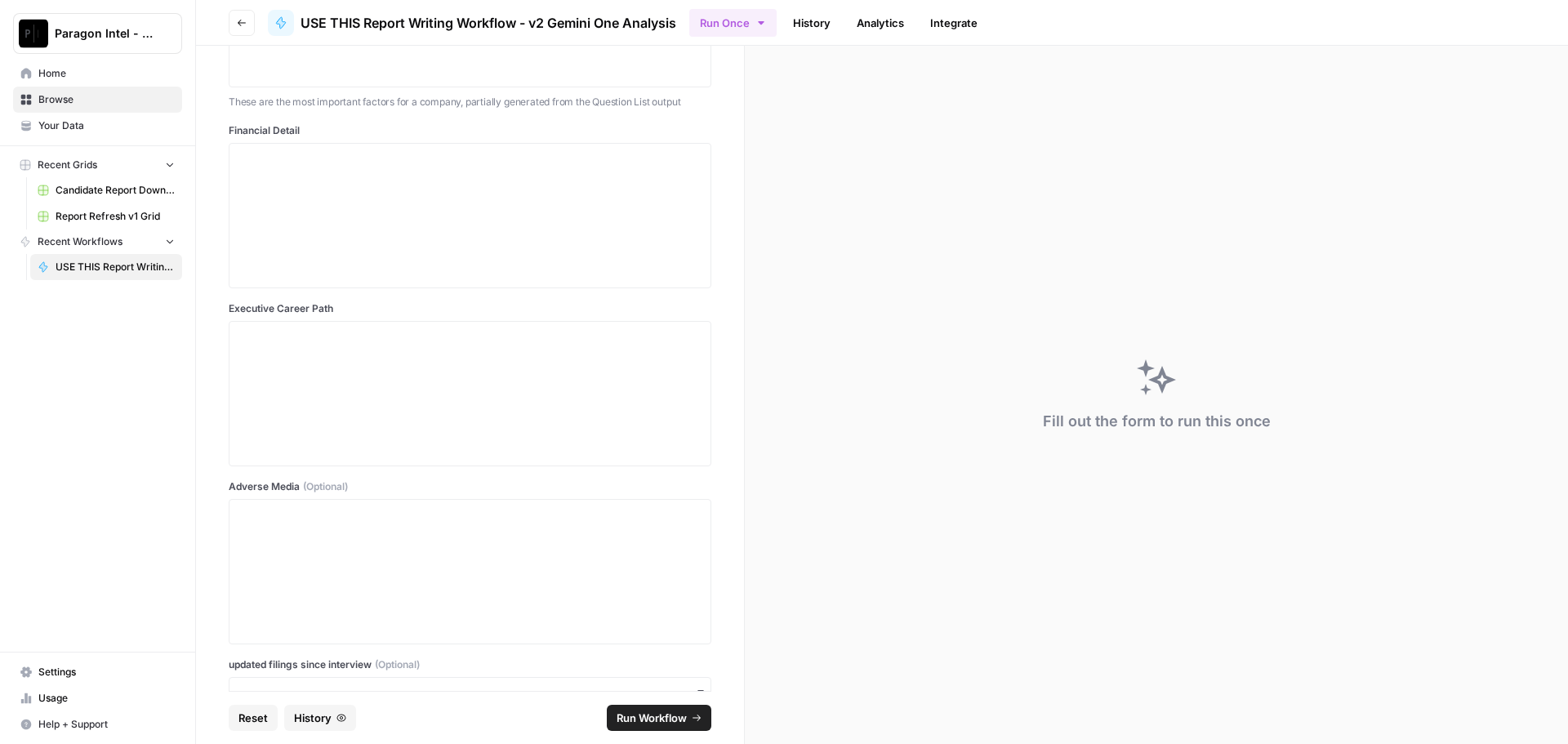
scroll to position [1495, 0]
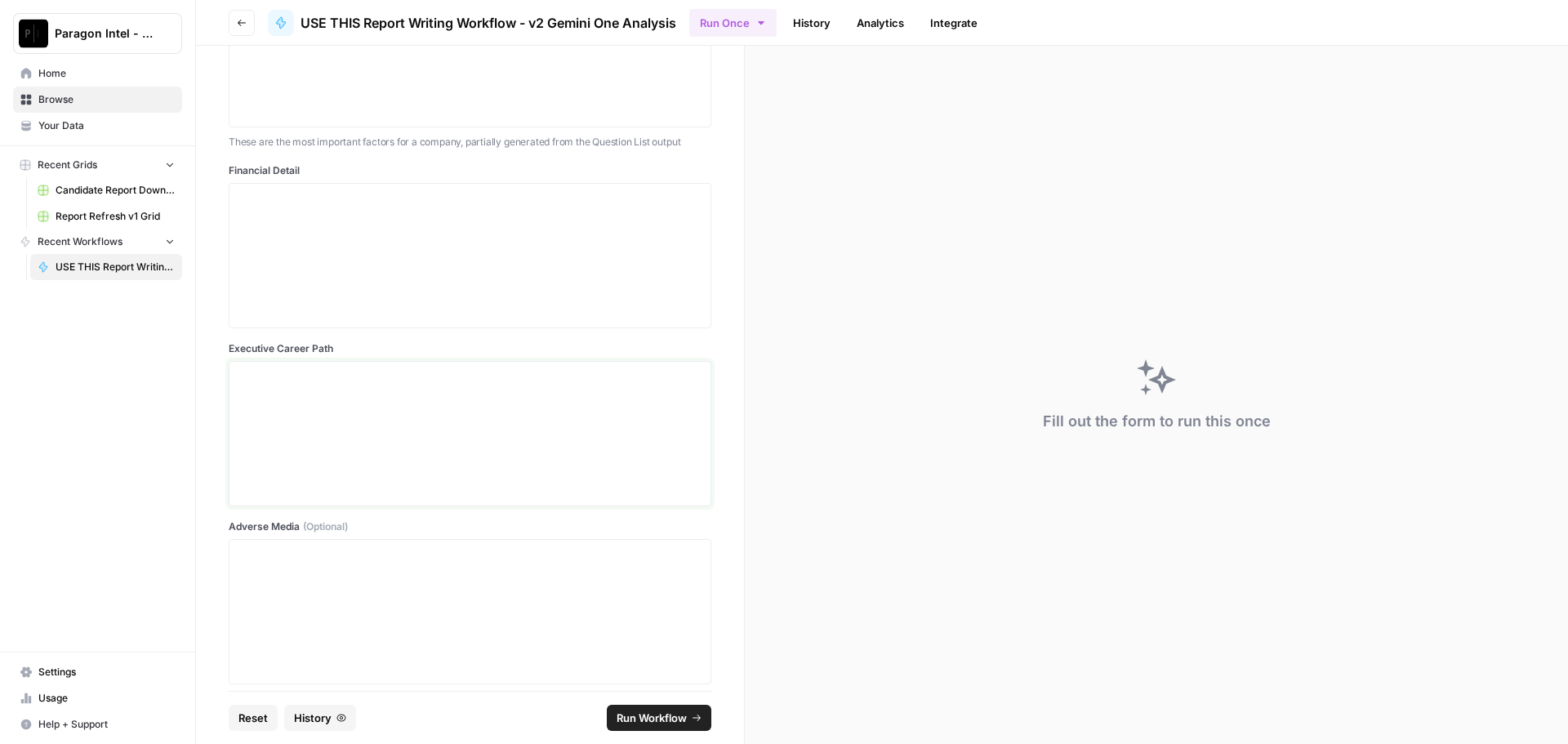
click at [250, 378] on p at bounding box center [470, 377] width 462 height 17
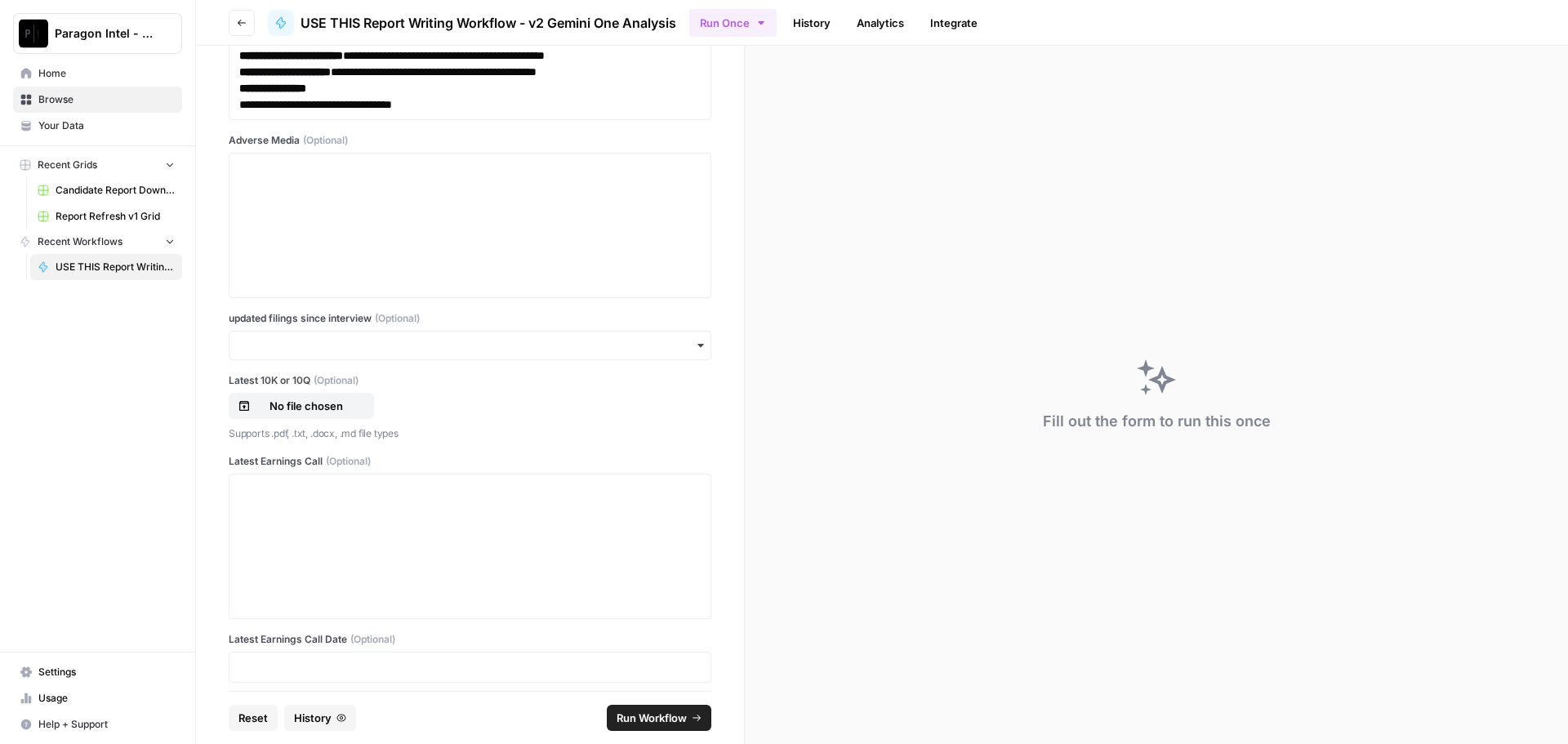
scroll to position [3575, 0]
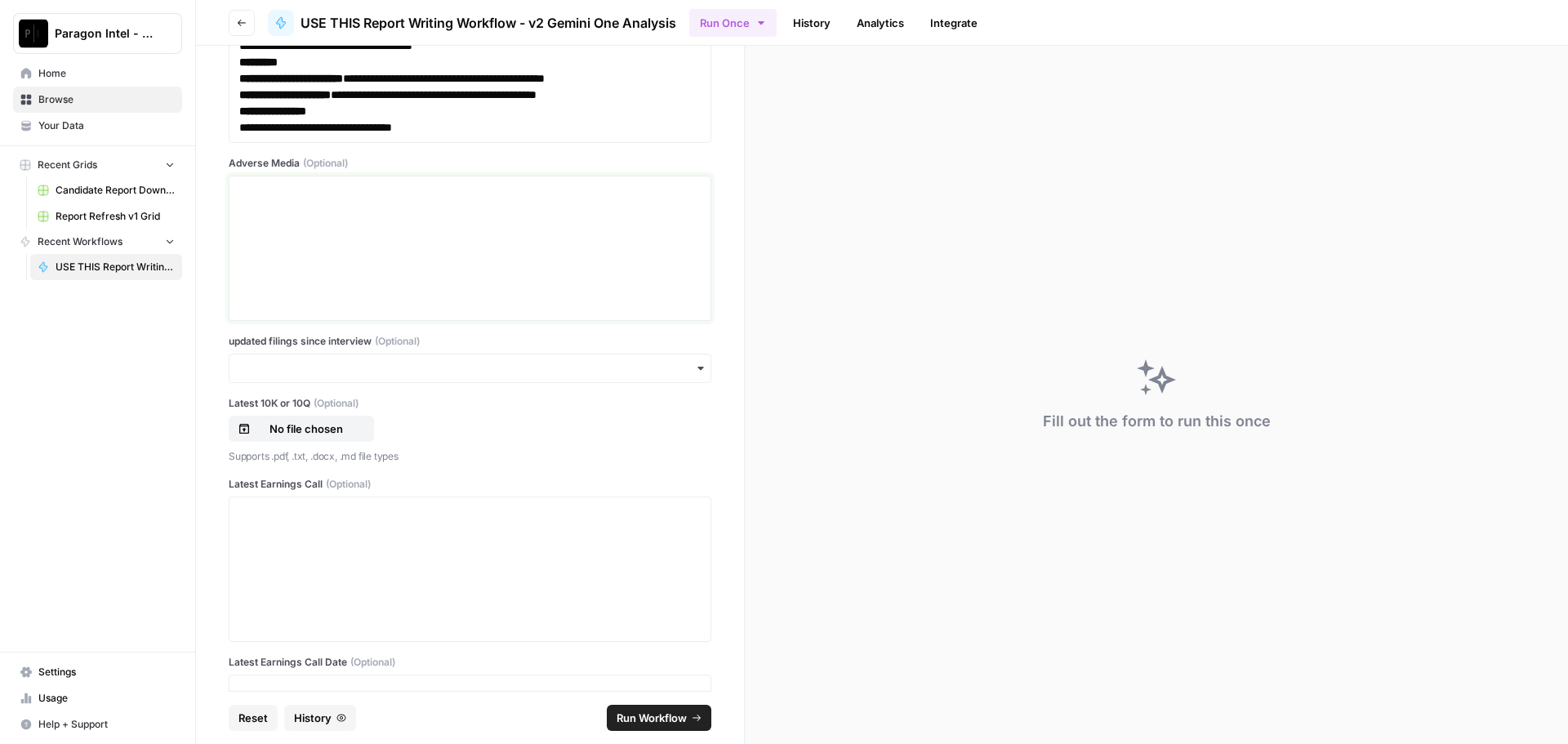
click at [244, 199] on p at bounding box center [470, 192] width 462 height 17
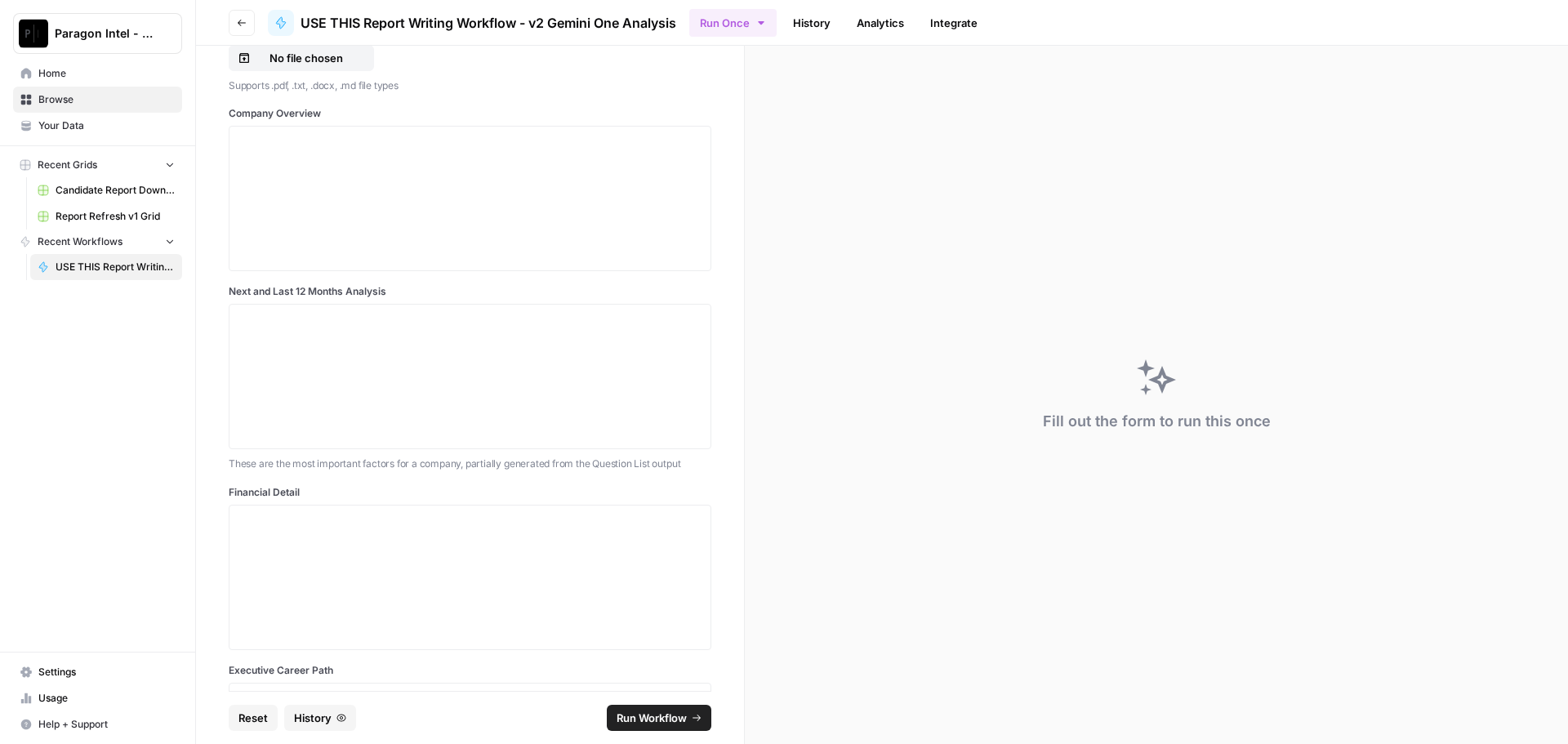
scroll to position [1191, 0]
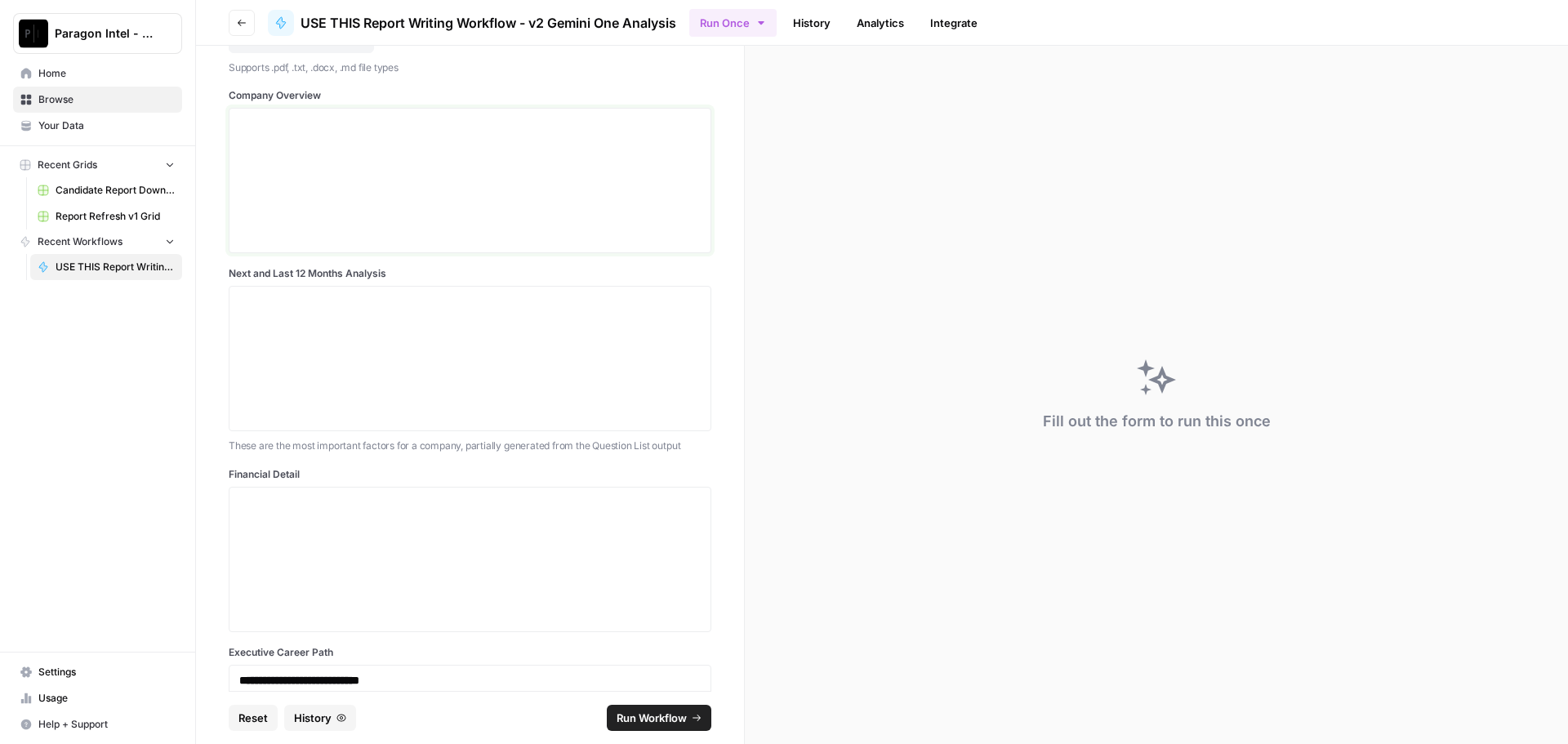
click at [263, 132] on div at bounding box center [470, 181] width 462 height 130
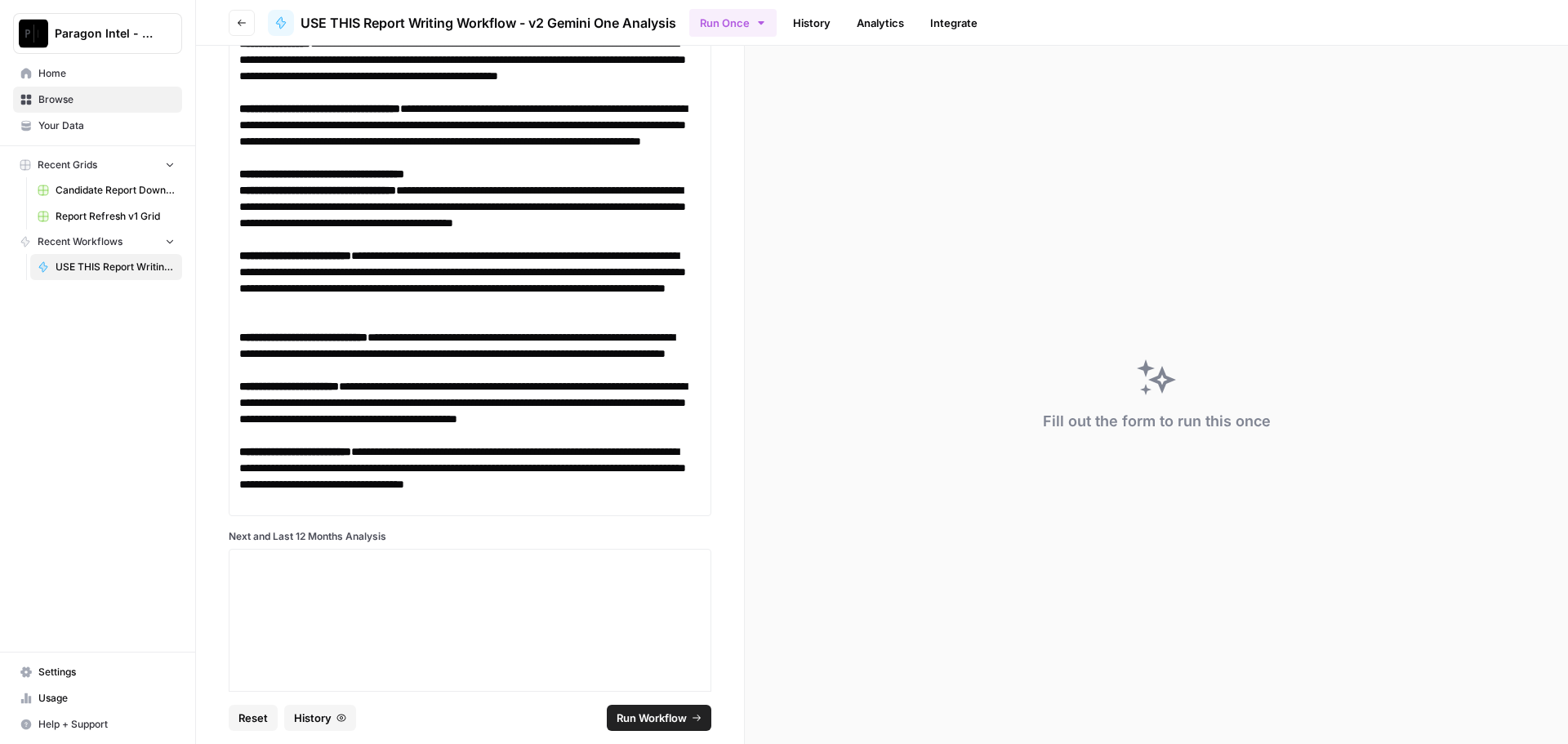
scroll to position [4263, 0]
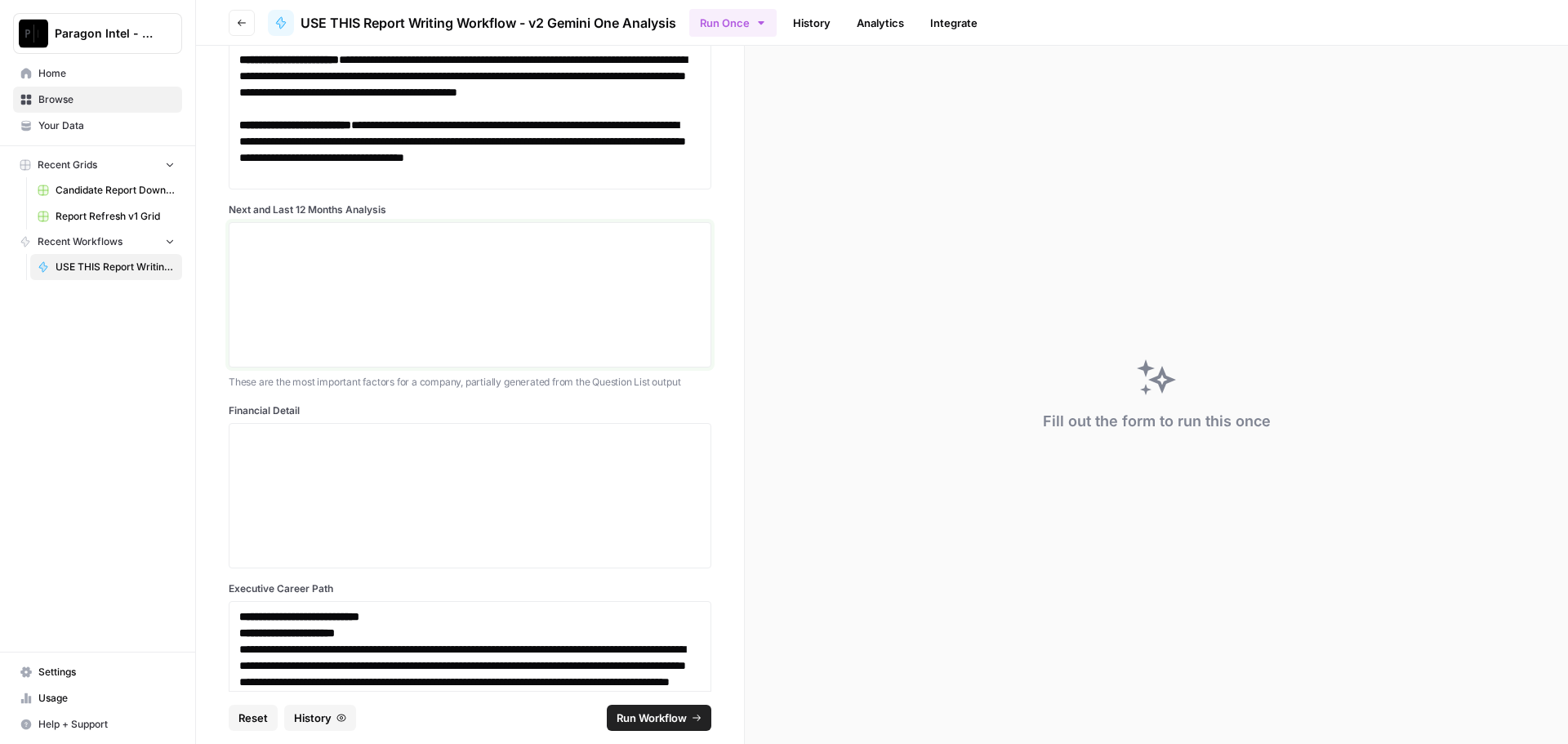
drag, startPoint x: 245, startPoint y: 255, endPoint x: 252, endPoint y: 249, distance: 9.2
click at [250, 246] on p at bounding box center [470, 238] width 462 height 17
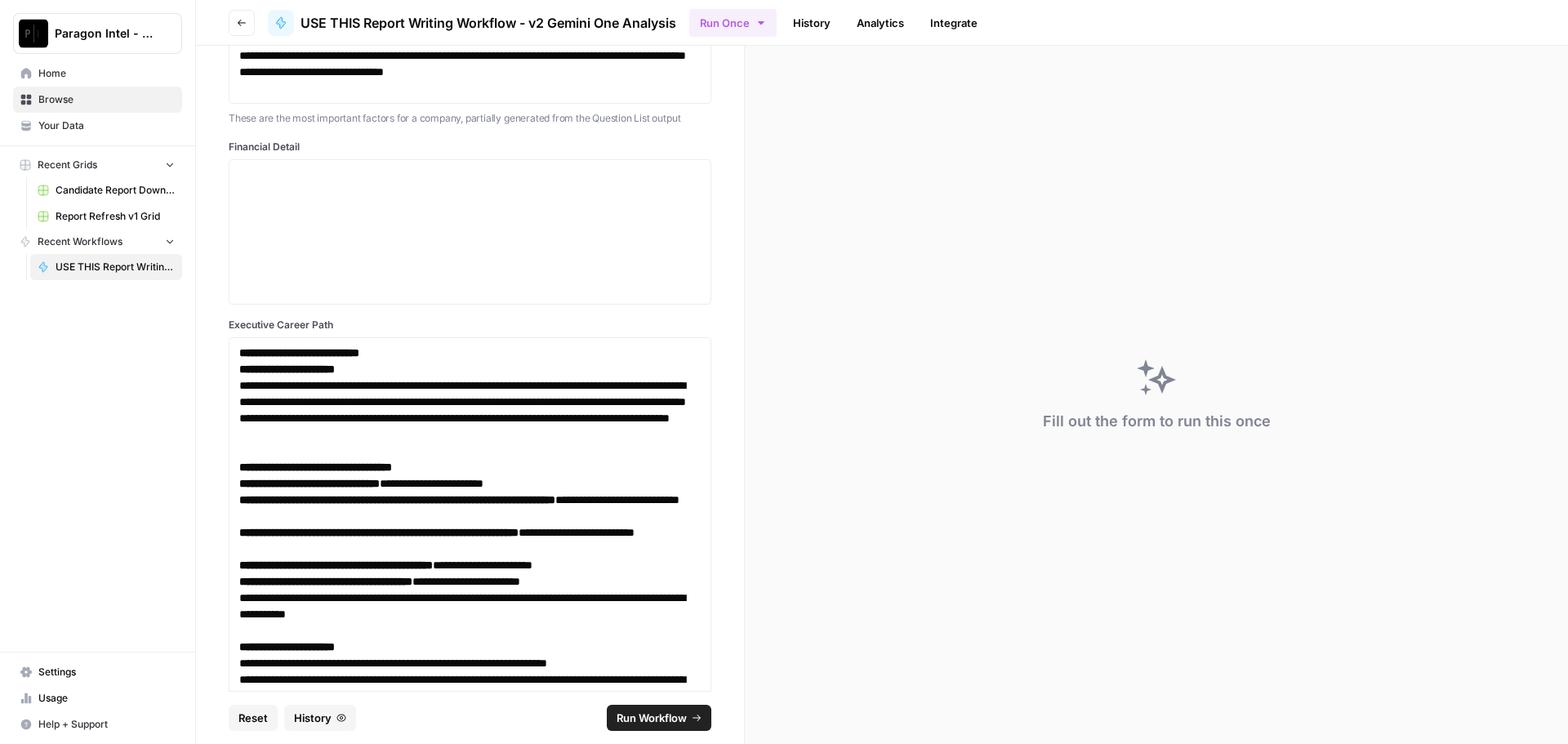
scroll to position [6663, 0]
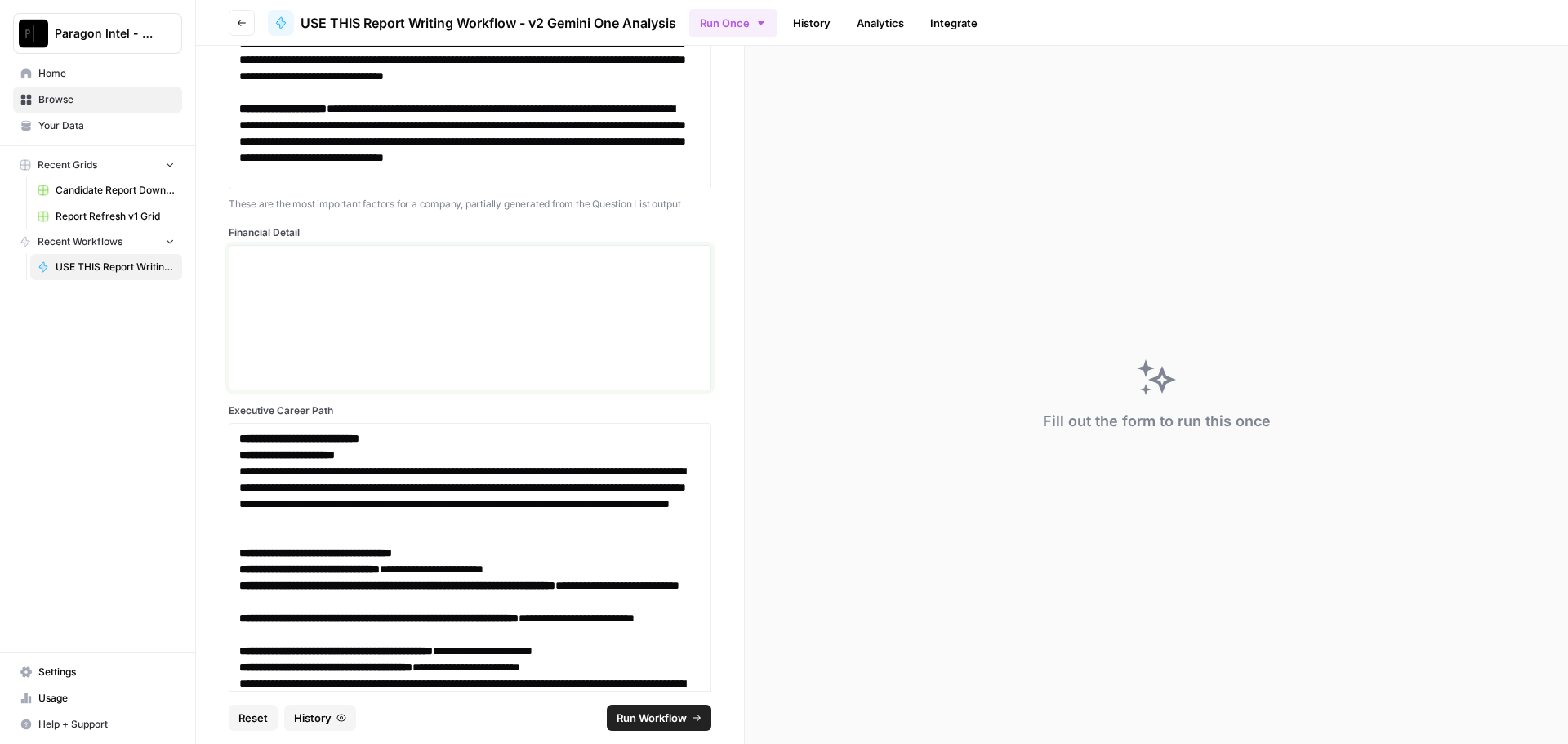
click at [257, 284] on div at bounding box center [470, 318] width 462 height 130
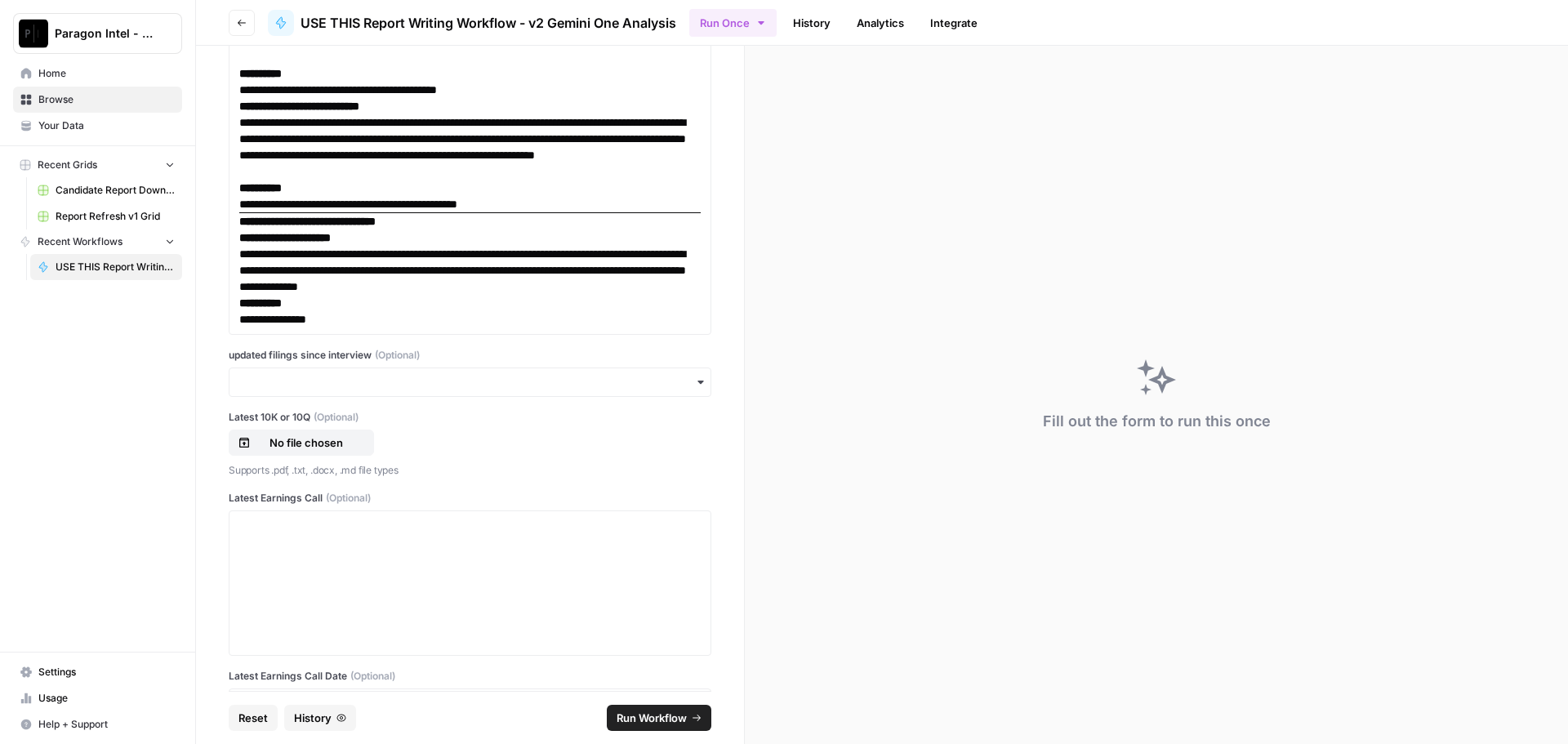
scroll to position [13407, 0]
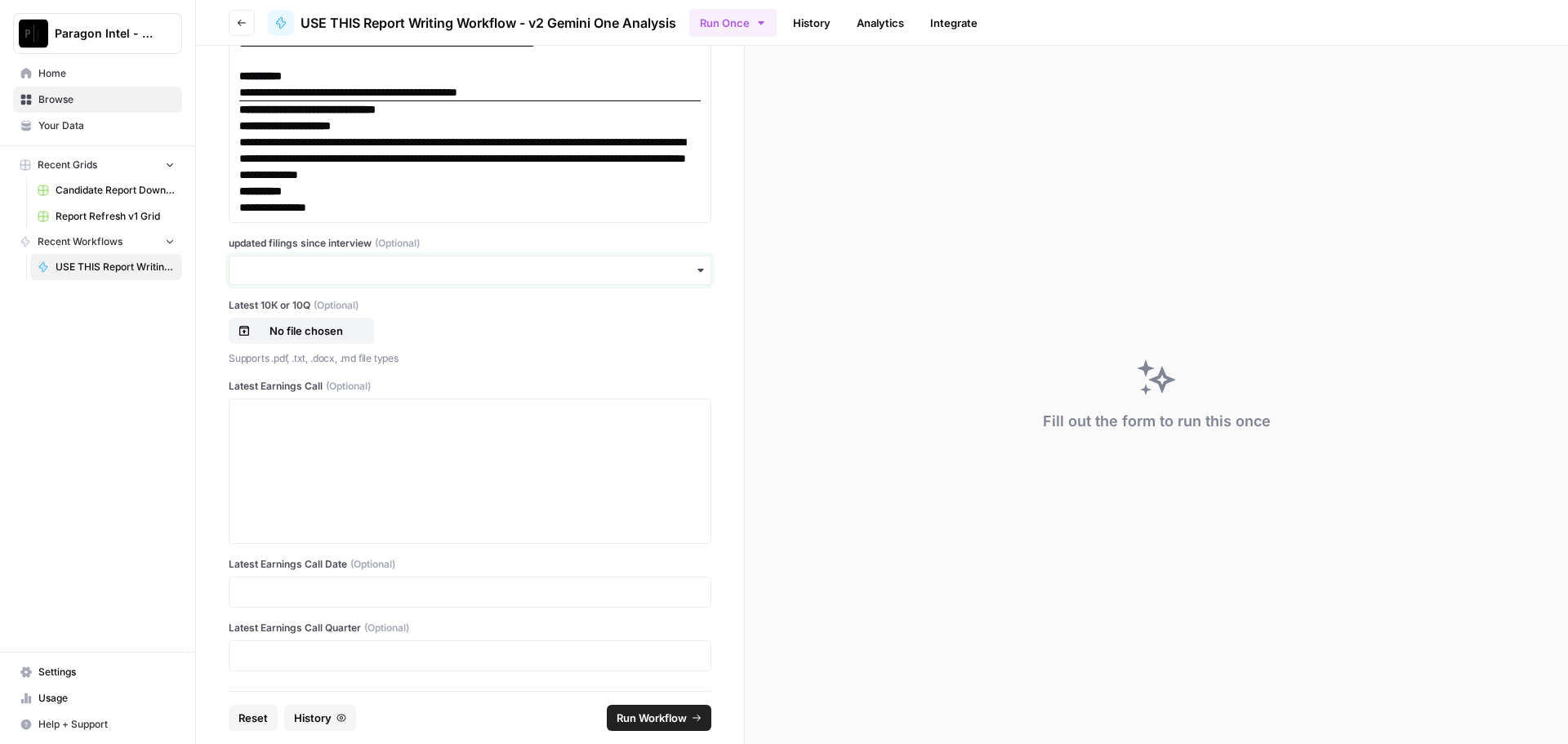
click at [297, 269] on input "updated filings since interview (Optional)" at bounding box center [470, 271] width 462 height 17
click at [273, 310] on div "yes" at bounding box center [464, 314] width 469 height 31
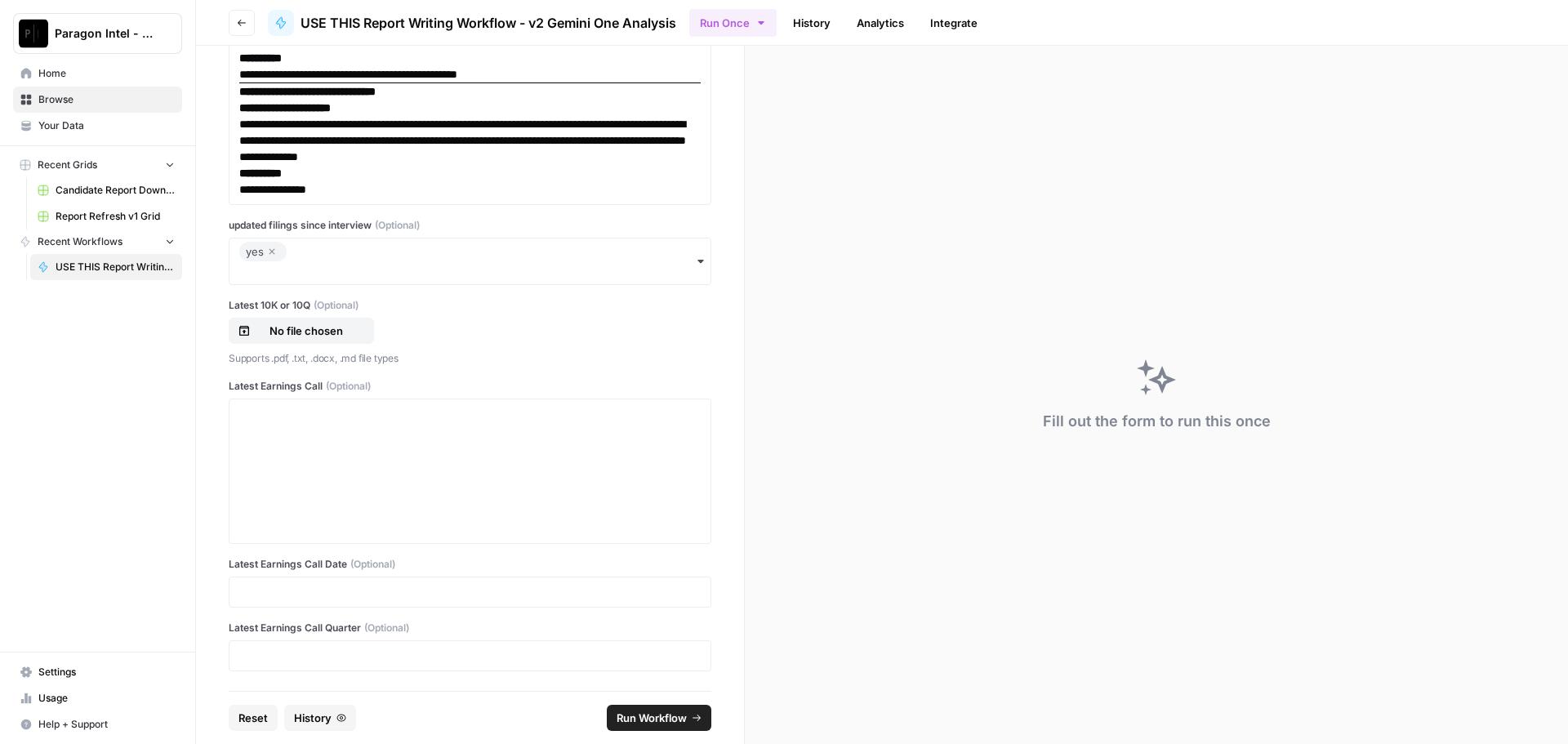
click at [270, 262] on icon "button" at bounding box center [272, 251] width 10 height 20
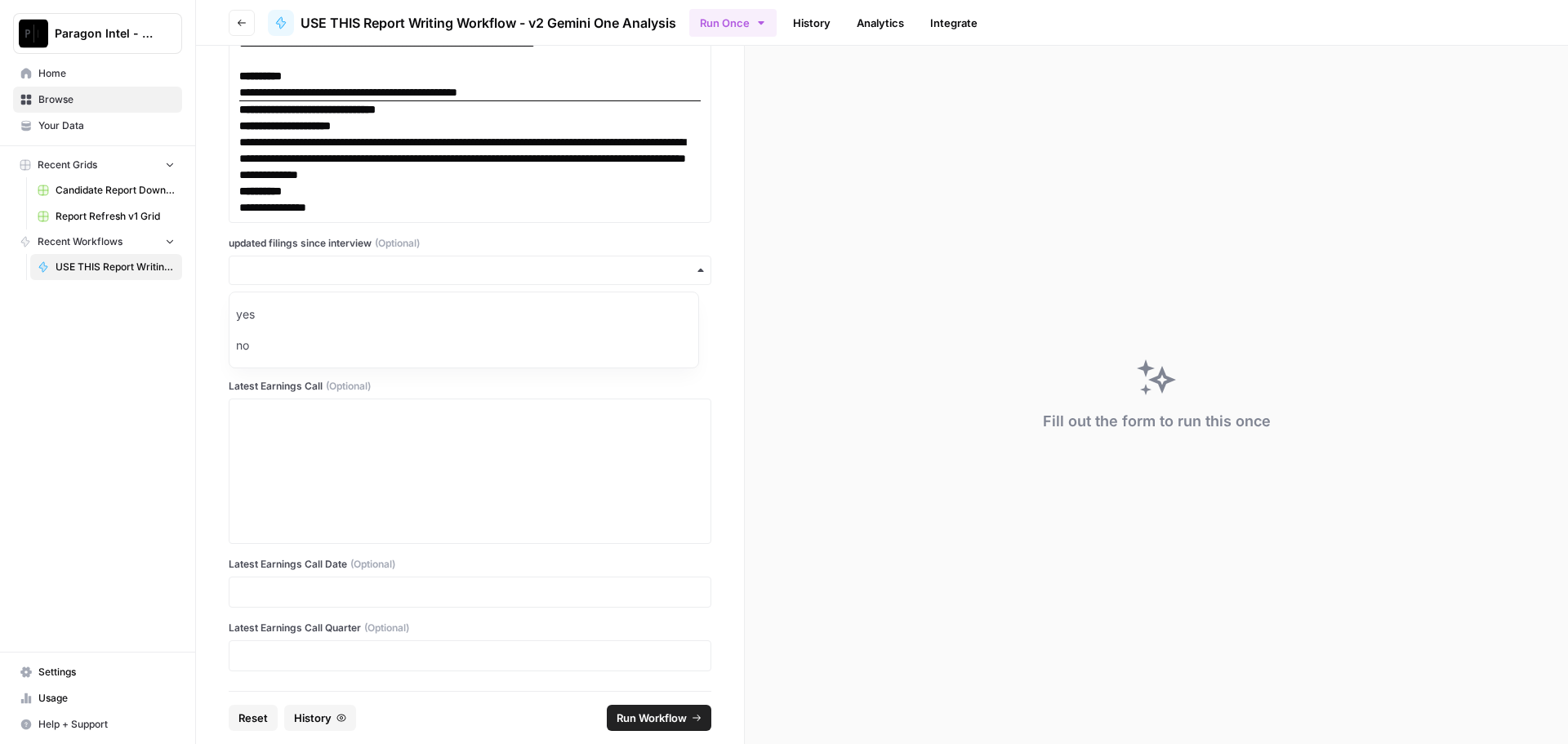
click at [906, 274] on div "Fill out the form to run this once" at bounding box center [1156, 395] width 824 height 698
click at [309, 331] on p "No file chosen" at bounding box center [306, 331] width 104 height 17
click at [292, 450] on div at bounding box center [470, 471] width 462 height 130
click at [280, 444] on div at bounding box center [470, 471] width 462 height 130
click at [323, 423] on div at bounding box center [470, 471] width 462 height 130
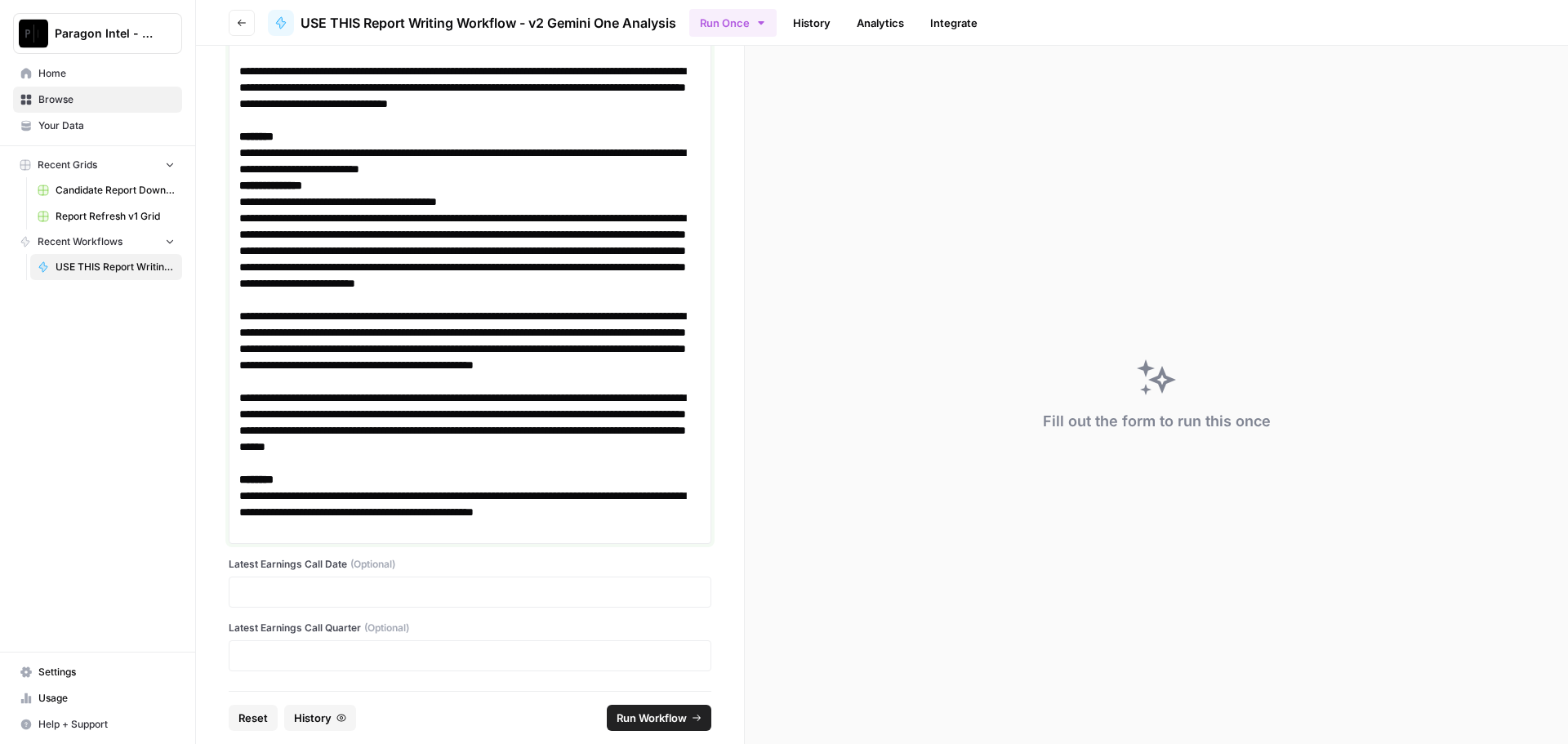
scroll to position [25925, 0]
click at [260, 595] on p at bounding box center [470, 592] width 462 height 17
click at [297, 665] on div at bounding box center [470, 656] width 483 height 31
click at [240, 652] on p at bounding box center [470, 656] width 462 height 17
click at [261, 658] on p "**" at bounding box center [463, 656] width 449 height 17
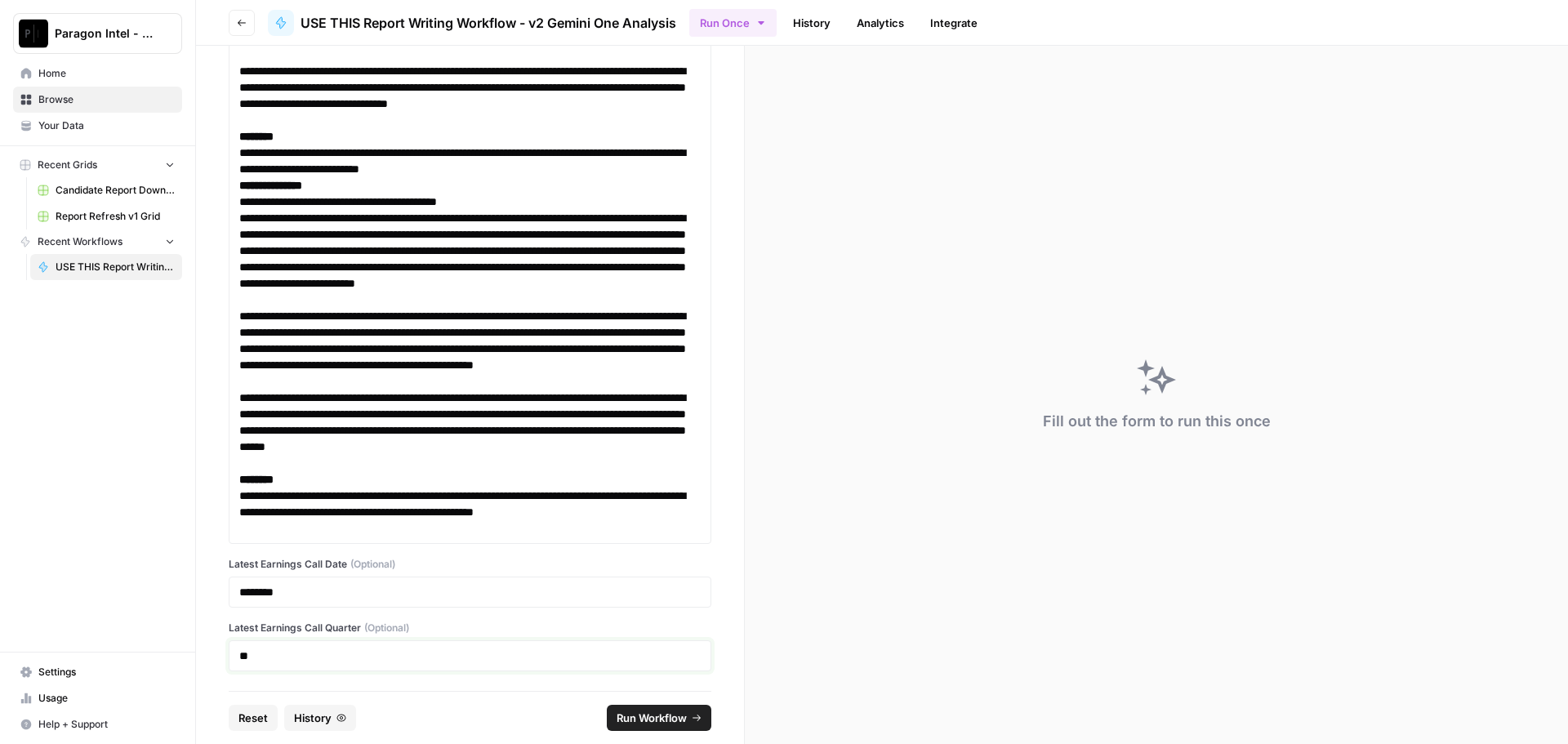
click at [263, 656] on p "**" at bounding box center [463, 656] width 449 height 17
click at [265, 664] on div "**" at bounding box center [470, 656] width 483 height 31
click at [261, 653] on p "**" at bounding box center [463, 656] width 449 height 17
click at [513, 249] on p "**********" at bounding box center [463, 259] width 449 height 98
click at [263, 649] on p at bounding box center [463, 656] width 449 height 17
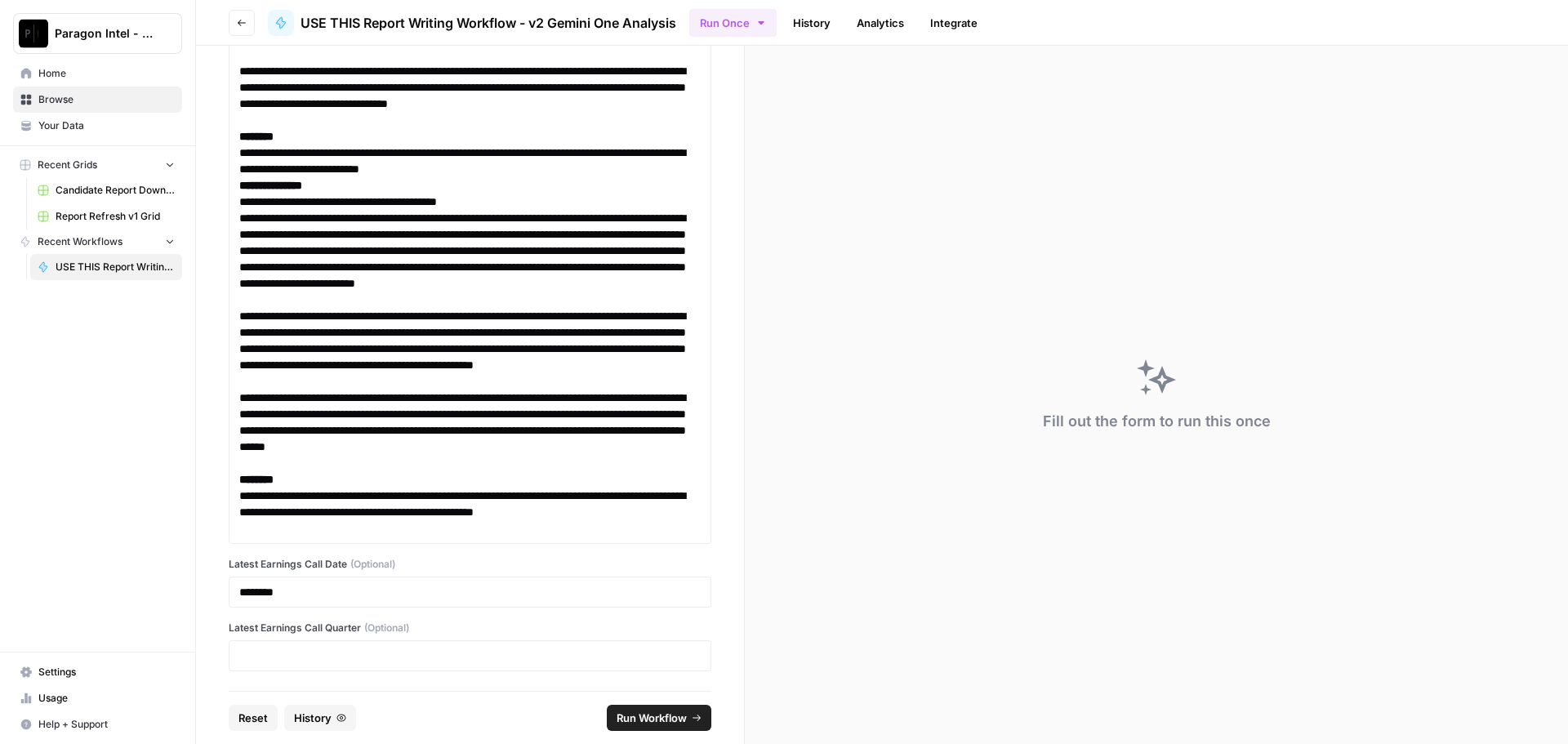
click at [647, 715] on span "Run Workflow" at bounding box center [651, 719] width 70 height 17
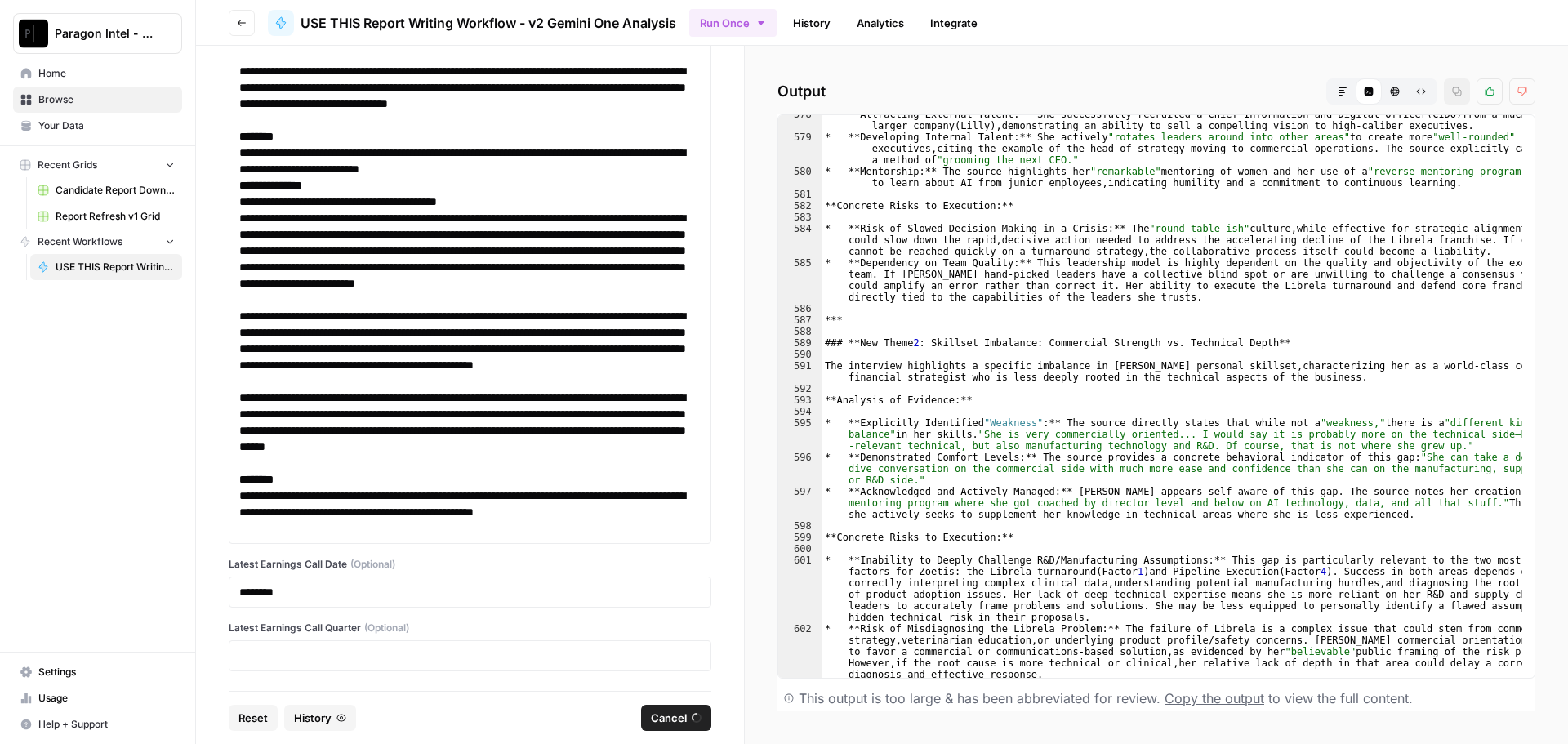
scroll to position [13725, 0]
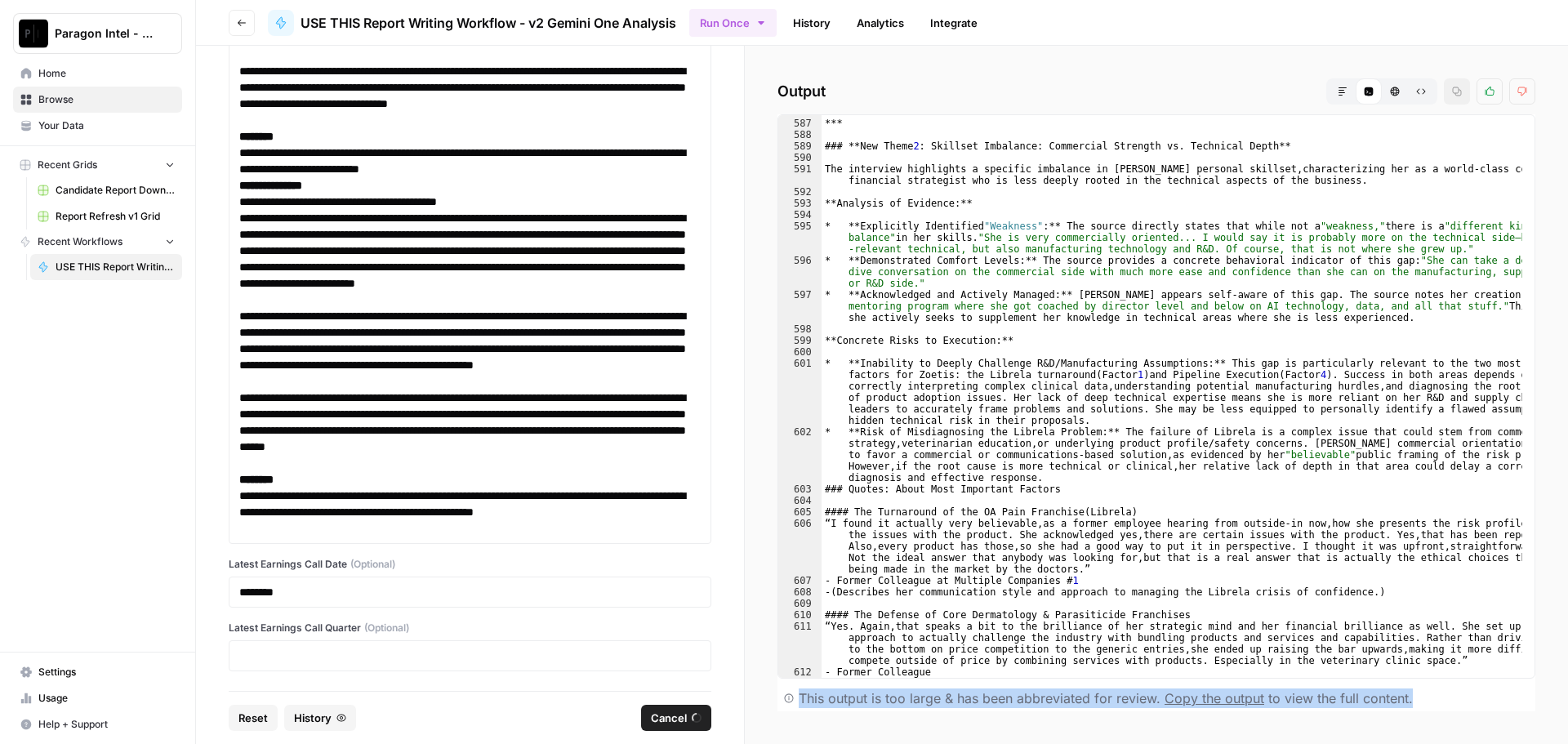
drag, startPoint x: 802, startPoint y: 700, endPoint x: 1418, endPoint y: 689, distance: 616.1
click at [1413, 691] on div "This output is too large & has been abbreviated for review. Copy the output to …" at bounding box center [1156, 698] width 757 height 26
copy div "This output is too large & has been abbreviated for review. Copy the output to …"
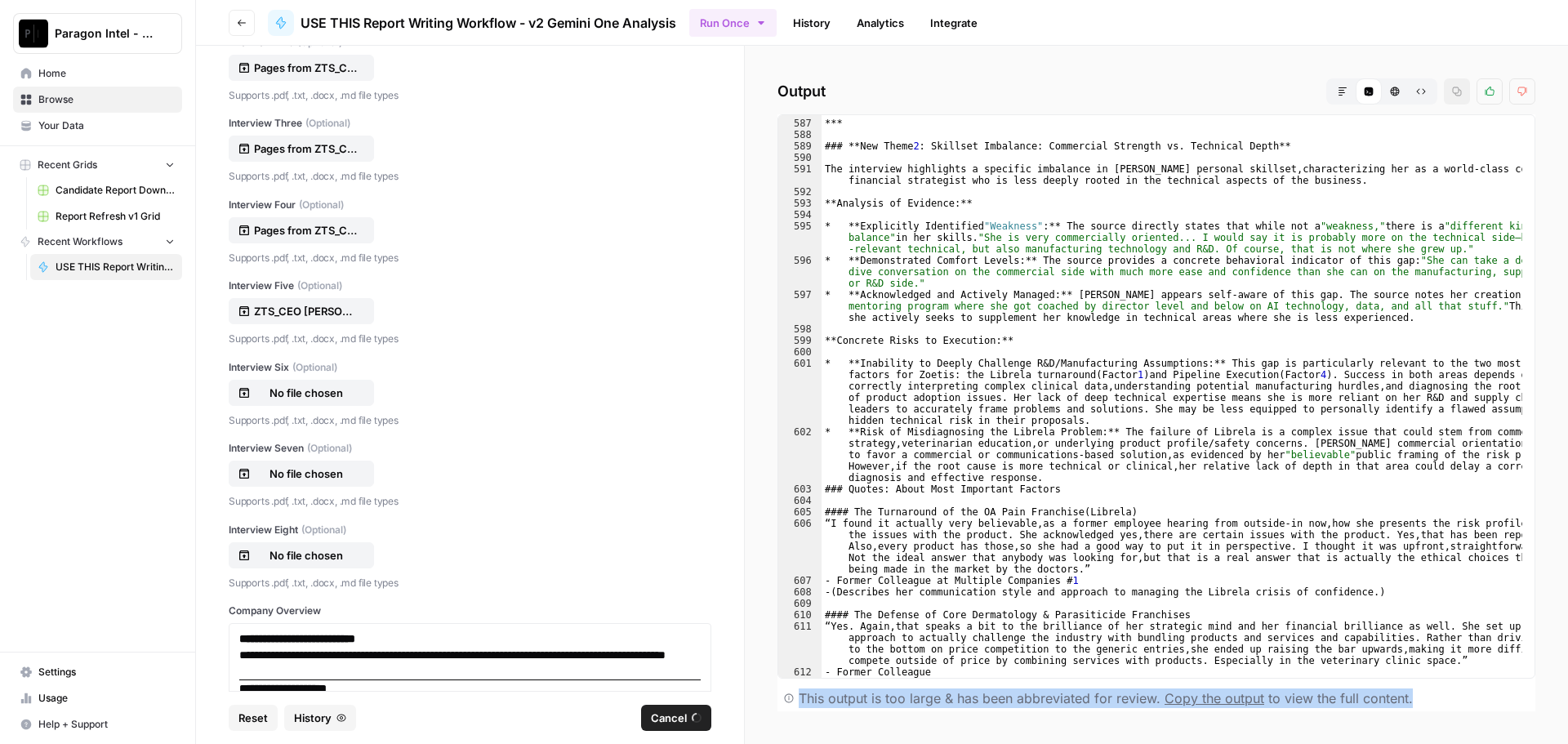
scroll to position [0, 0]
